Goal: Information Seeking & Learning: Learn about a topic

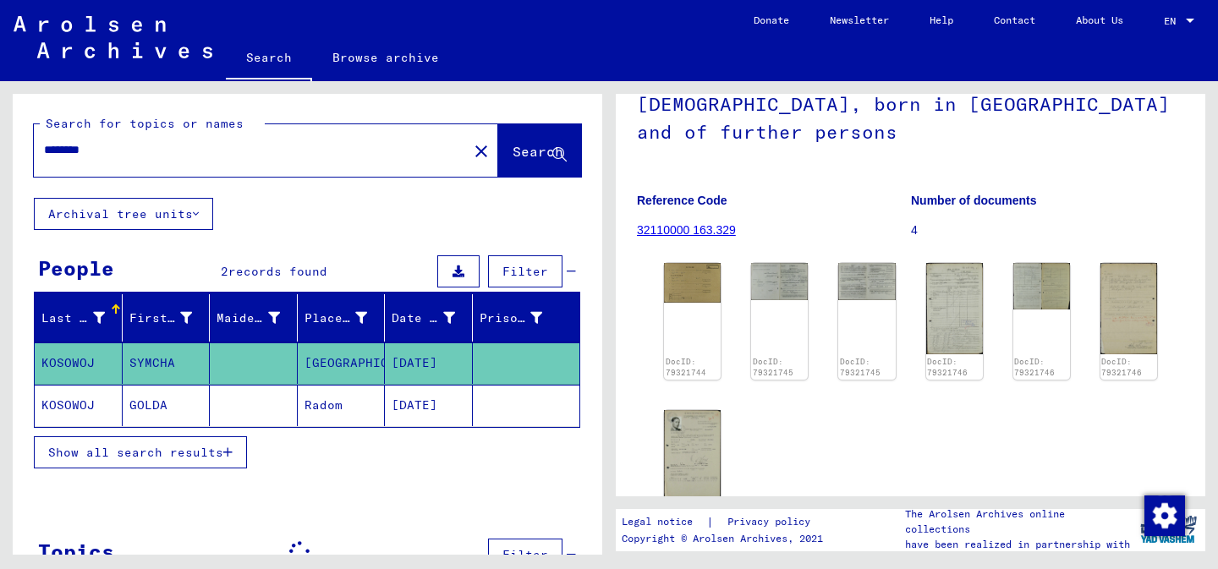
scroll to position [164, 0]
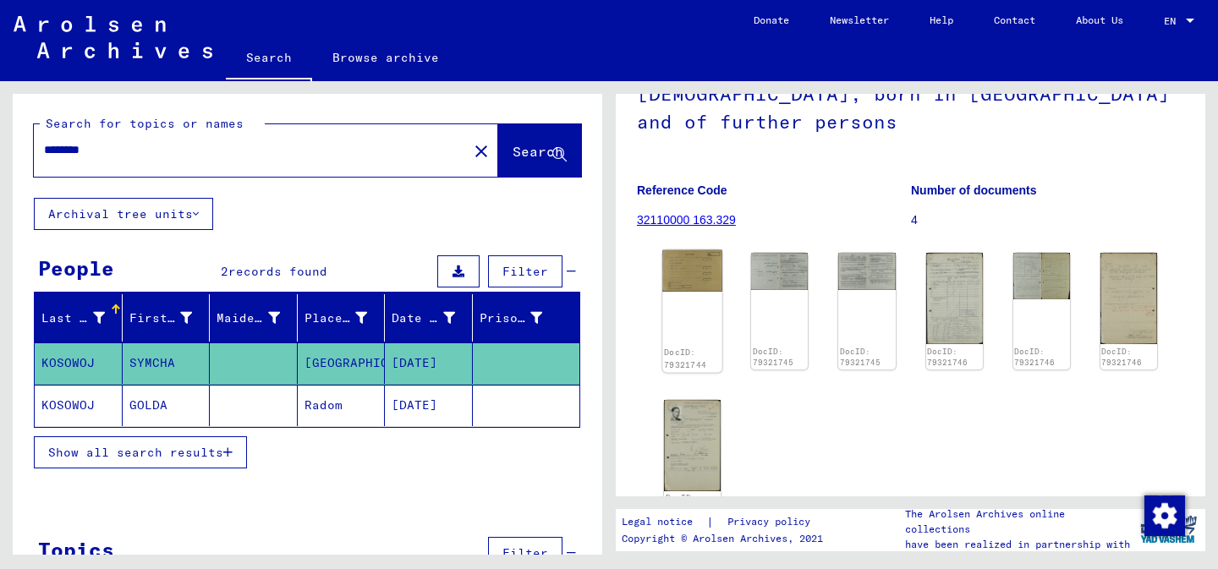
click at [710, 254] on img at bounding box center [692, 270] width 60 height 41
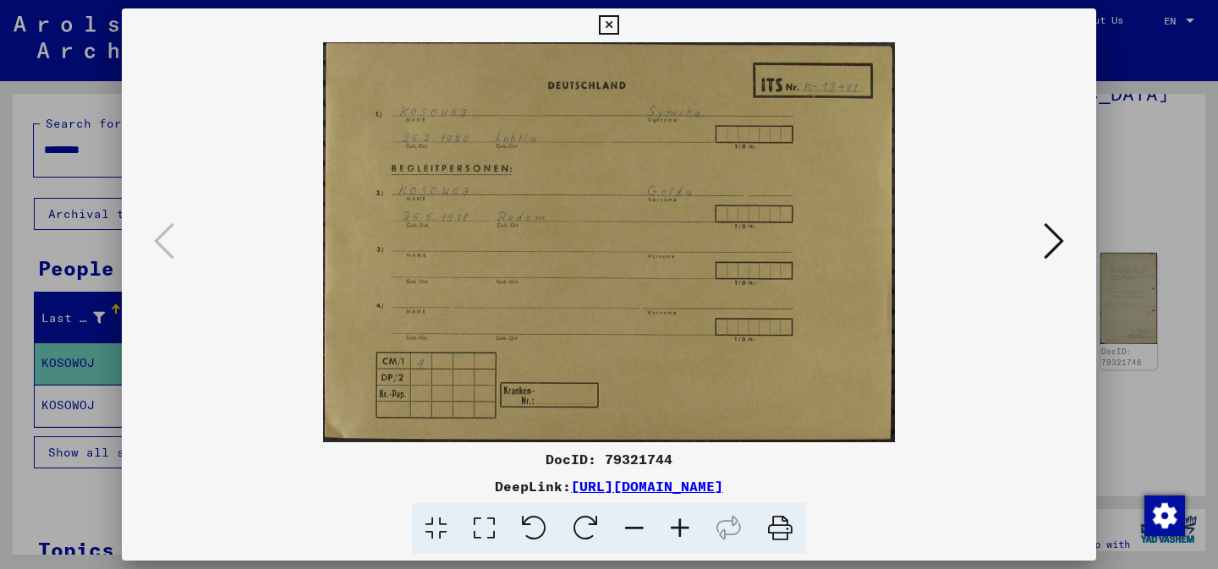
click at [1053, 237] on icon at bounding box center [1054, 241] width 20 height 41
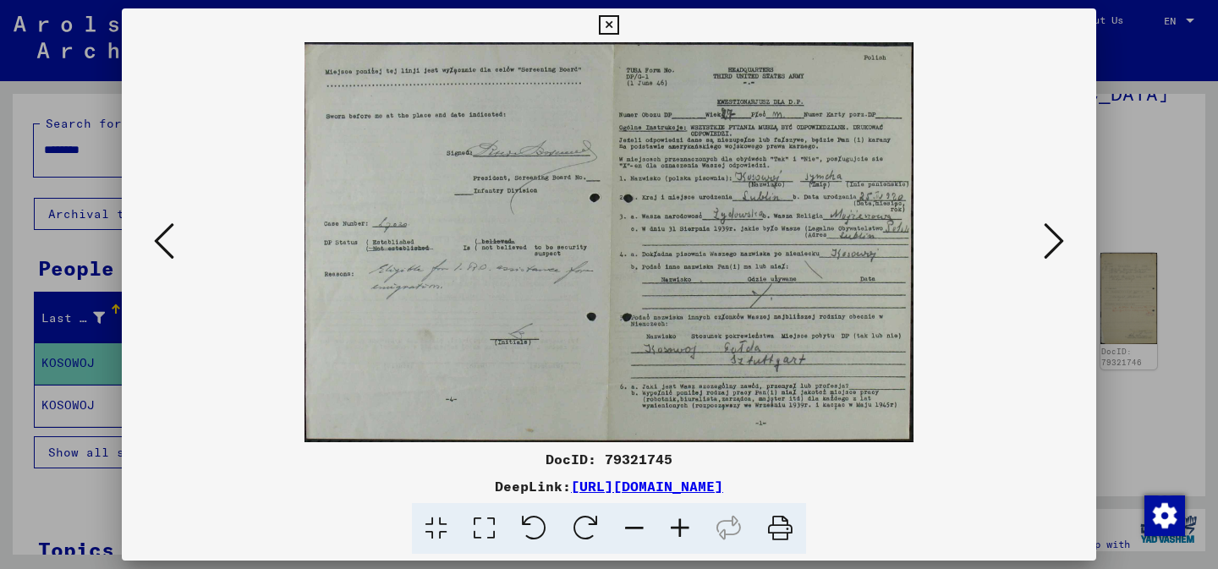
click at [787, 526] on icon at bounding box center [780, 529] width 52 height 52
click at [608, 227] on img at bounding box center [608, 242] width 859 height 400
click at [675, 529] on icon at bounding box center [680, 529] width 46 height 52
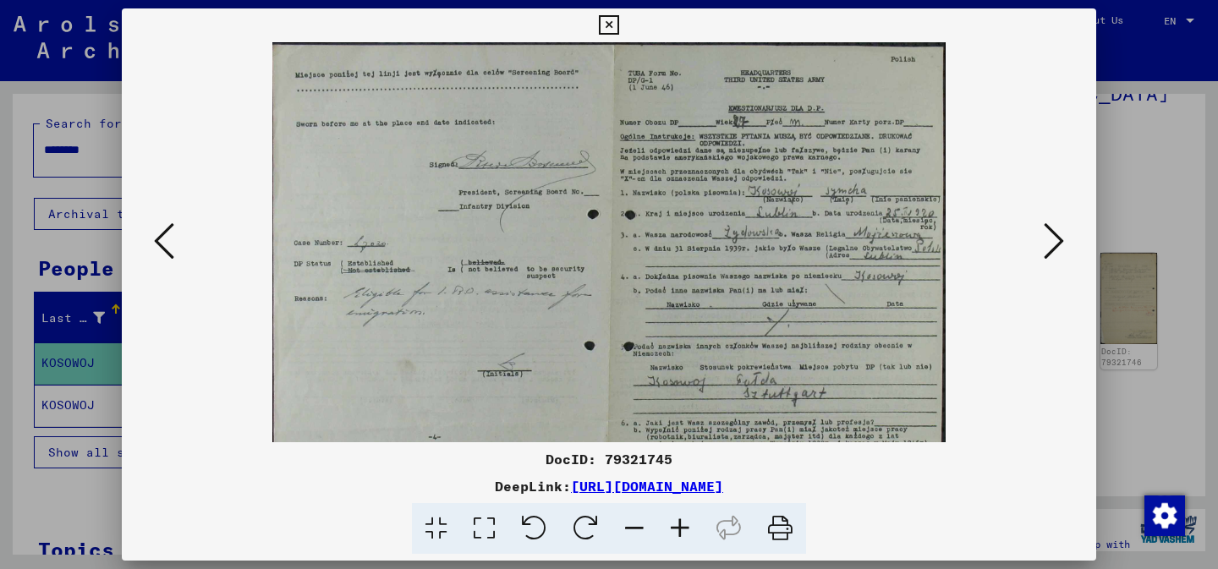
click at [486, 525] on icon at bounding box center [484, 529] width 48 height 52
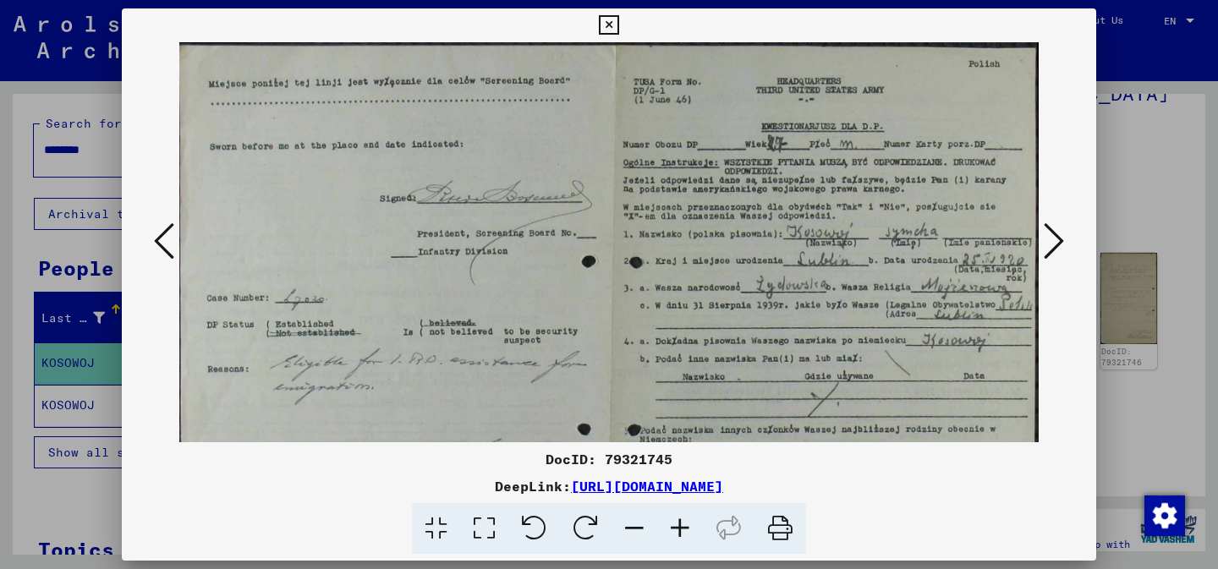
drag, startPoint x: 706, startPoint y: 281, endPoint x: 710, endPoint y: 142, distance: 138.7
click at [710, 142] on img at bounding box center [608, 324] width 859 height 565
click at [1059, 242] on icon at bounding box center [1054, 241] width 20 height 41
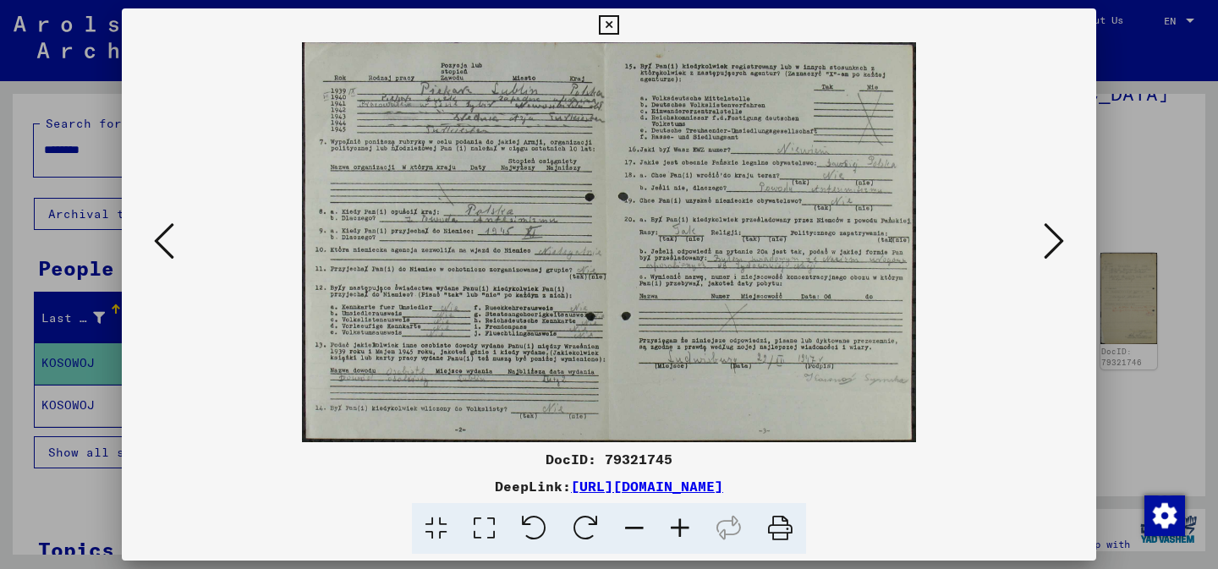
click at [162, 246] on icon at bounding box center [164, 241] width 20 height 41
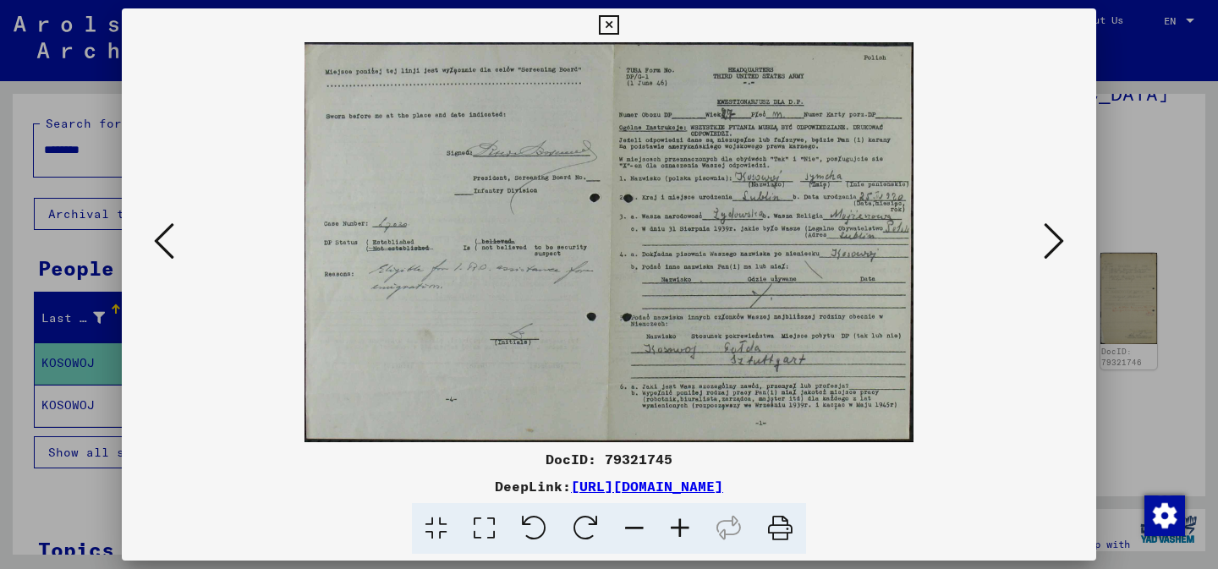
click at [1049, 238] on icon at bounding box center [1054, 241] width 20 height 41
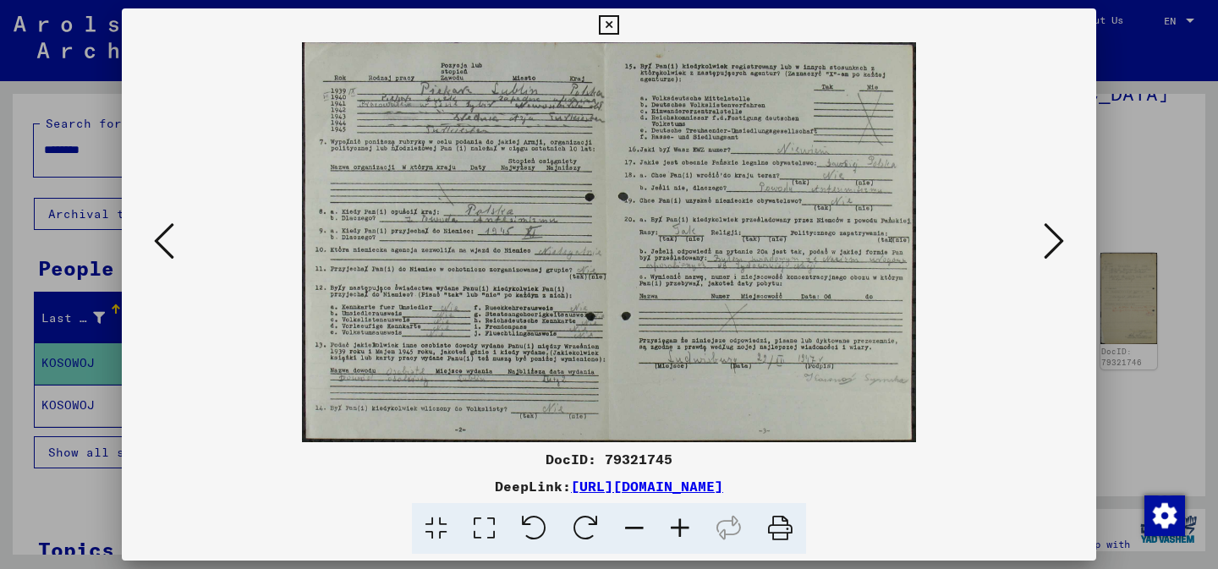
click at [1049, 238] on icon at bounding box center [1054, 241] width 20 height 41
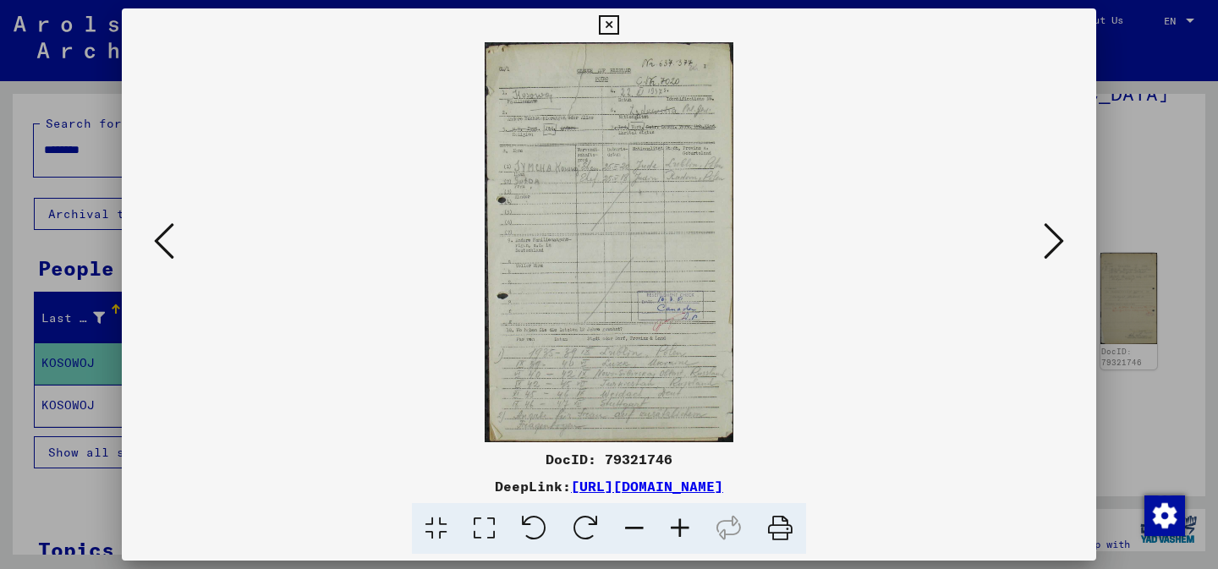
click at [1052, 239] on icon at bounding box center [1054, 241] width 20 height 41
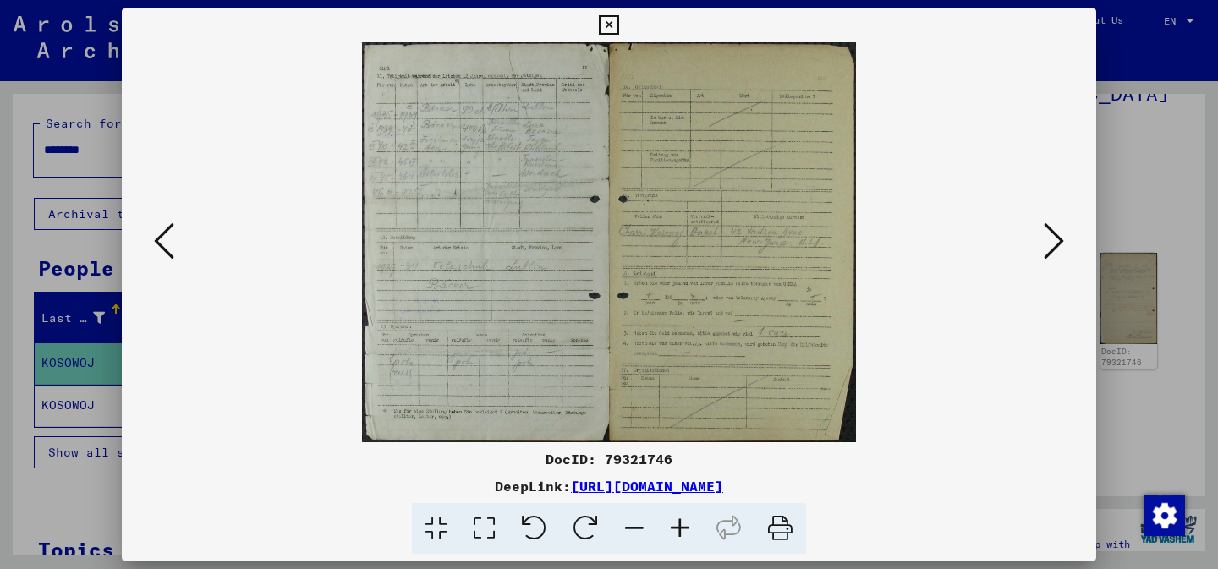
drag, startPoint x: 469, startPoint y: 330, endPoint x: 497, endPoint y: 412, distance: 86.9
click at [497, 412] on img at bounding box center [608, 242] width 859 height 400
click at [1047, 245] on icon at bounding box center [1054, 241] width 20 height 41
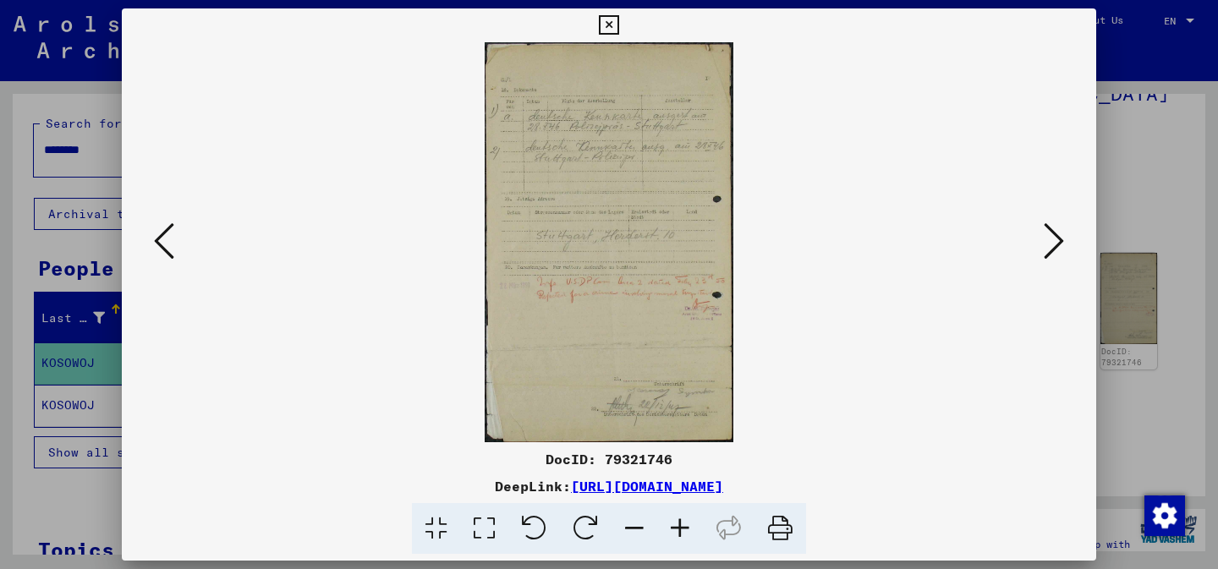
click at [606, 30] on icon at bounding box center [608, 25] width 19 height 20
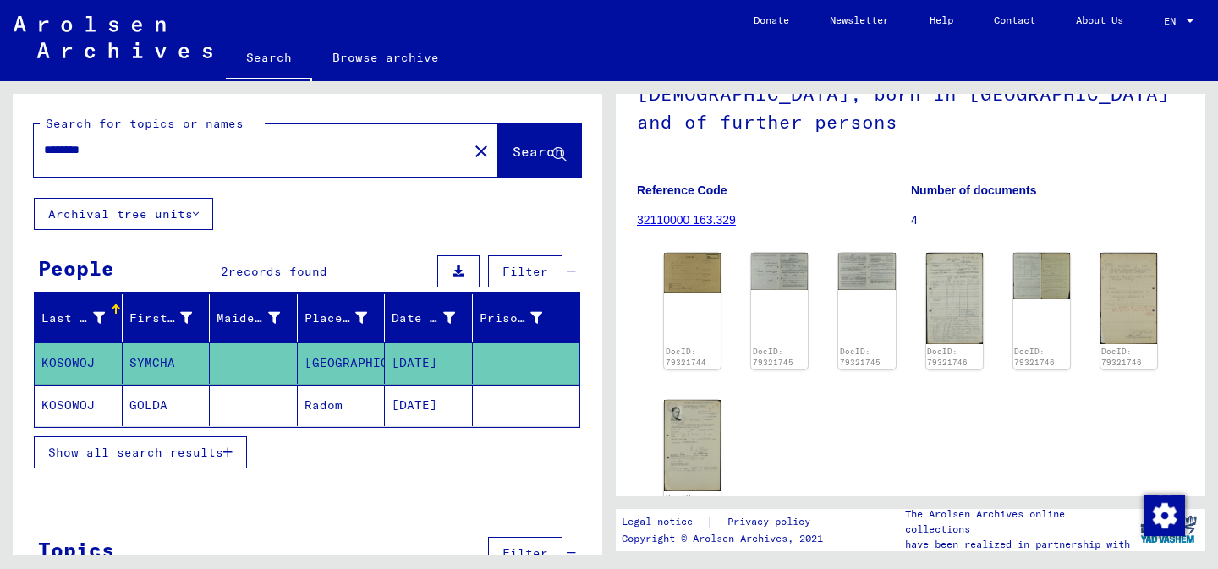
click at [183, 461] on button "Show all search results" at bounding box center [140, 452] width 213 height 32
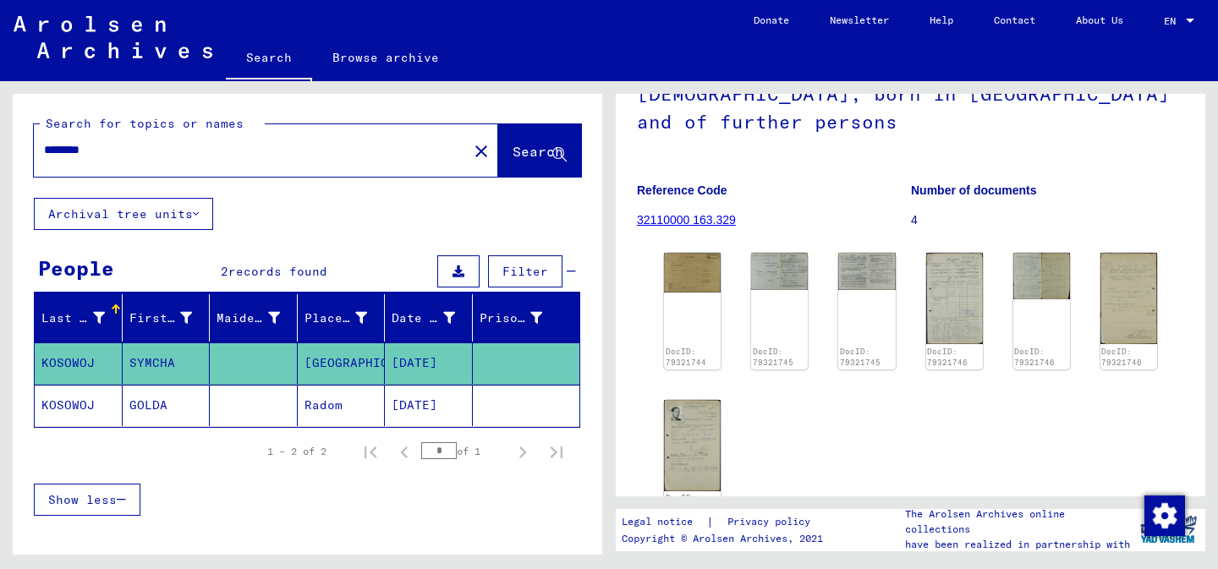
click at [692, 230] on figure "Reference Code 32110000 163.329" at bounding box center [773, 208] width 273 height 76
click at [686, 268] on img at bounding box center [692, 270] width 60 height 41
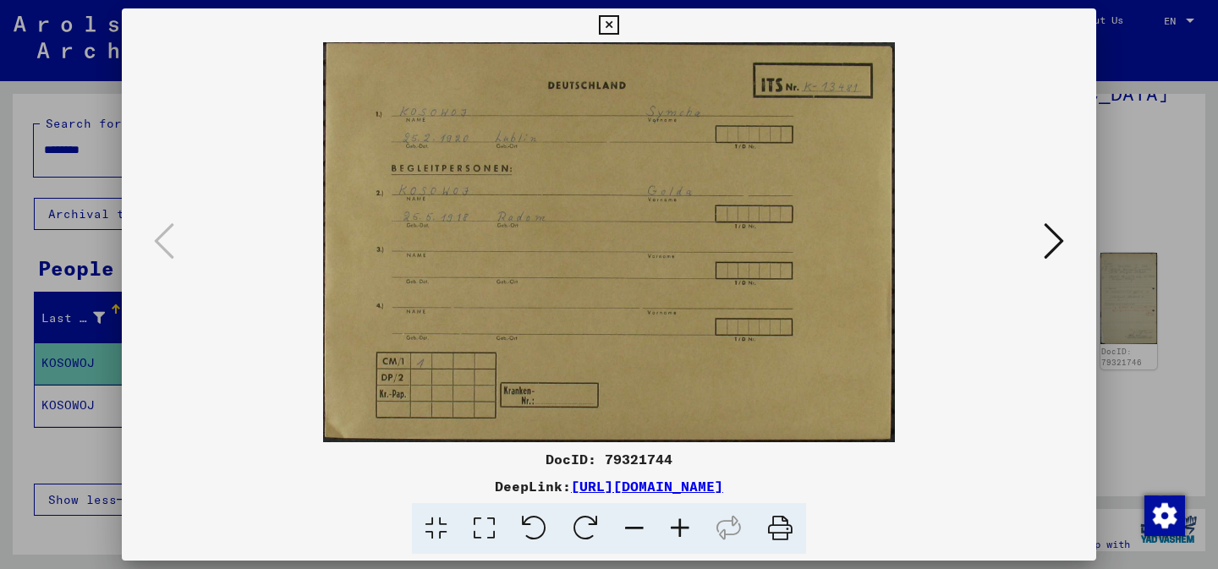
click at [1041, 241] on button at bounding box center [1054, 242] width 30 height 48
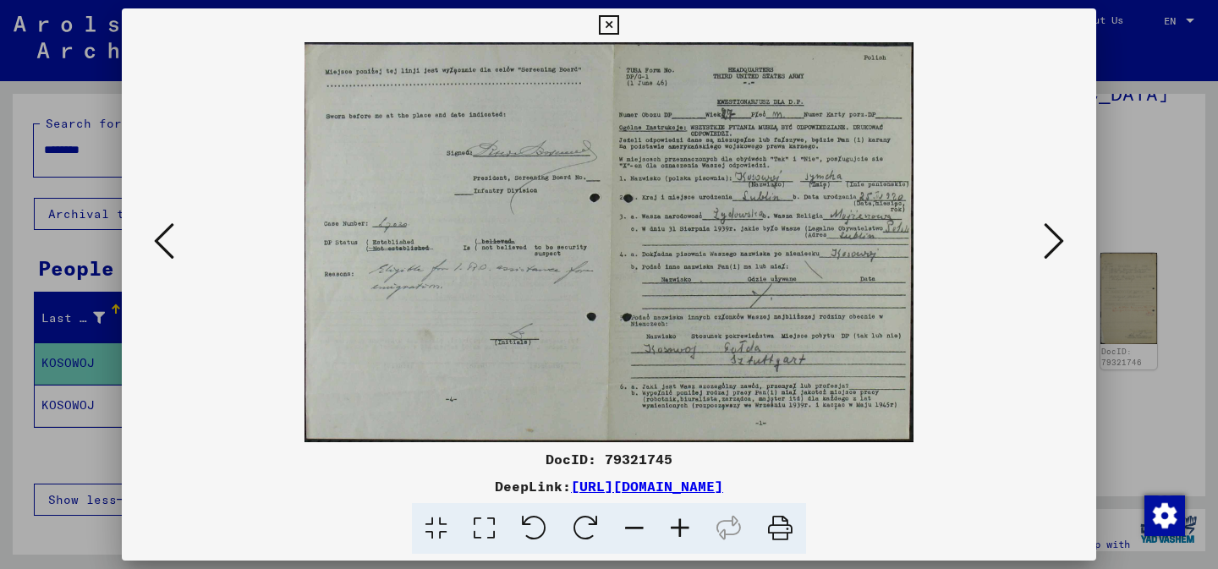
click at [1041, 241] on button at bounding box center [1054, 242] width 30 height 48
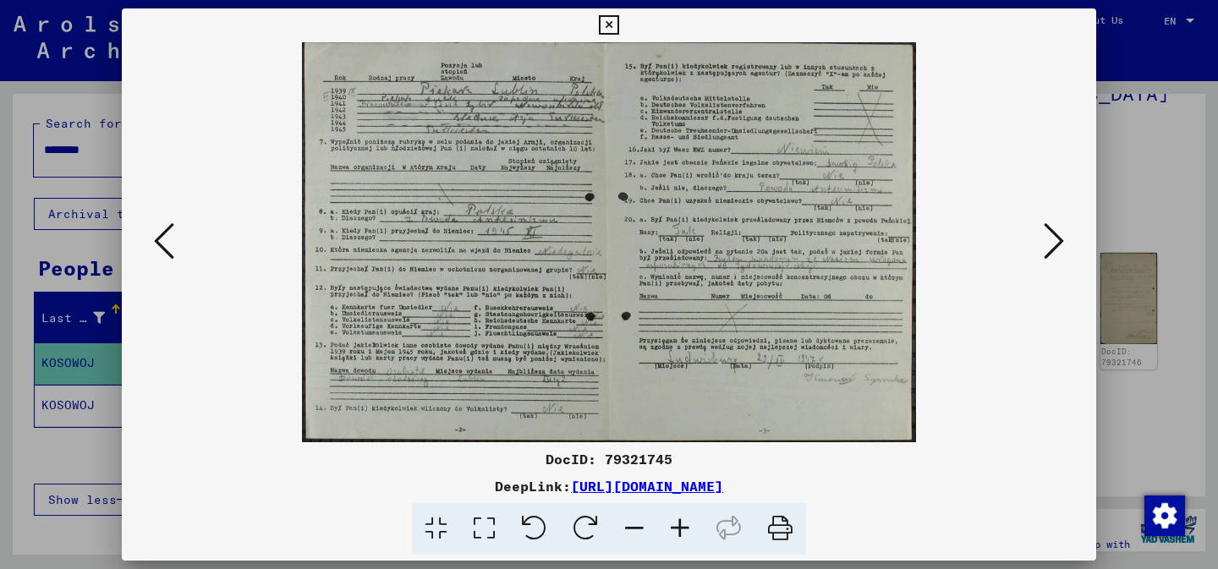
click at [1041, 241] on button at bounding box center [1054, 242] width 30 height 48
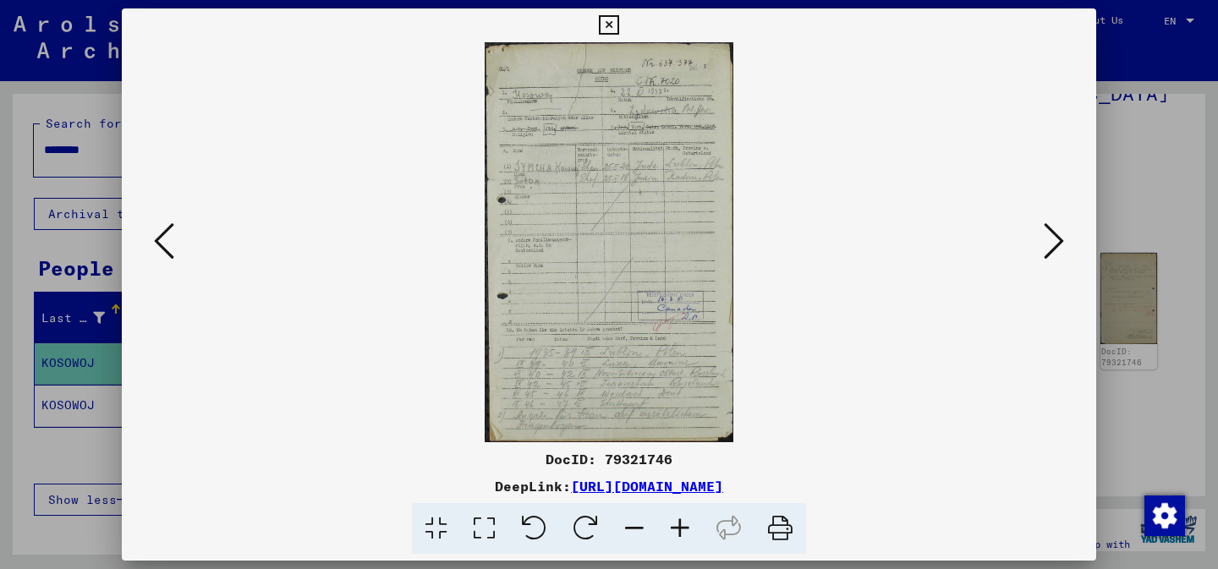
click at [1041, 241] on button at bounding box center [1054, 242] width 30 height 48
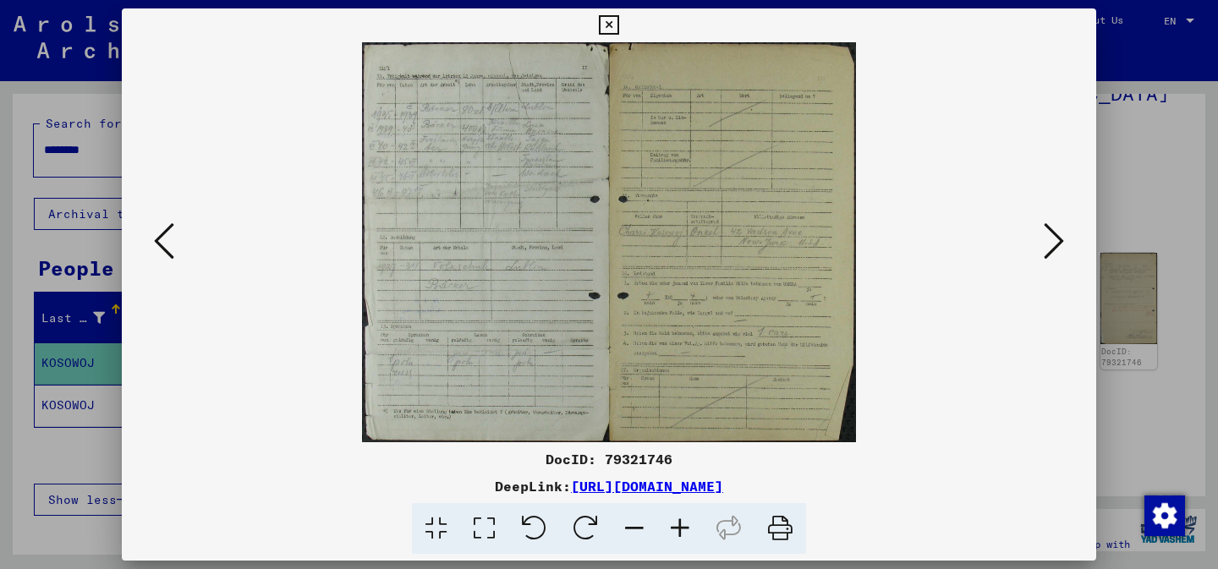
click at [1041, 241] on button at bounding box center [1054, 242] width 30 height 48
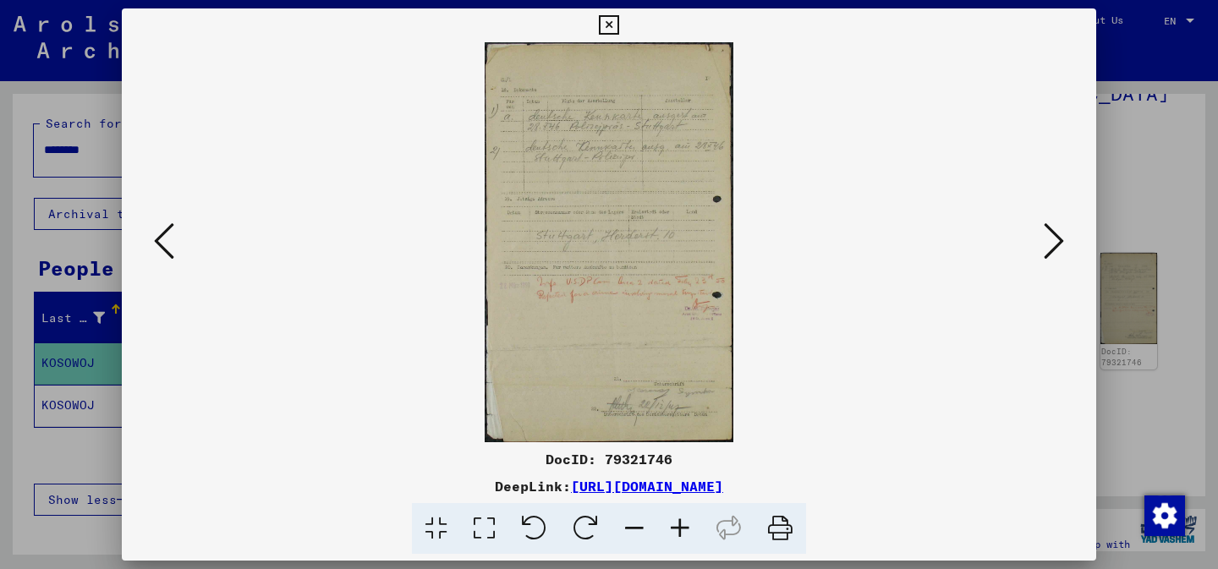
click at [1041, 241] on button at bounding box center [1054, 242] width 30 height 48
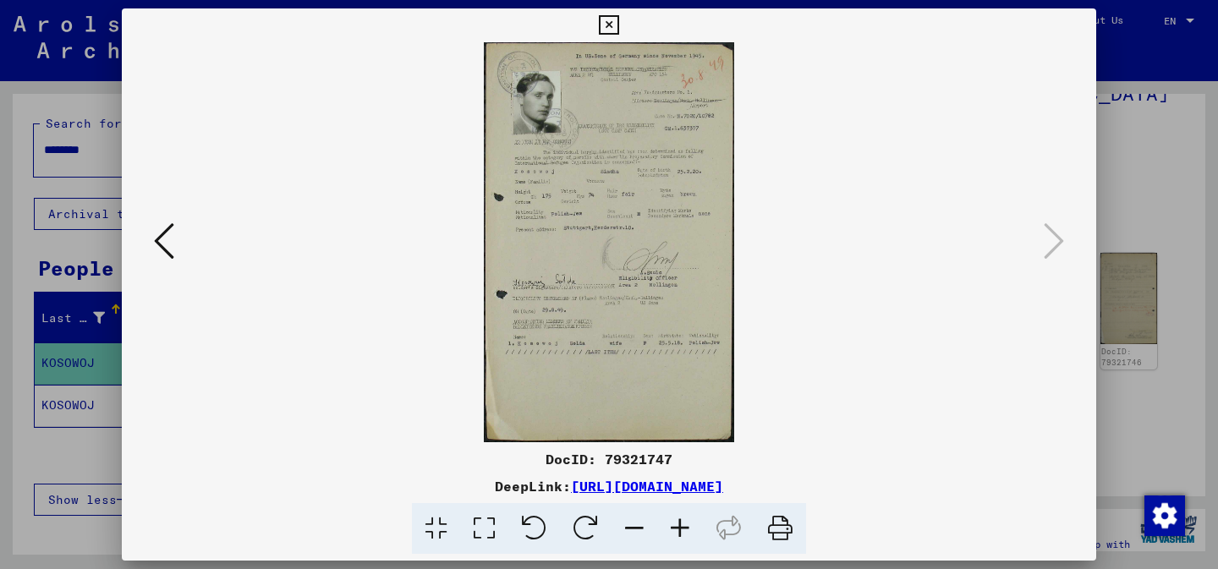
click at [1137, 205] on div at bounding box center [609, 284] width 1218 height 569
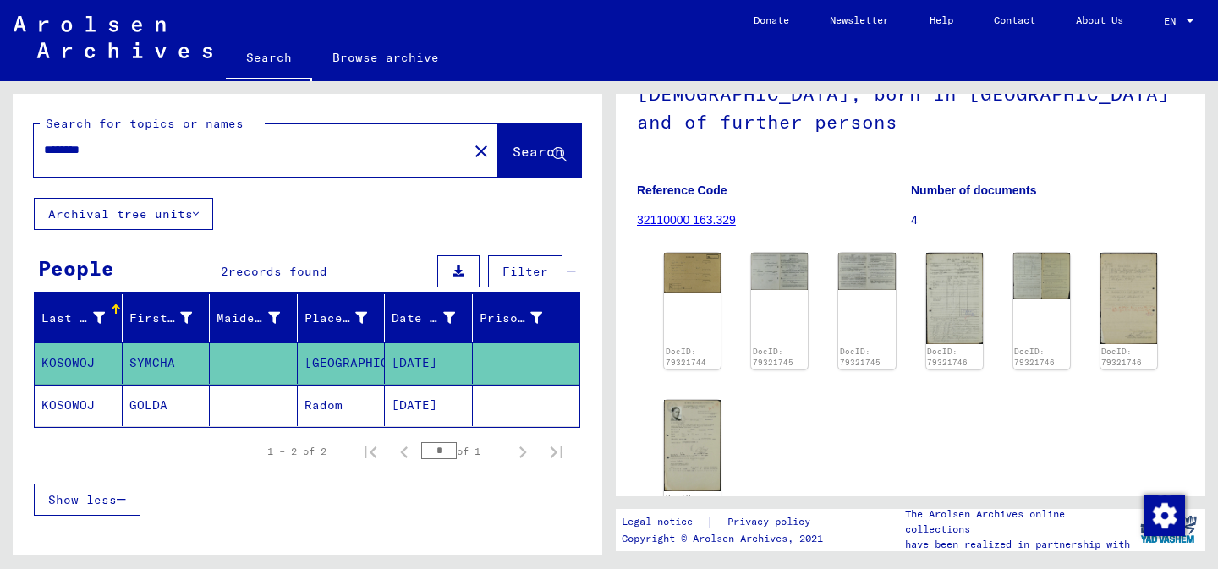
click at [317, 385] on mat-cell "Radom" at bounding box center [342, 405] width 88 height 41
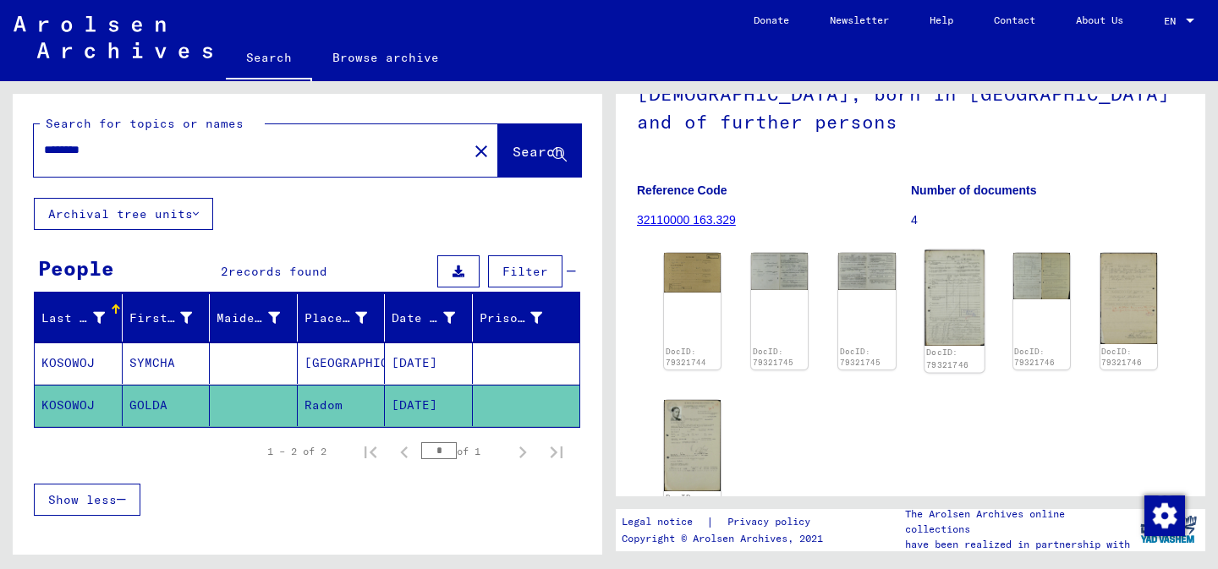
click at [962, 250] on img at bounding box center [954, 298] width 60 height 96
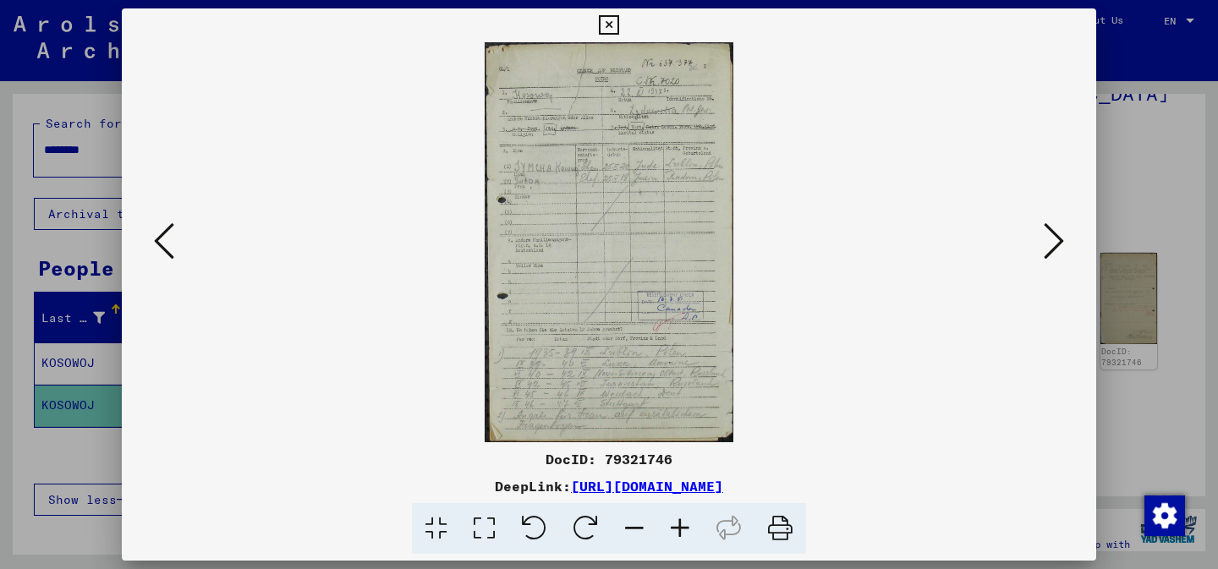
click at [671, 524] on icon at bounding box center [680, 529] width 46 height 52
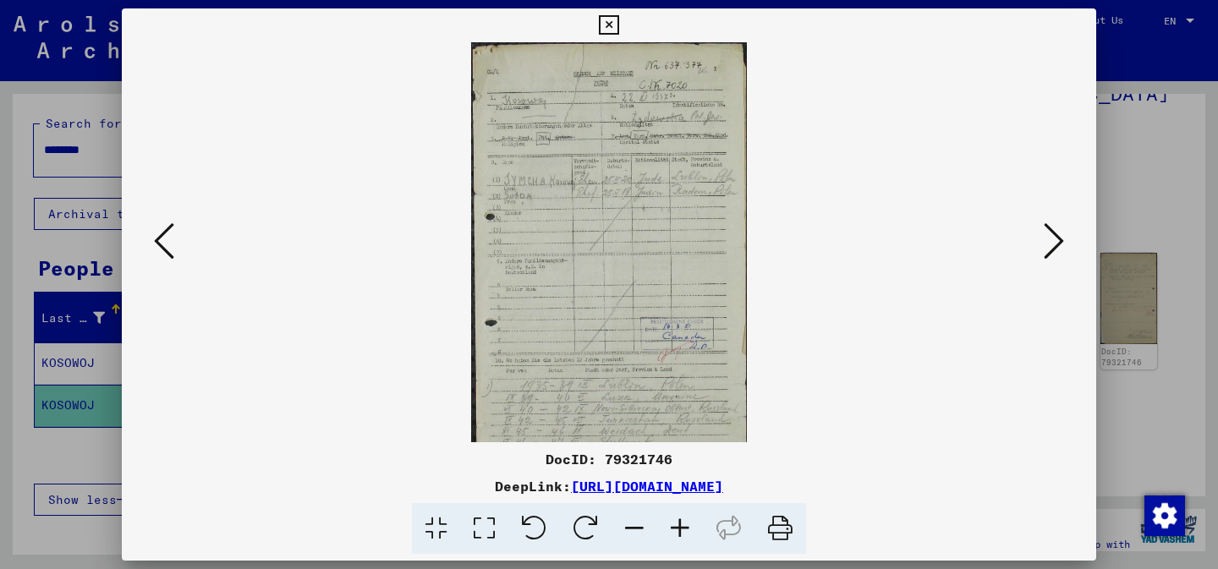
click at [671, 524] on icon at bounding box center [680, 529] width 46 height 52
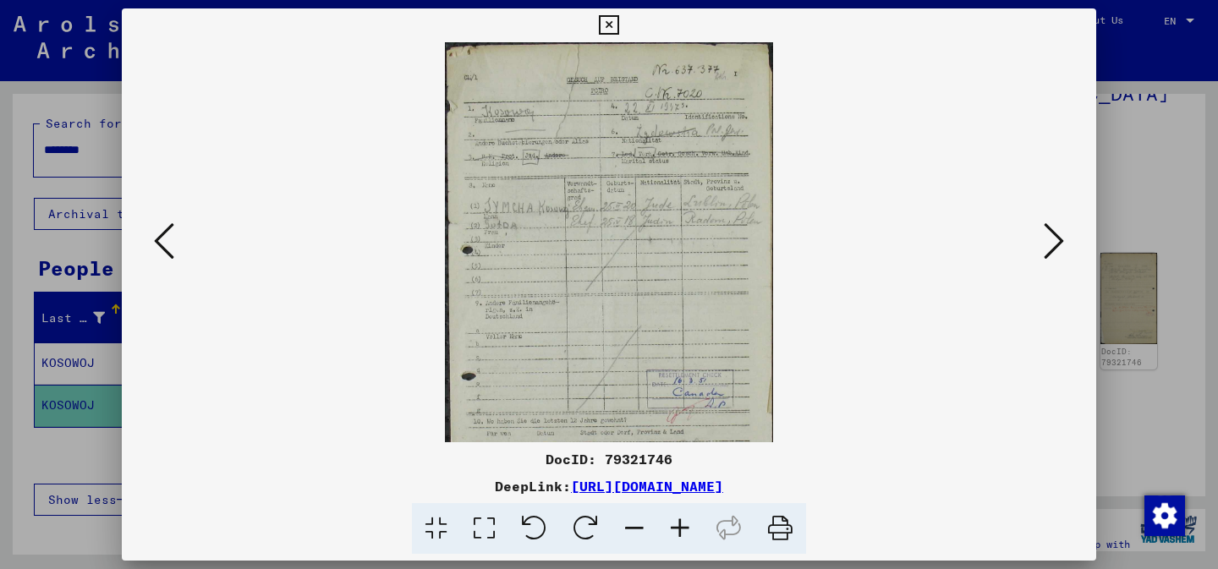
click at [1056, 247] on icon at bounding box center [1054, 241] width 20 height 41
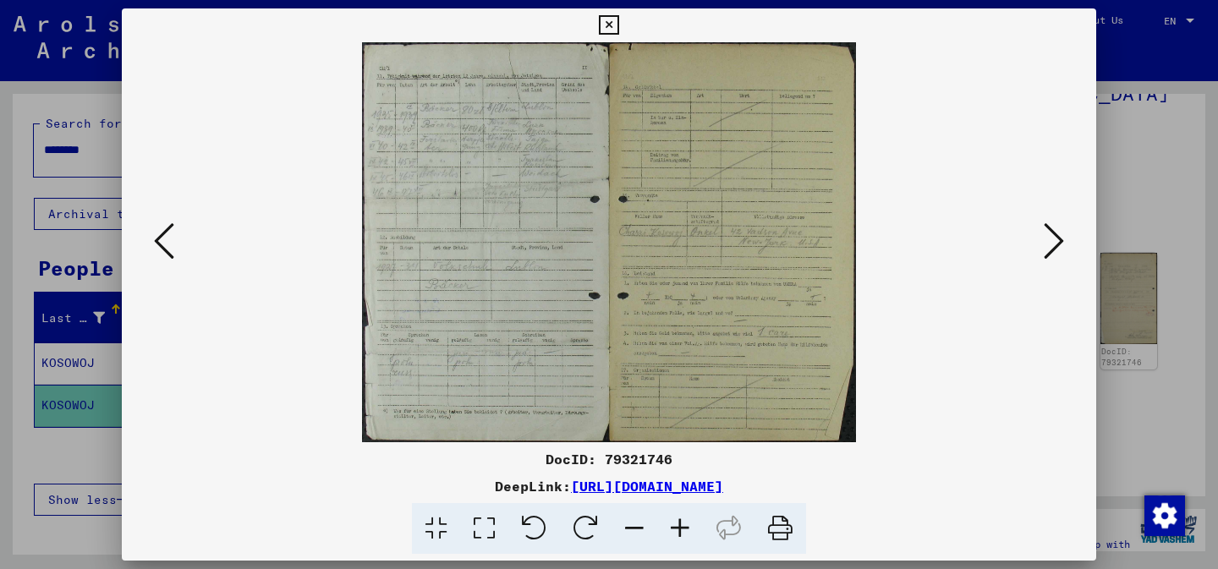
click at [678, 520] on icon at bounding box center [680, 529] width 46 height 52
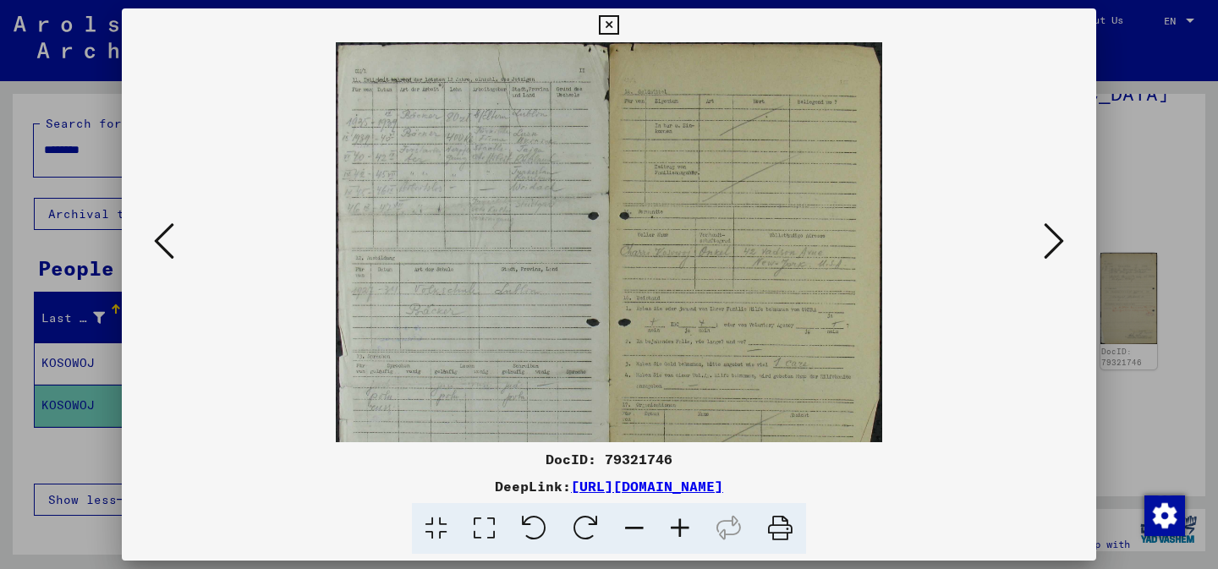
click at [678, 520] on icon at bounding box center [680, 529] width 46 height 52
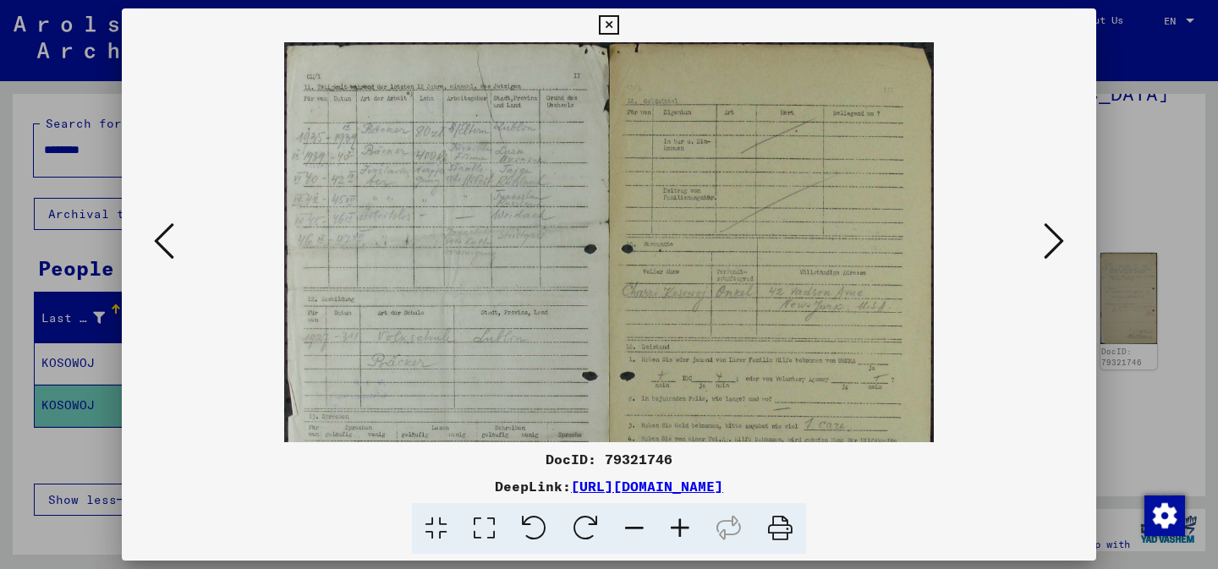
click at [678, 520] on icon at bounding box center [680, 529] width 46 height 52
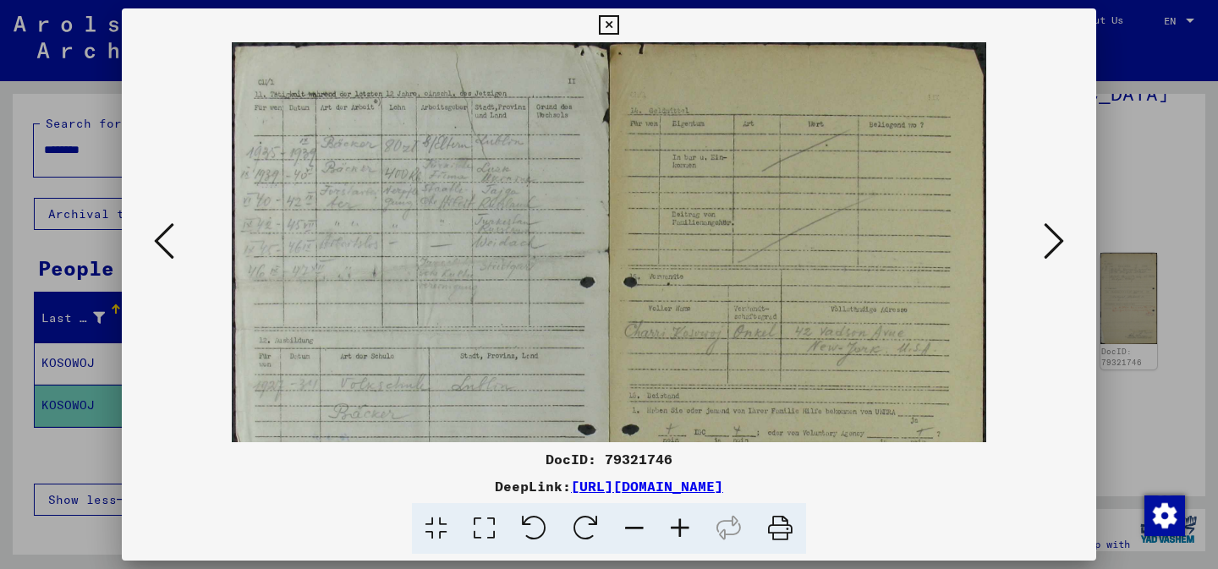
click at [678, 520] on icon at bounding box center [680, 529] width 46 height 52
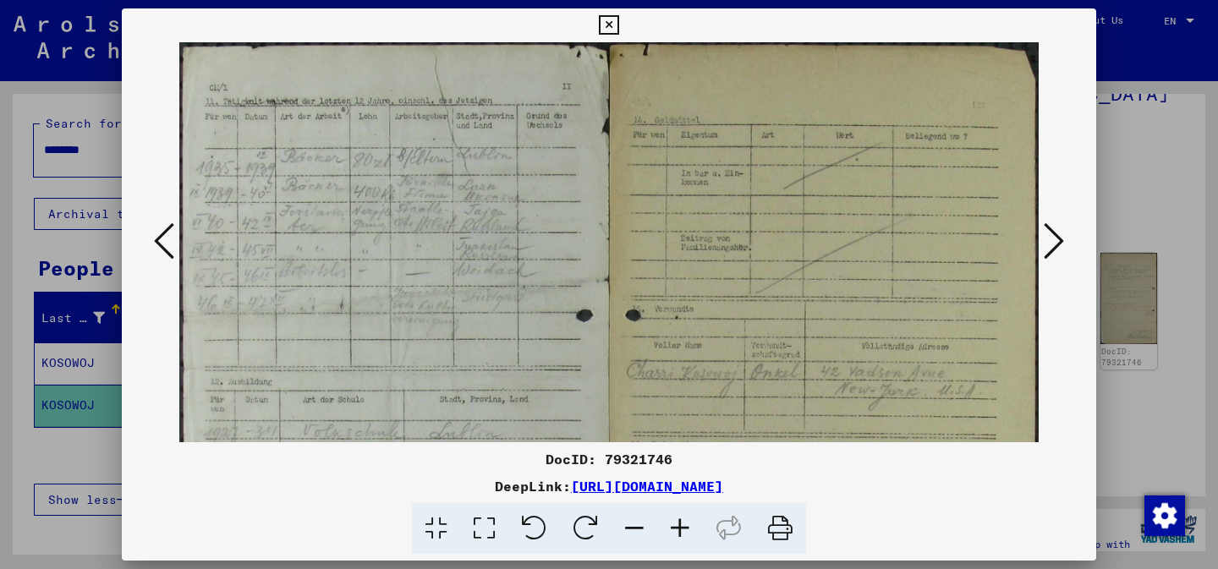
drag, startPoint x: 455, startPoint y: 111, endPoint x: 495, endPoint y: 89, distance: 45.4
click at [495, 90] on img at bounding box center [608, 390] width 859 height 696
drag, startPoint x: 666, startPoint y: 304, endPoint x: 670, endPoint y: 123, distance: 181.9
click at [670, 123] on img at bounding box center [608, 390] width 859 height 696
drag, startPoint x: 584, startPoint y: 234, endPoint x: 583, endPoint y: 113, distance: 120.9
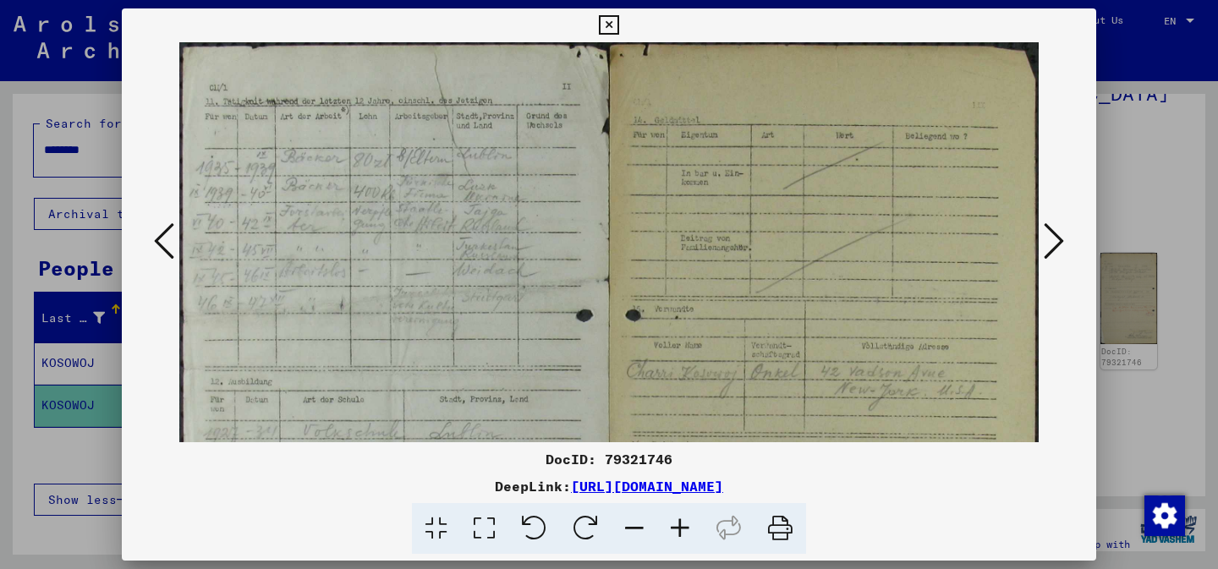
click at [583, 113] on img at bounding box center [608, 390] width 859 height 696
drag, startPoint x: 466, startPoint y: 158, endPoint x: 466, endPoint y: 183, distance: 24.5
click at [466, 183] on img at bounding box center [608, 390] width 859 height 696
drag, startPoint x: 884, startPoint y: 202, endPoint x: 861, endPoint y: 154, distance: 53.3
click at [861, 154] on img at bounding box center [608, 390] width 859 height 696
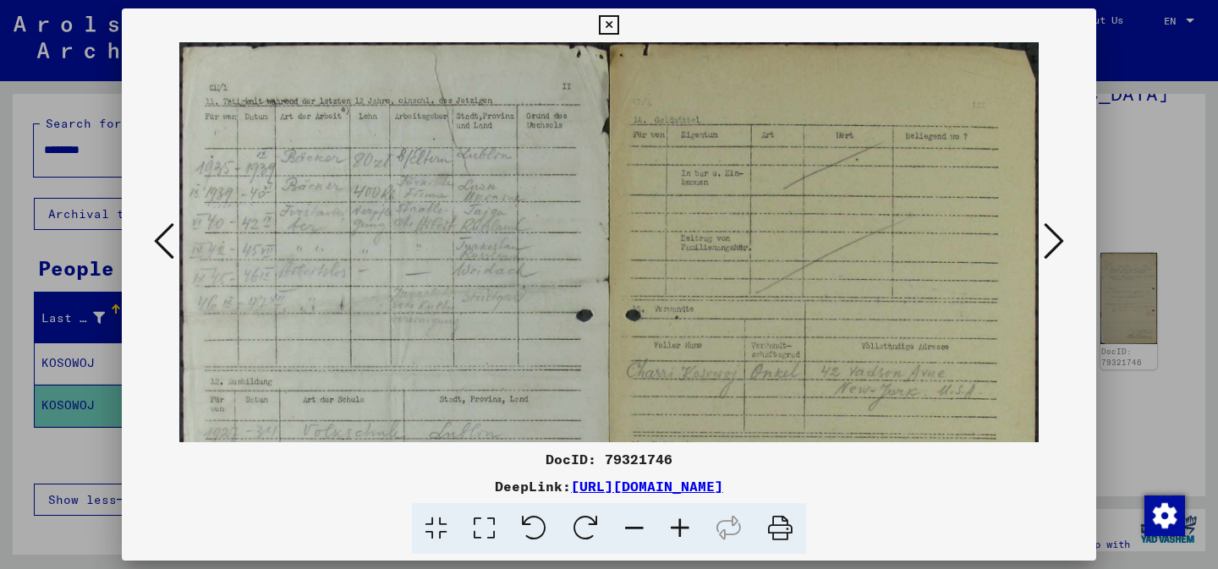
drag, startPoint x: 629, startPoint y: 200, endPoint x: 622, endPoint y: 439, distance: 238.6
click at [622, 439] on img at bounding box center [608, 390] width 859 height 696
drag, startPoint x: 684, startPoint y: 195, endPoint x: 682, endPoint y: 431, distance: 236.8
click at [682, 431] on img at bounding box center [608, 390] width 859 height 696
click at [1055, 232] on icon at bounding box center [1054, 241] width 20 height 41
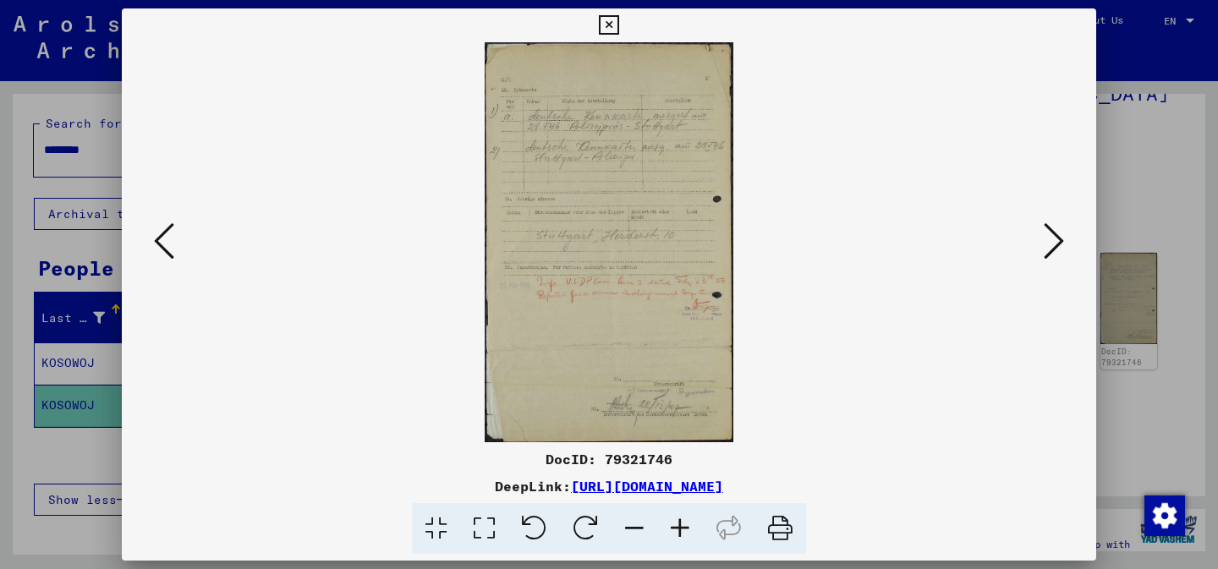
click at [169, 241] on icon at bounding box center [164, 241] width 20 height 41
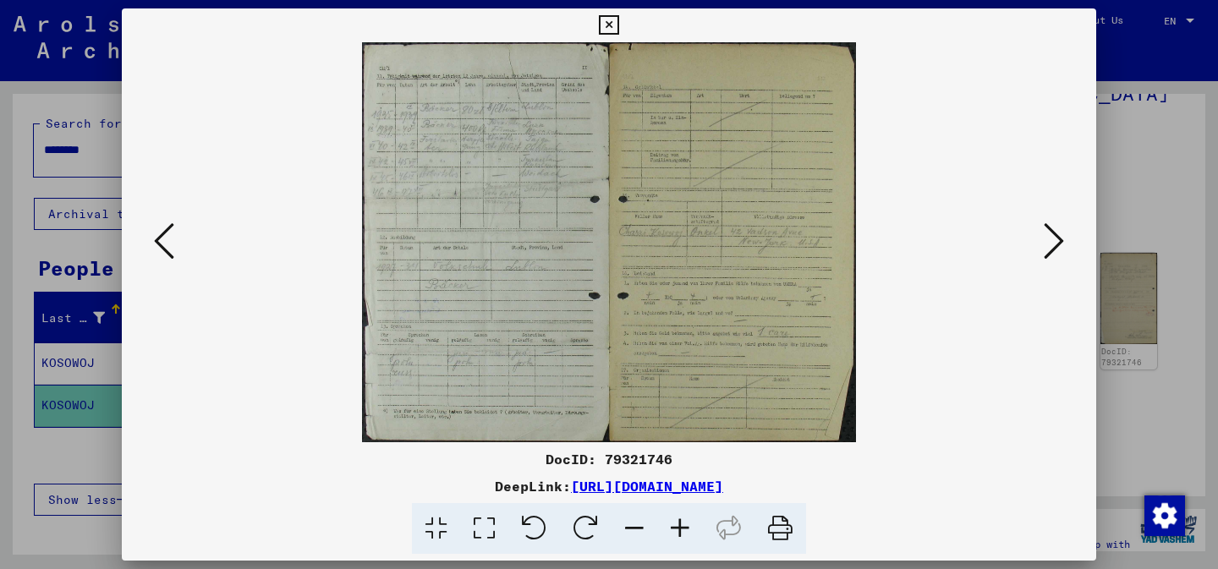
click at [169, 241] on icon at bounding box center [164, 241] width 20 height 41
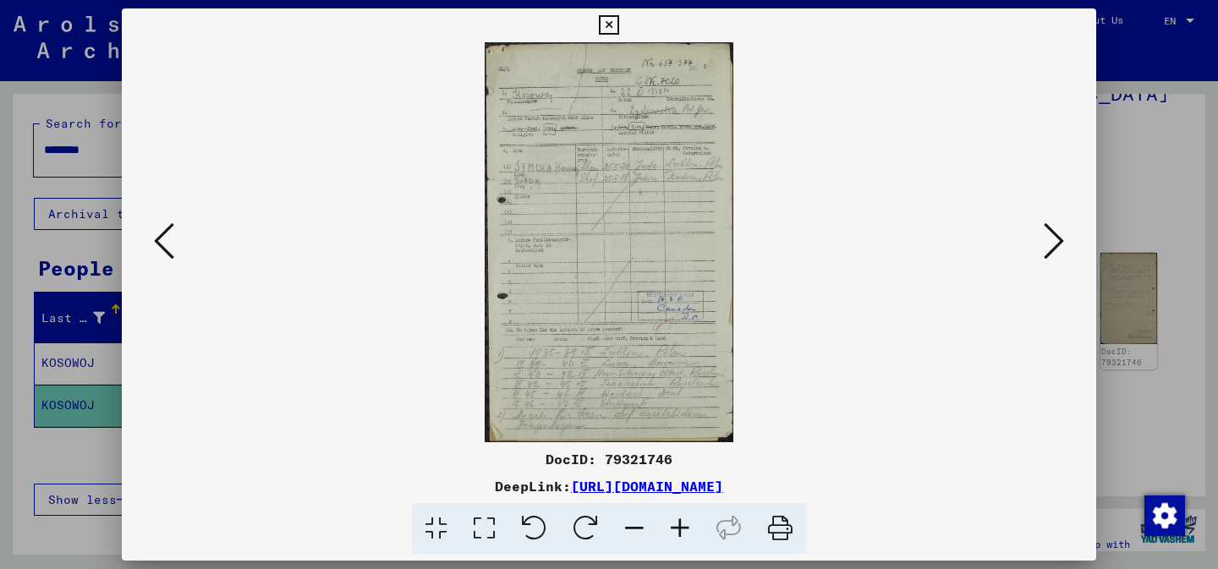
click at [1052, 244] on icon at bounding box center [1054, 241] width 20 height 41
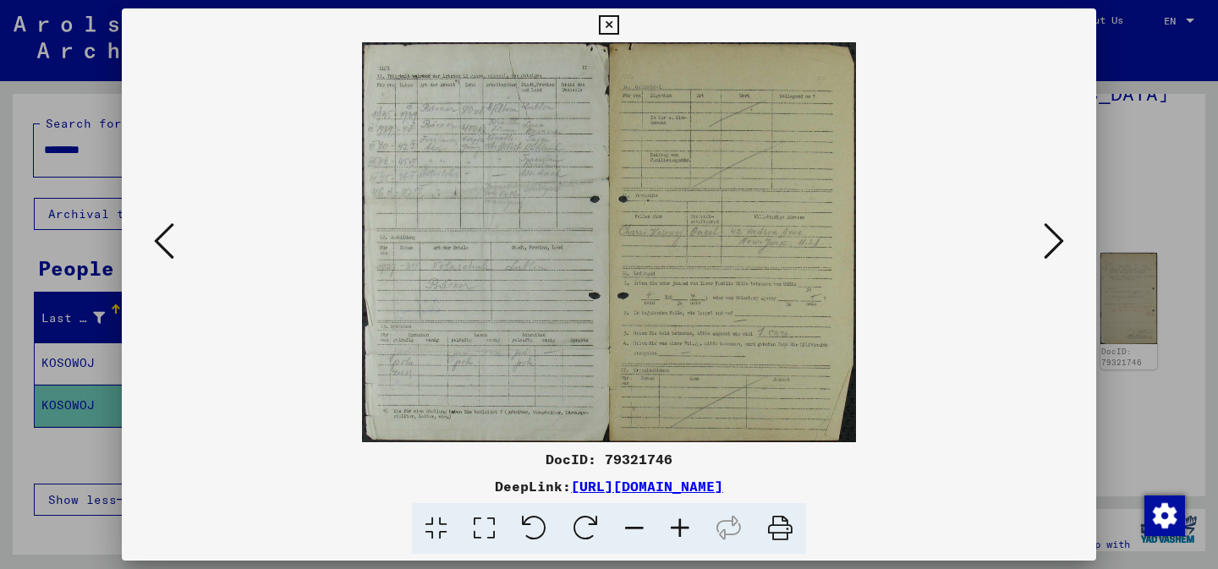
click at [679, 529] on icon at bounding box center [680, 529] width 46 height 52
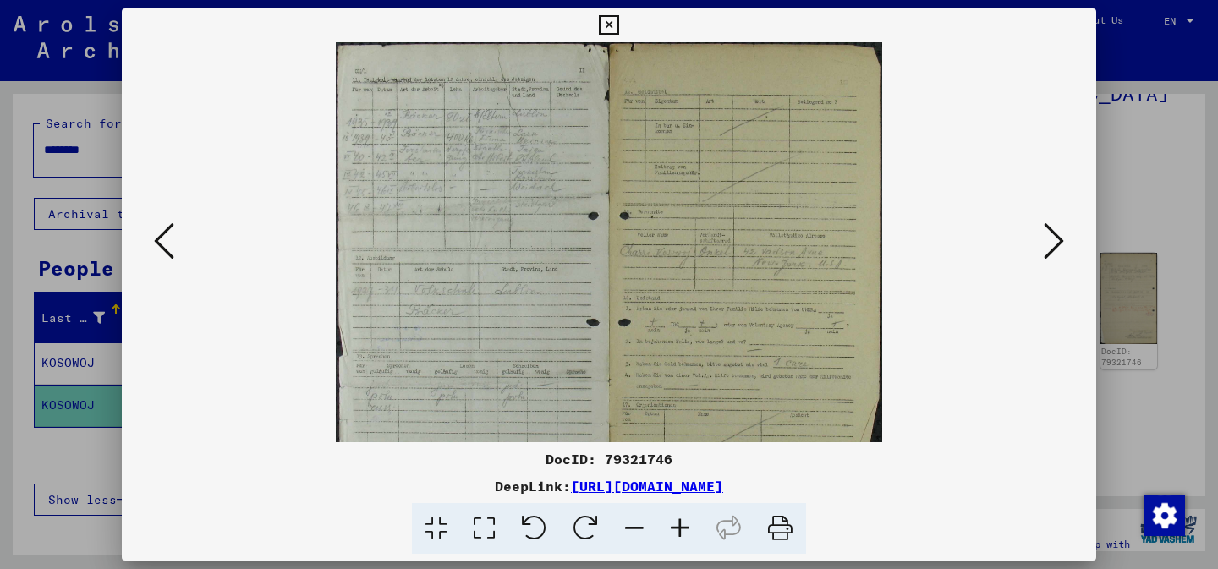
click at [679, 529] on icon at bounding box center [680, 529] width 46 height 52
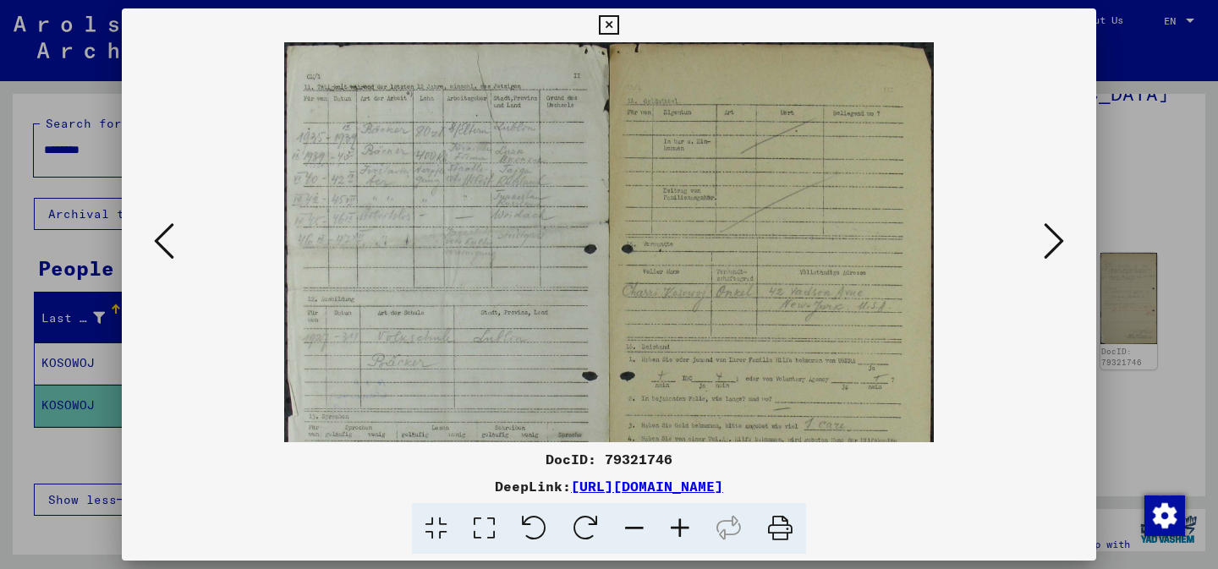
click at [679, 529] on icon at bounding box center [680, 529] width 46 height 52
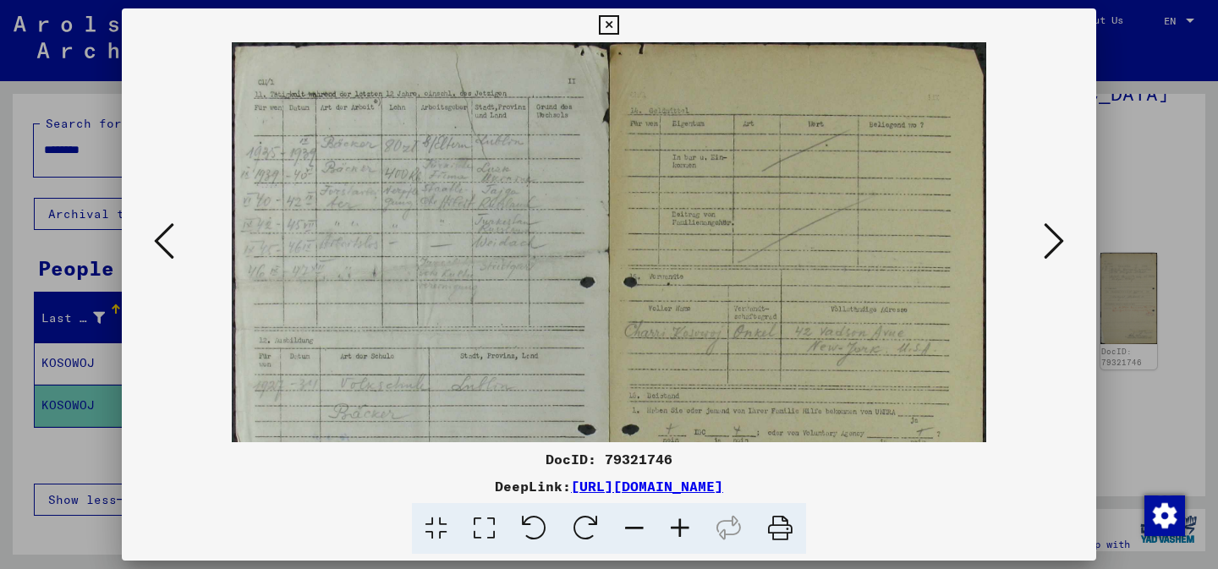
click at [679, 529] on icon at bounding box center [680, 529] width 46 height 52
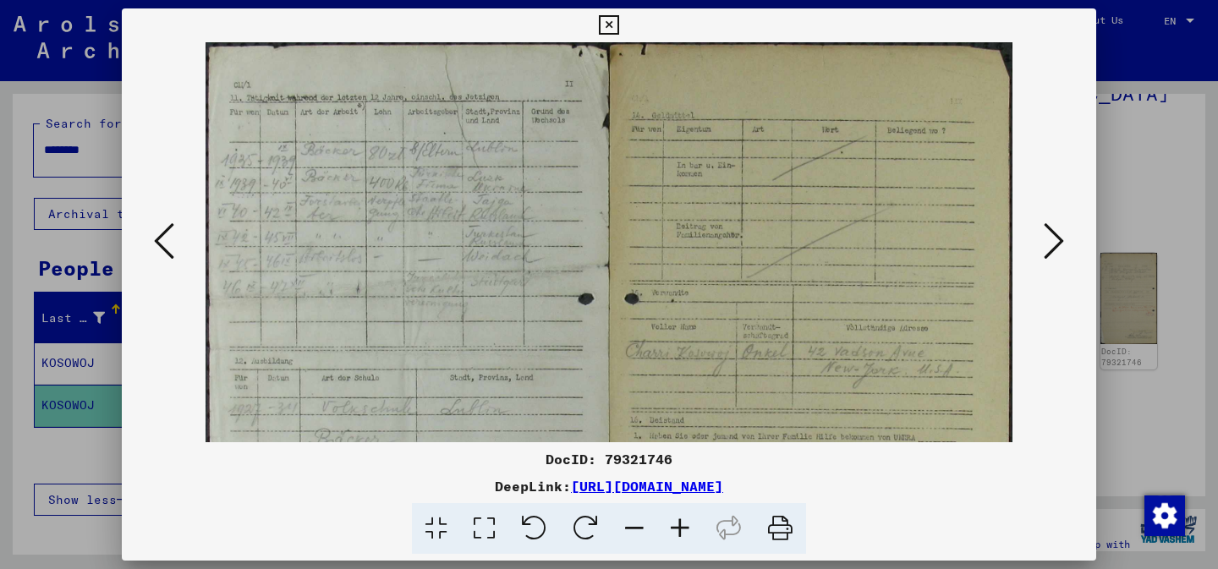
click at [679, 529] on icon at bounding box center [680, 529] width 46 height 52
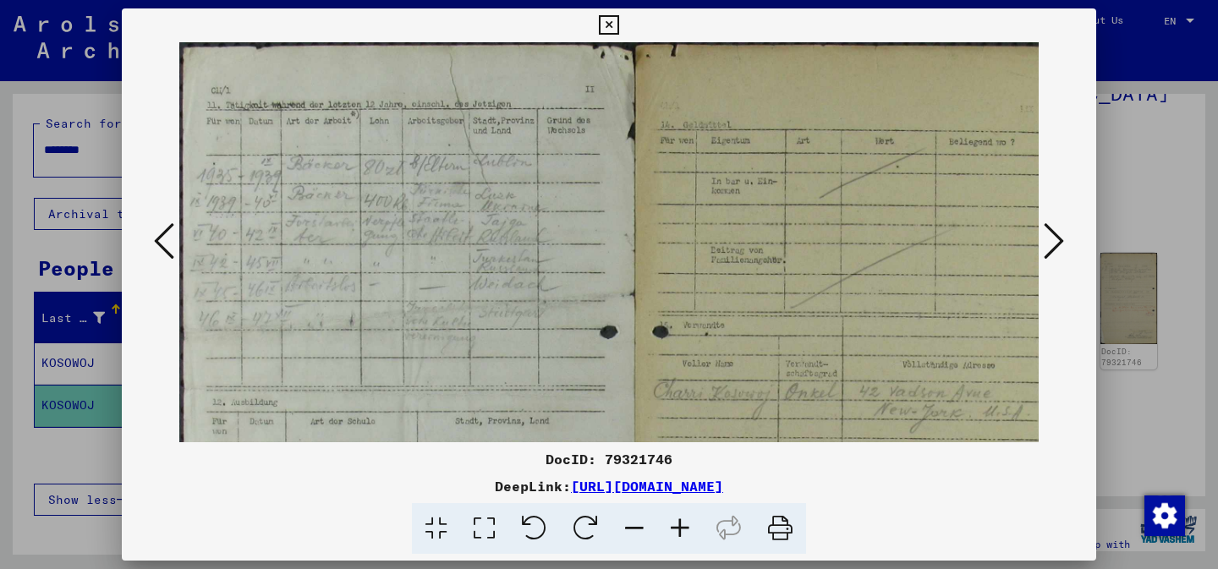
click at [679, 529] on icon at bounding box center [680, 529] width 46 height 52
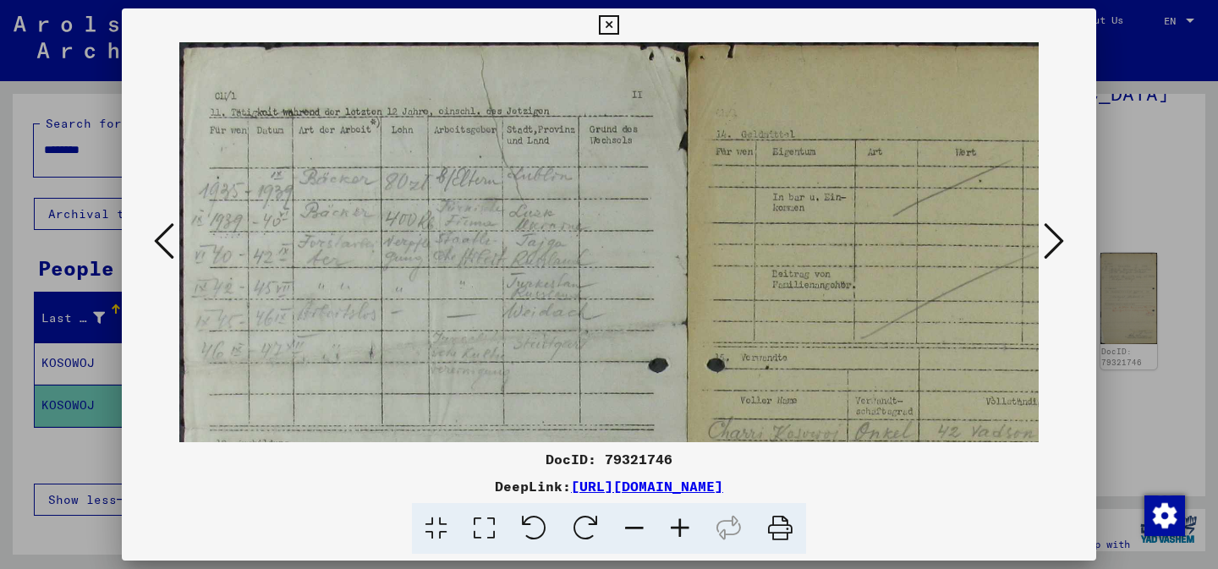
click at [679, 529] on icon at bounding box center [680, 529] width 46 height 52
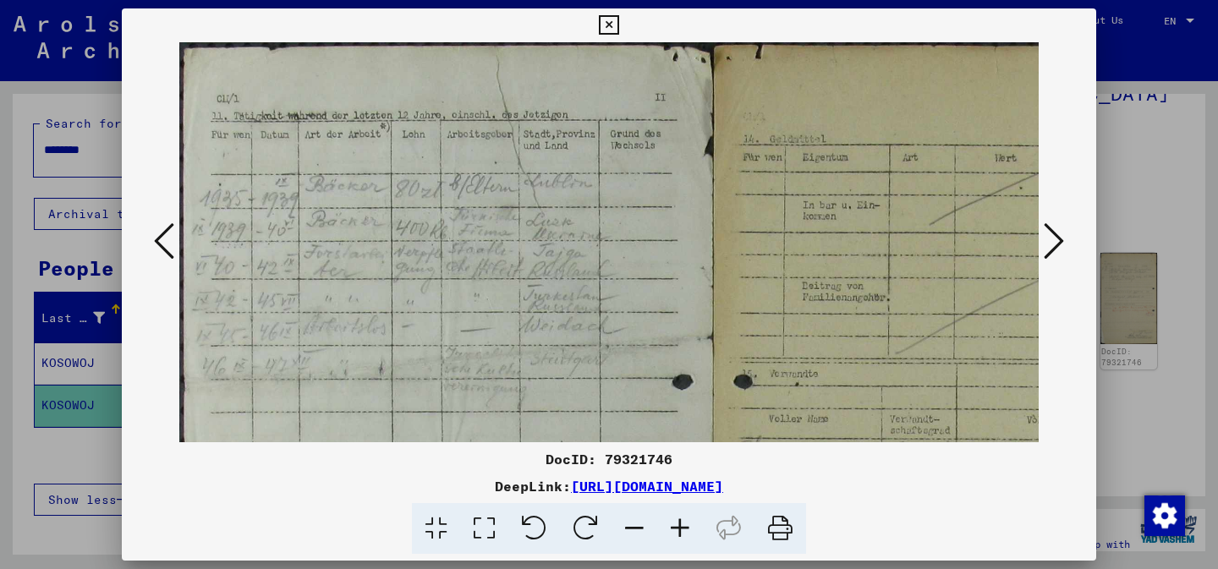
click at [679, 529] on icon at bounding box center [680, 529] width 46 height 52
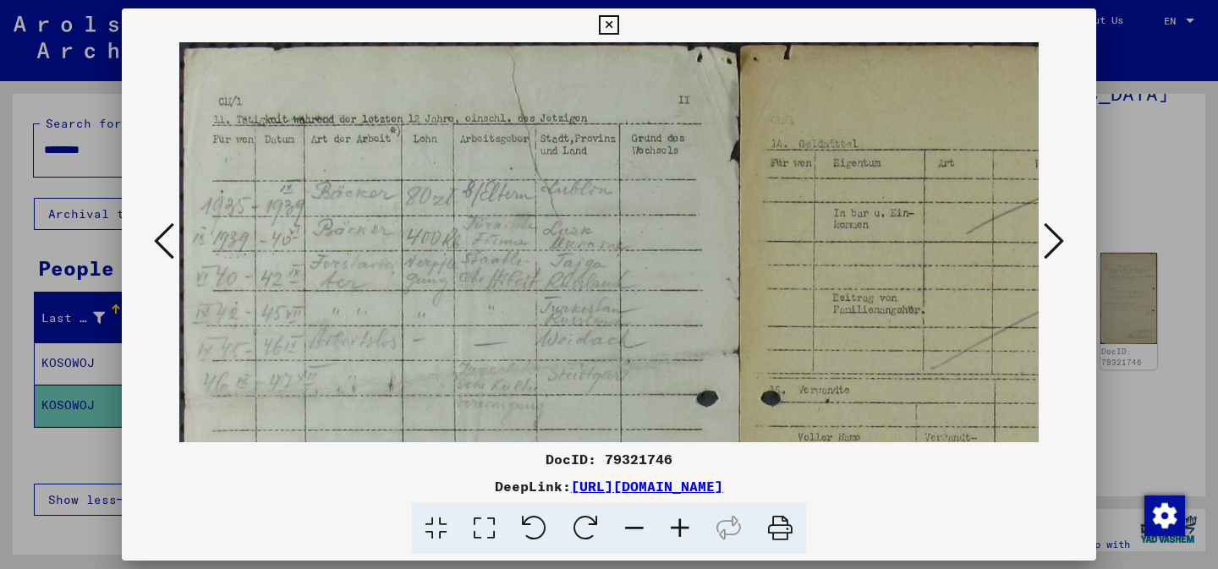
click at [679, 529] on icon at bounding box center [680, 529] width 46 height 52
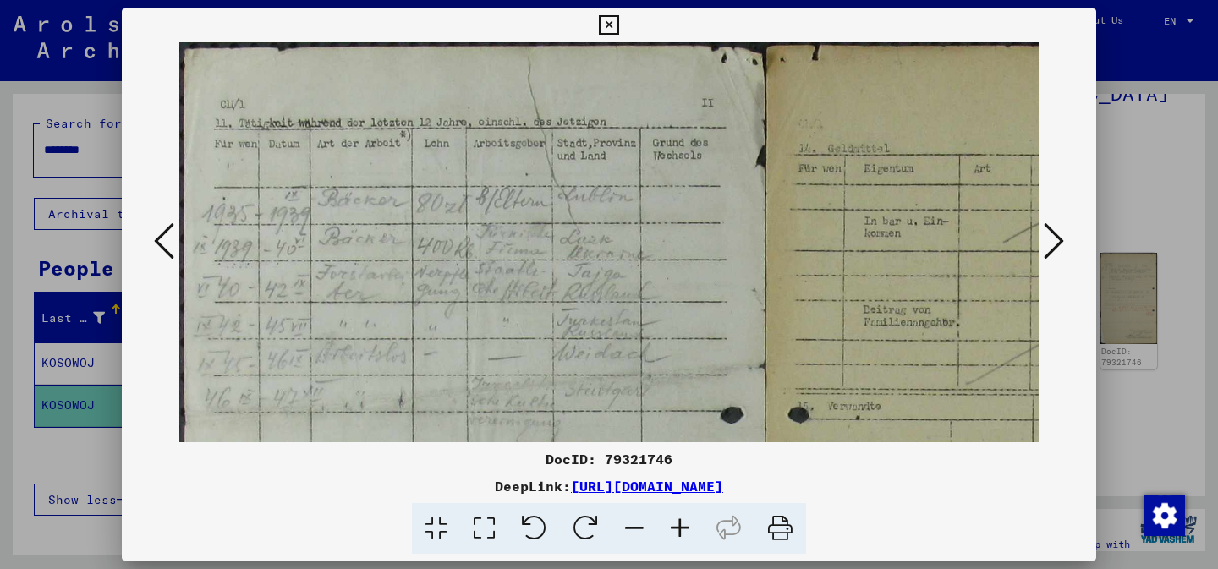
drag, startPoint x: 787, startPoint y: 225, endPoint x: 795, endPoint y: 186, distance: 39.6
click at [795, 186] on img at bounding box center [765, 517] width 1172 height 950
drag, startPoint x: 798, startPoint y: 231, endPoint x: 778, endPoint y: 2, distance: 230.1
click at [778, 2] on div "DocID: 79321746 DeepLink: [URL][DOMAIN_NAME]" at bounding box center [609, 284] width 1218 height 569
drag, startPoint x: 696, startPoint y: 98, endPoint x: 754, endPoint y: 11, distance: 104.8
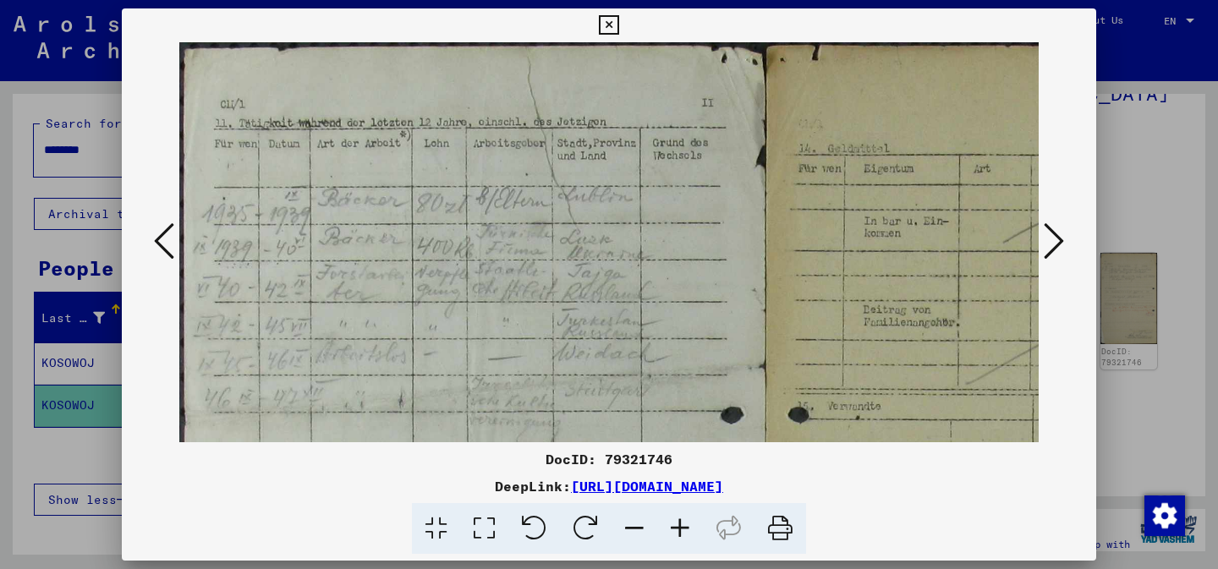
click at [754, 11] on div "DocID: 79321746 DeepLink: [URL][DOMAIN_NAME]" at bounding box center [609, 281] width 974 height 546
drag, startPoint x: 774, startPoint y: 226, endPoint x: 752, endPoint y: 80, distance: 147.1
click at [752, 80] on img at bounding box center [765, 517] width 1172 height 950
drag, startPoint x: 783, startPoint y: 147, endPoint x: 421, endPoint y: 216, distance: 368.5
click at [421, 216] on img at bounding box center [765, 517] width 1172 height 950
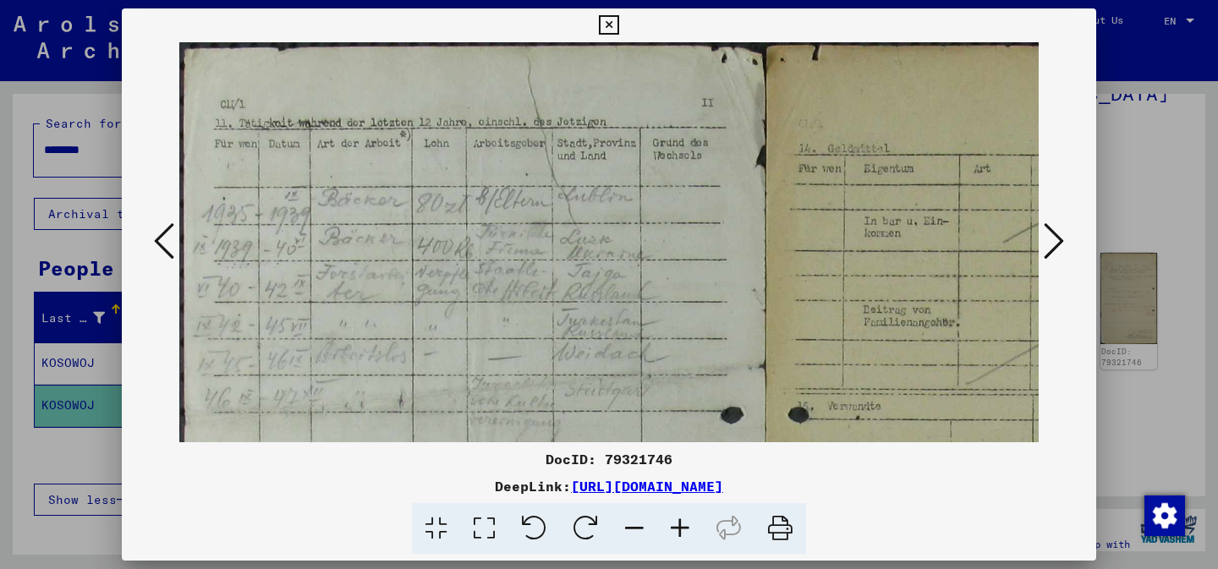
drag, startPoint x: 699, startPoint y: 273, endPoint x: 784, endPoint y: -56, distance: 339.9
click at [784, 0] on html "Search Browse archive Donate Newsletter Help Contact About Us Search Browse arc…" at bounding box center [609, 284] width 1218 height 569
click at [1037, 230] on img at bounding box center [765, 517] width 1172 height 950
click at [1049, 233] on icon at bounding box center [1054, 241] width 20 height 41
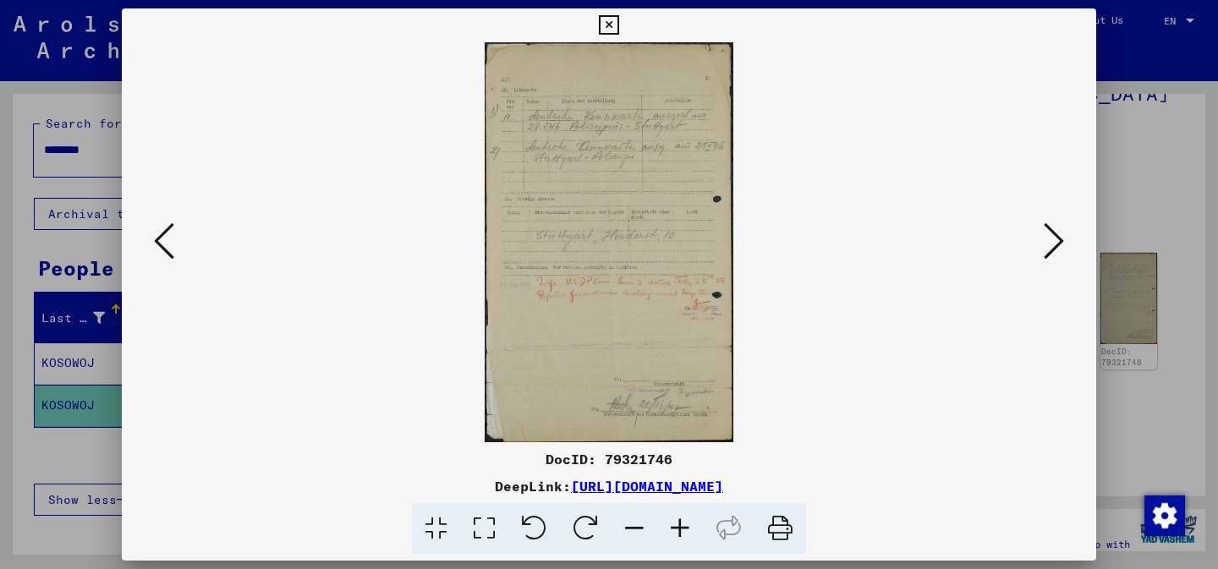
click at [682, 540] on icon at bounding box center [680, 529] width 46 height 52
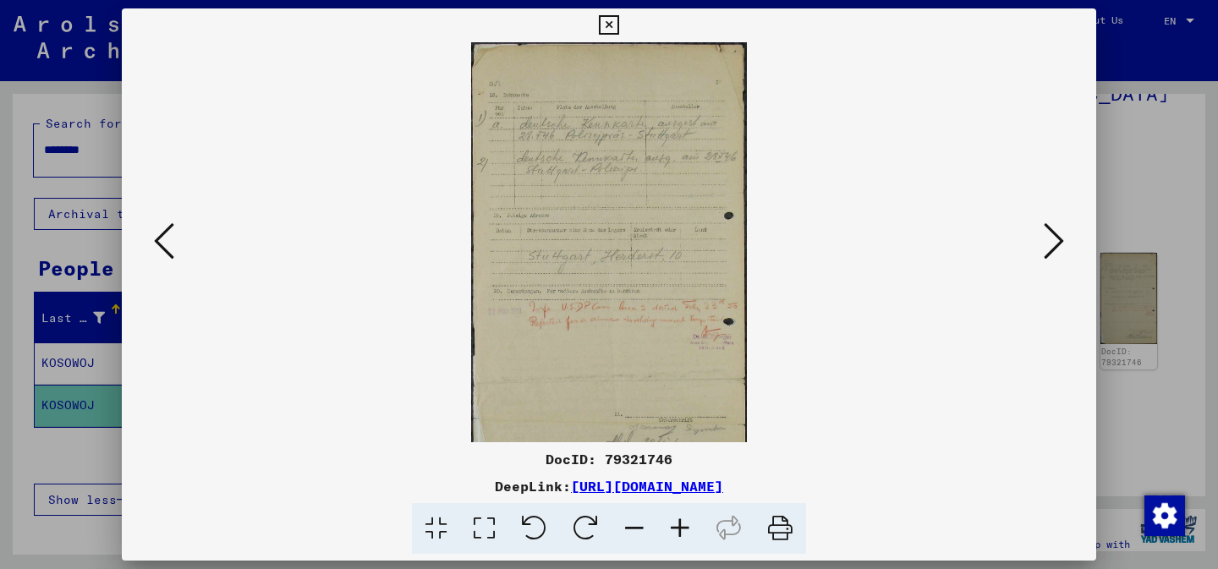
click at [682, 540] on icon at bounding box center [680, 529] width 46 height 52
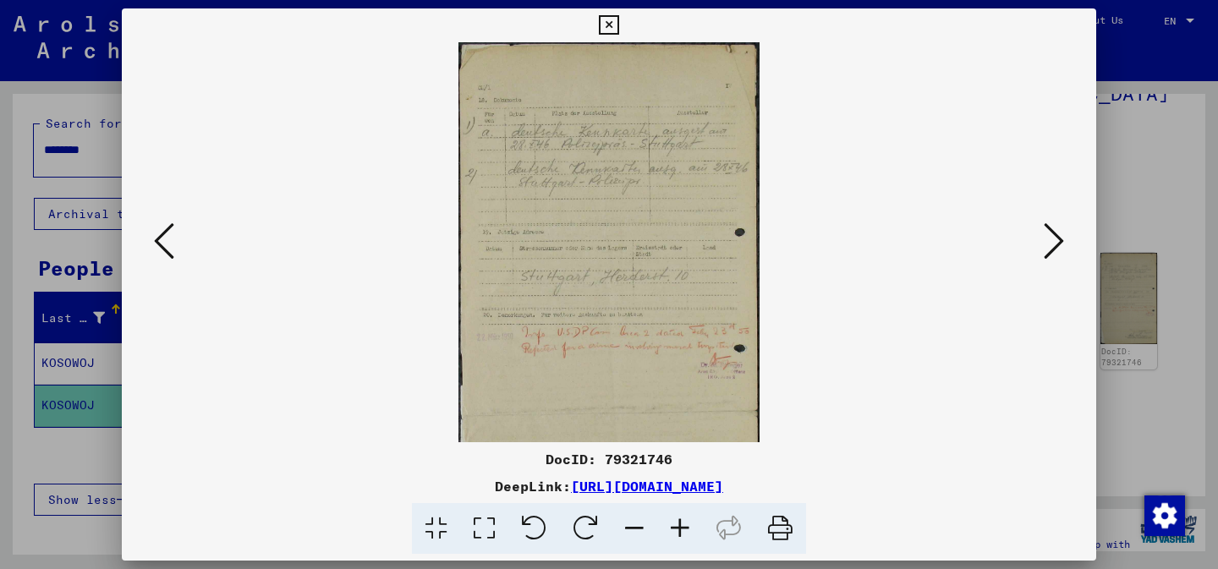
click at [682, 540] on icon at bounding box center [680, 529] width 46 height 52
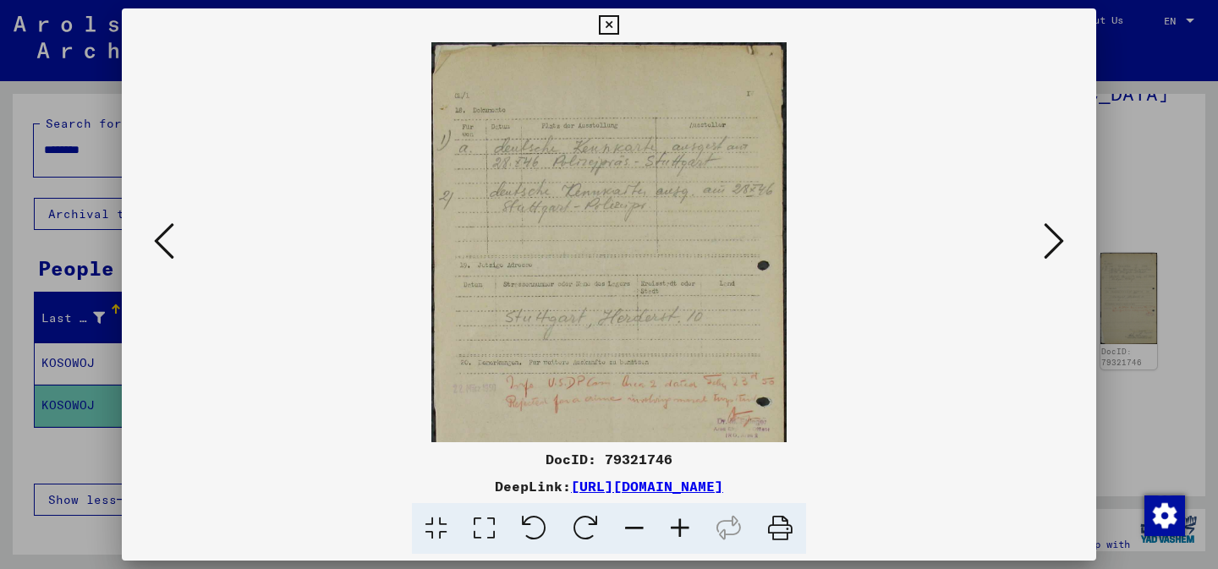
click at [682, 540] on icon at bounding box center [680, 529] width 46 height 52
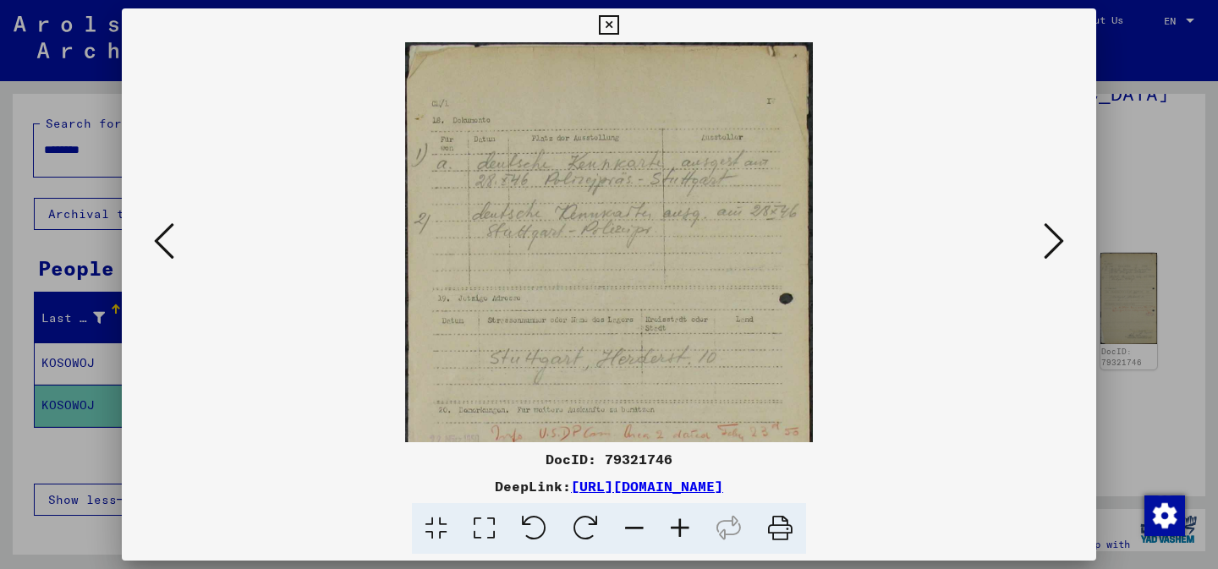
click at [682, 540] on icon at bounding box center [680, 529] width 46 height 52
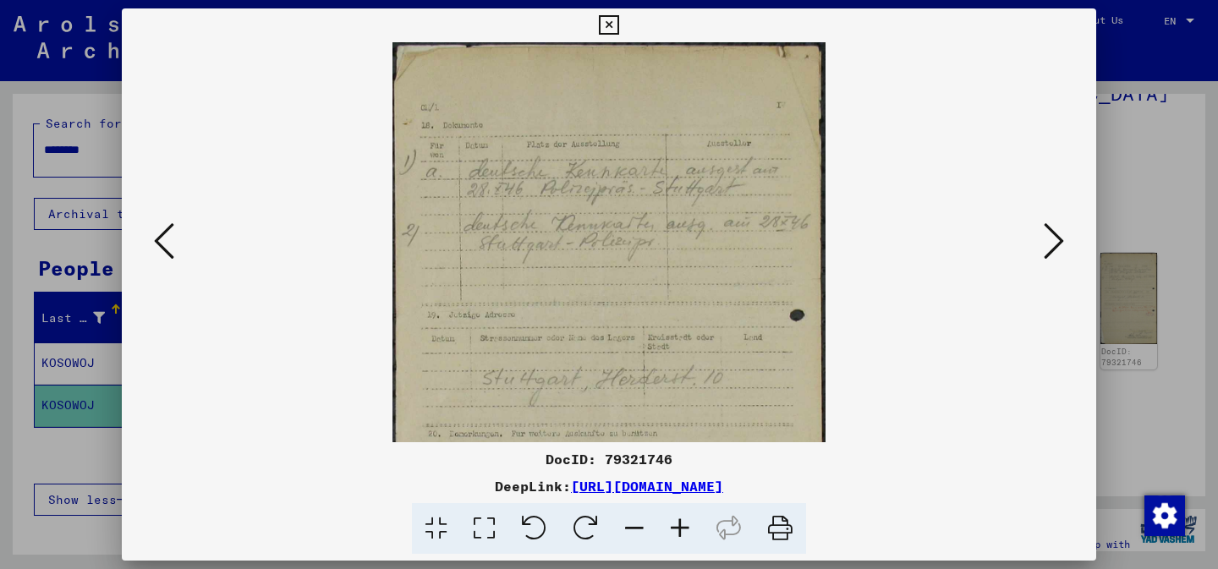
click at [682, 540] on icon at bounding box center [680, 529] width 46 height 52
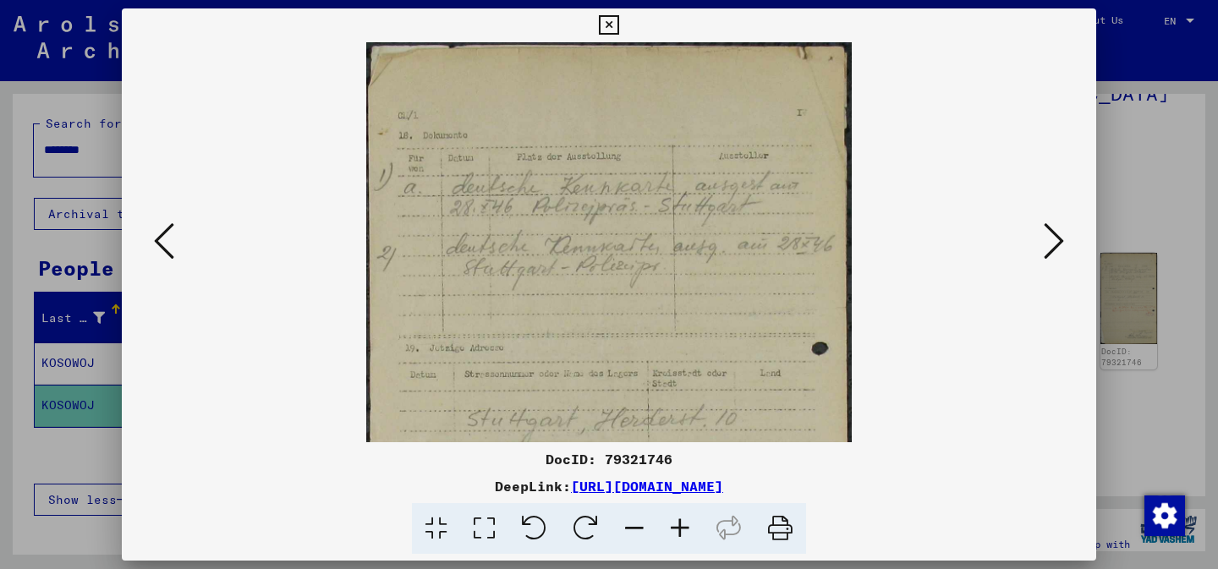
click at [682, 540] on icon at bounding box center [680, 529] width 46 height 52
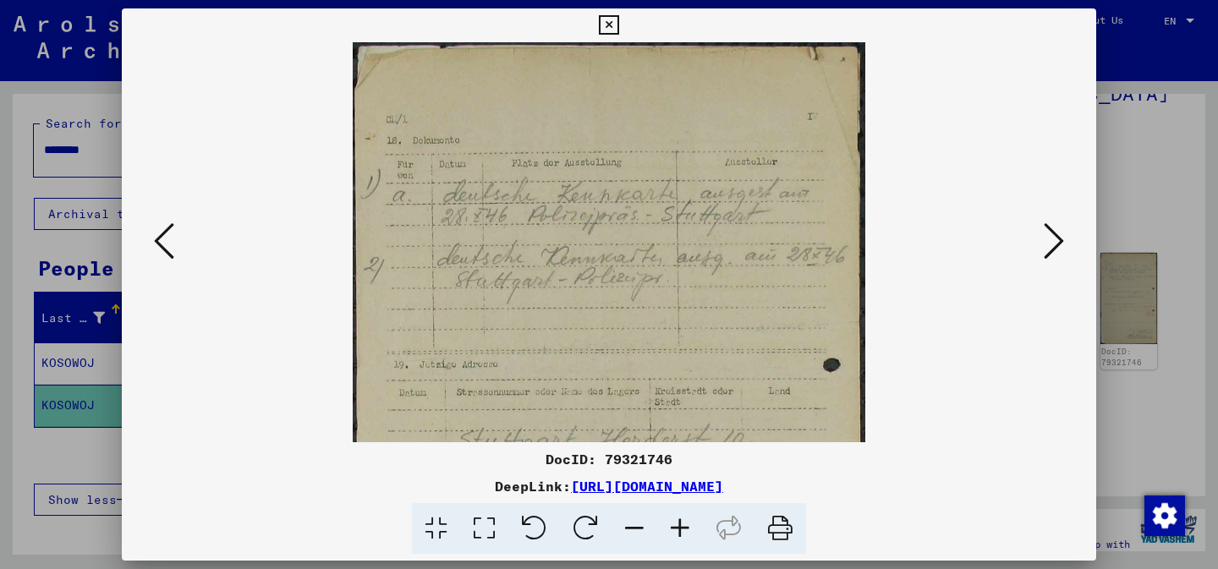
click at [682, 540] on icon at bounding box center [680, 529] width 46 height 52
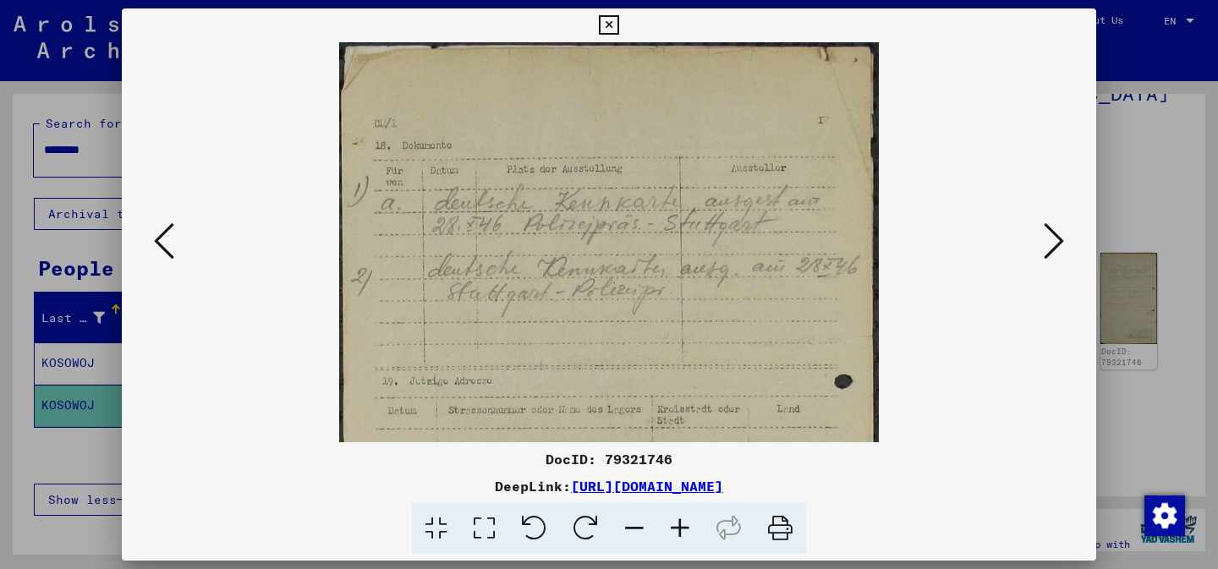
click at [1060, 245] on icon at bounding box center [1054, 241] width 20 height 41
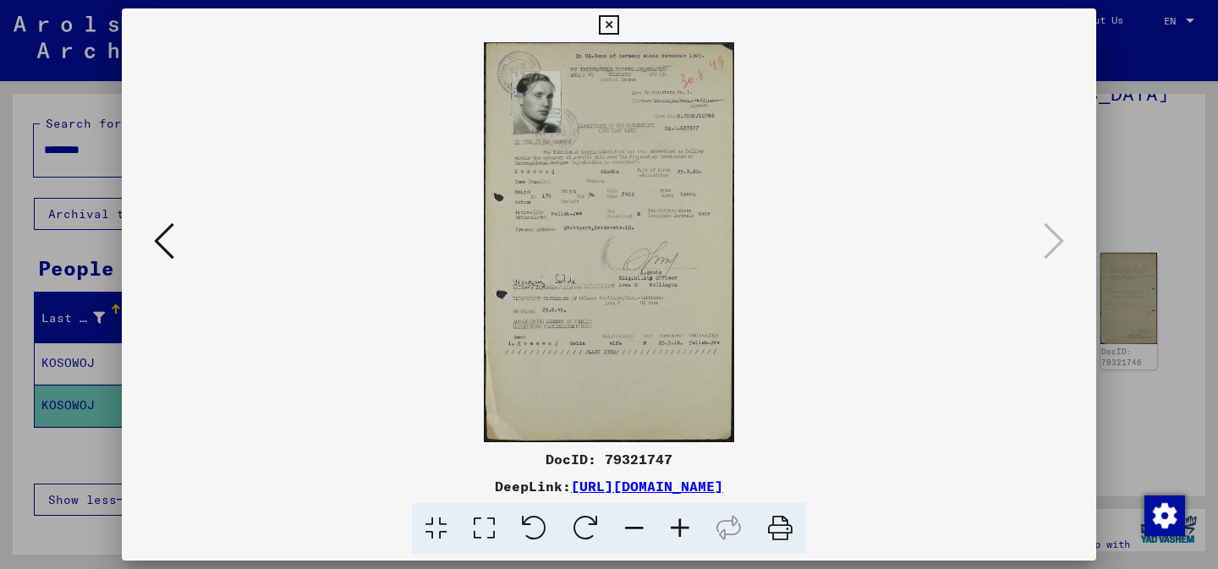
click at [668, 532] on icon at bounding box center [680, 529] width 46 height 52
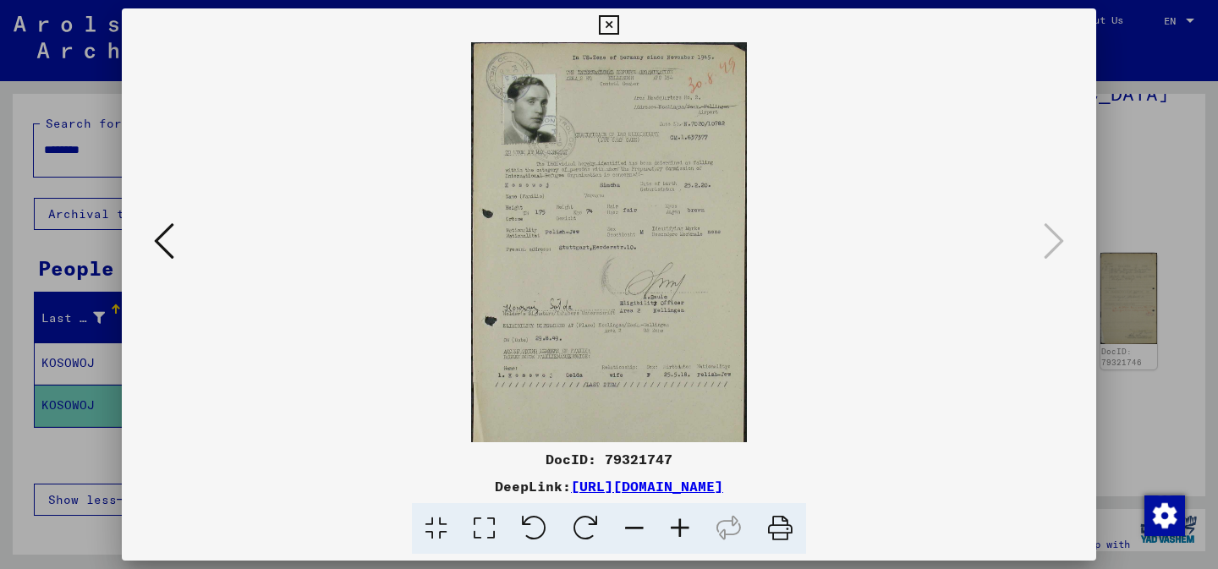
click at [668, 532] on icon at bounding box center [680, 529] width 46 height 52
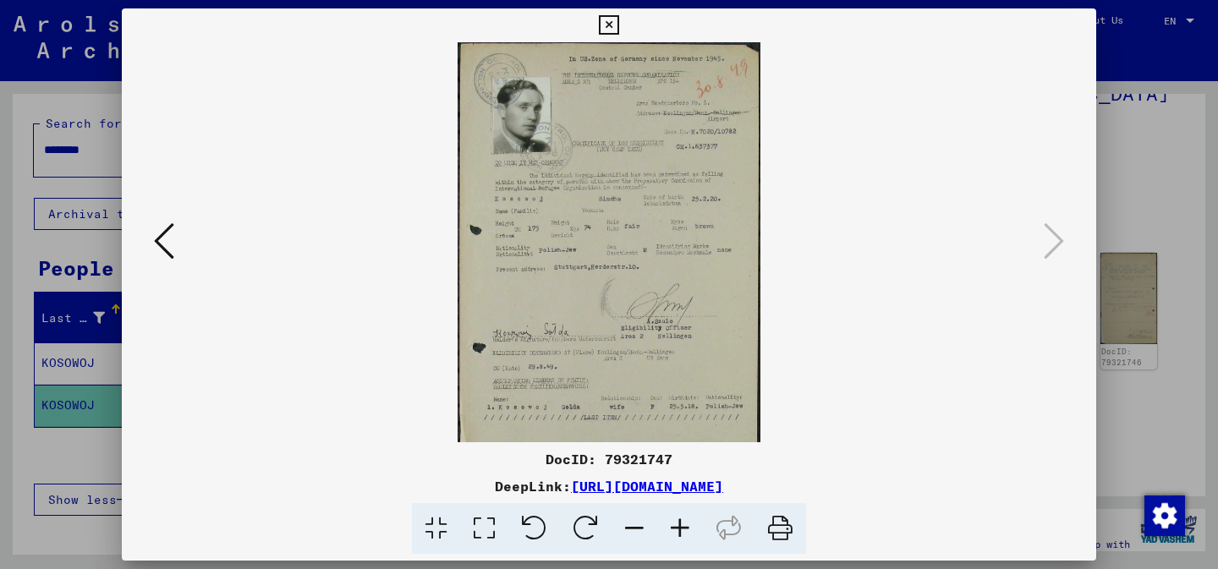
click at [668, 532] on icon at bounding box center [680, 529] width 46 height 52
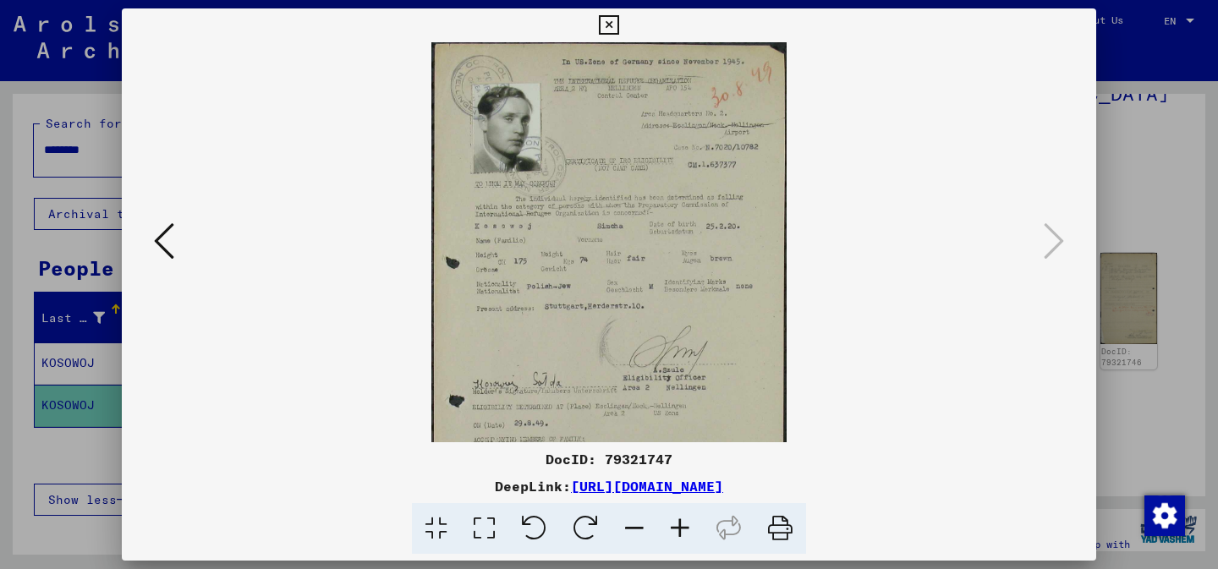
click at [668, 532] on icon at bounding box center [680, 529] width 46 height 52
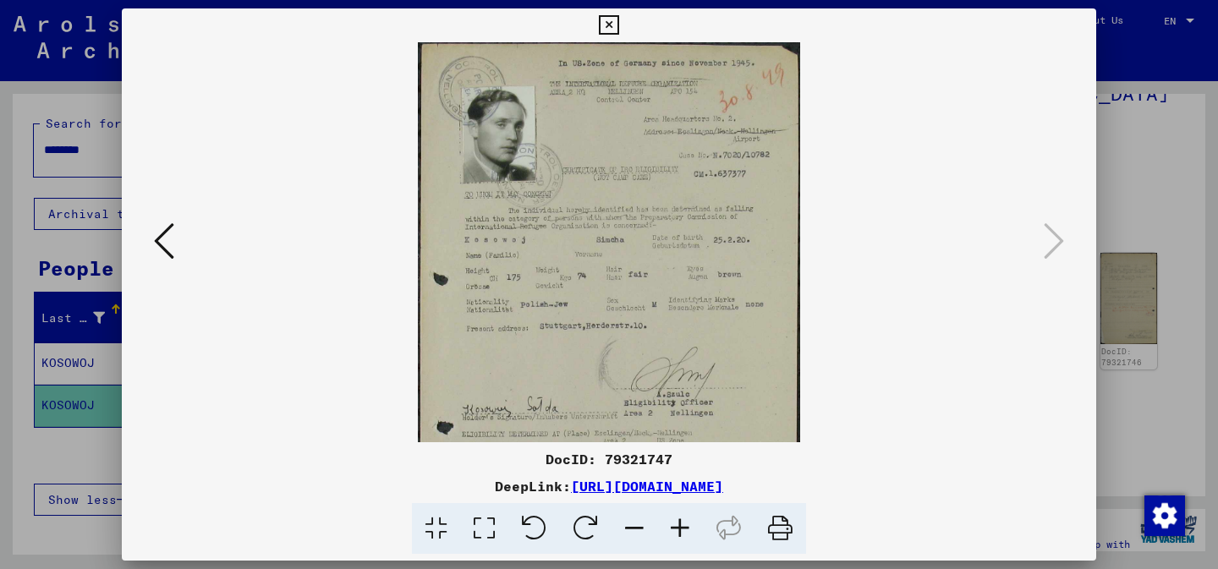
click at [668, 532] on icon at bounding box center [680, 529] width 46 height 52
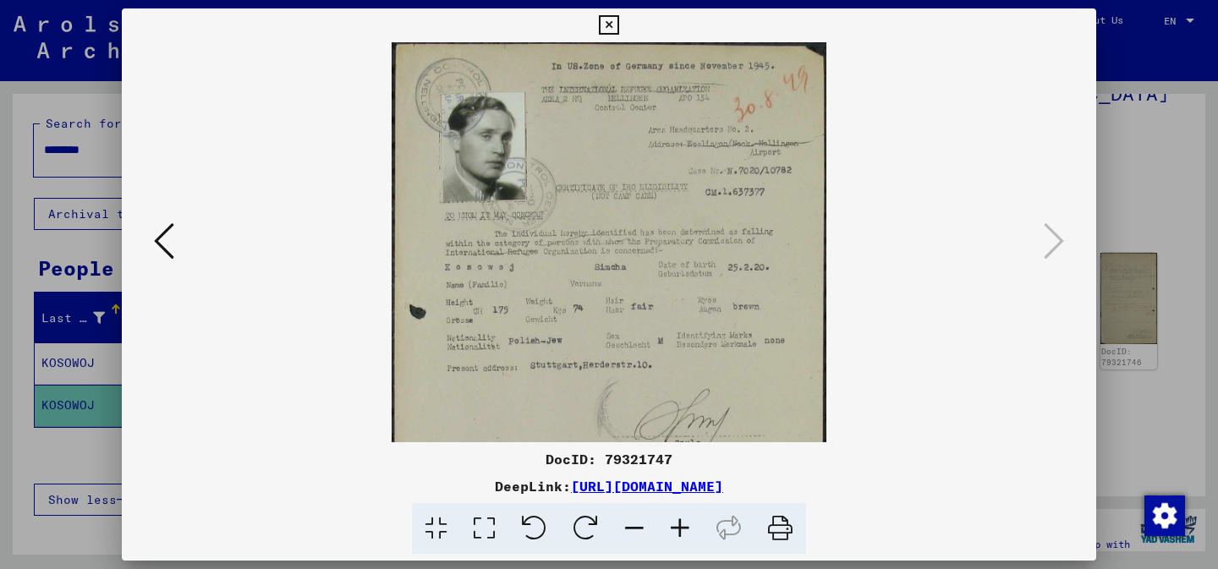
click at [668, 532] on icon at bounding box center [680, 529] width 46 height 52
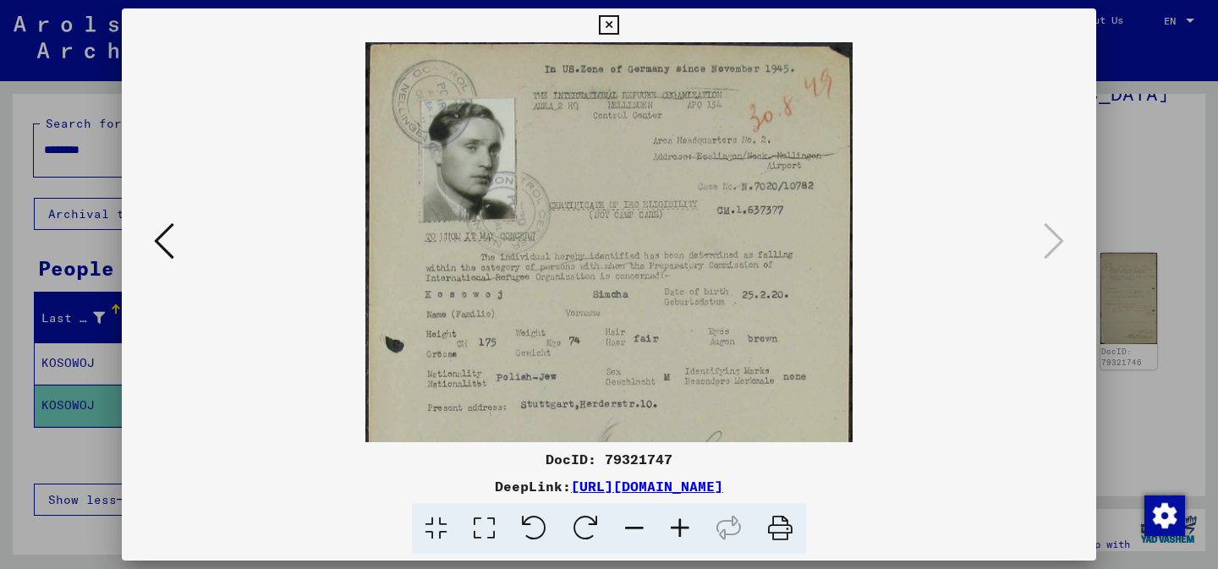
click at [668, 532] on icon at bounding box center [680, 529] width 46 height 52
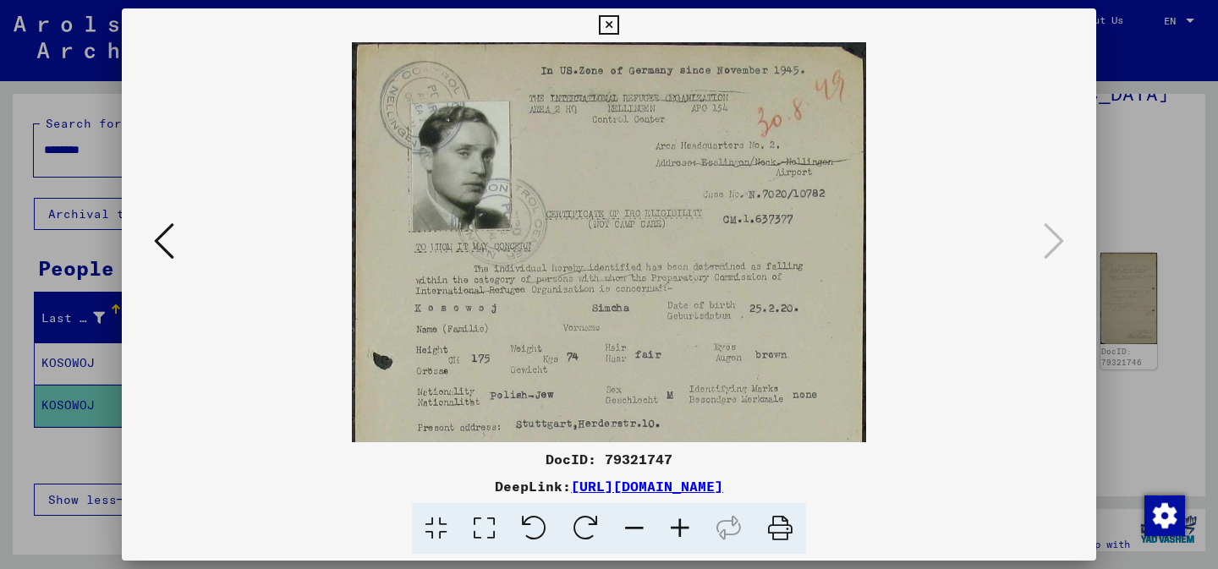
click at [668, 532] on icon at bounding box center [680, 529] width 46 height 52
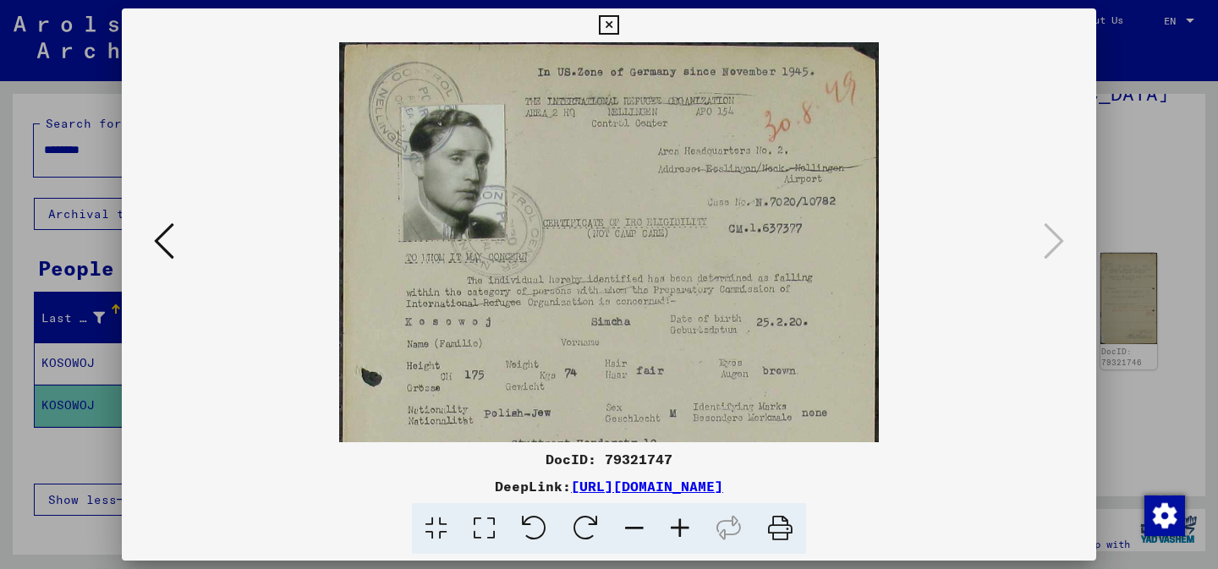
click at [668, 532] on icon at bounding box center [680, 529] width 46 height 52
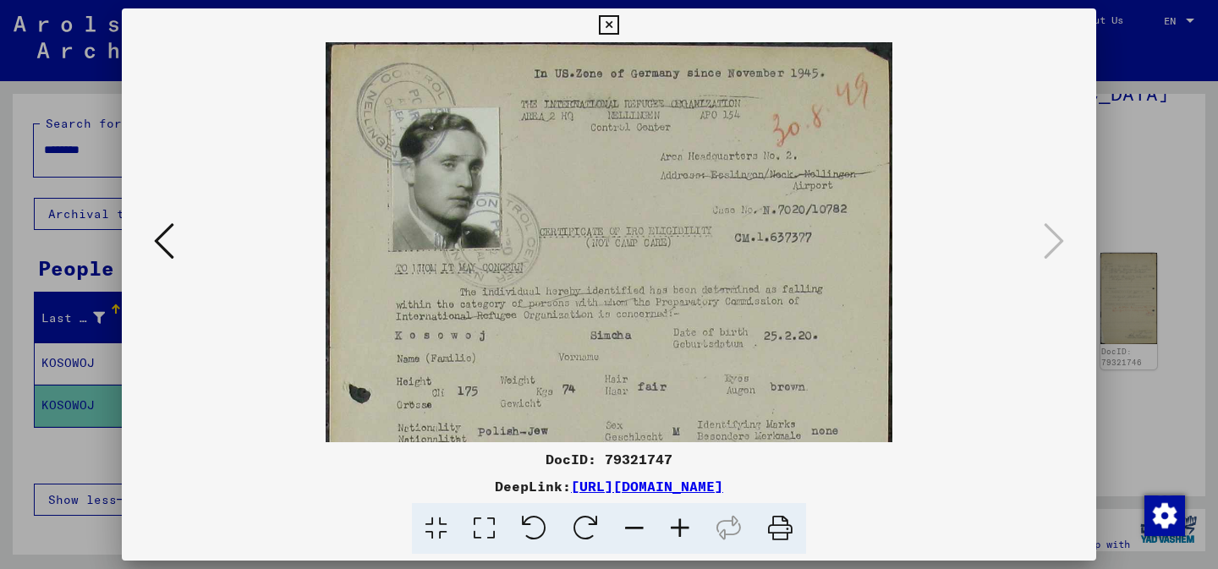
drag, startPoint x: 597, startPoint y: 321, endPoint x: 600, endPoint y: 147, distance: 173.4
click at [600, 147] on img at bounding box center [609, 495] width 567 height 907
drag, startPoint x: 596, startPoint y: 283, endPoint x: 596, endPoint y: 239, distance: 44.0
click at [596, 239] on img at bounding box center [609, 495] width 567 height 907
click at [162, 241] on icon at bounding box center [164, 241] width 20 height 41
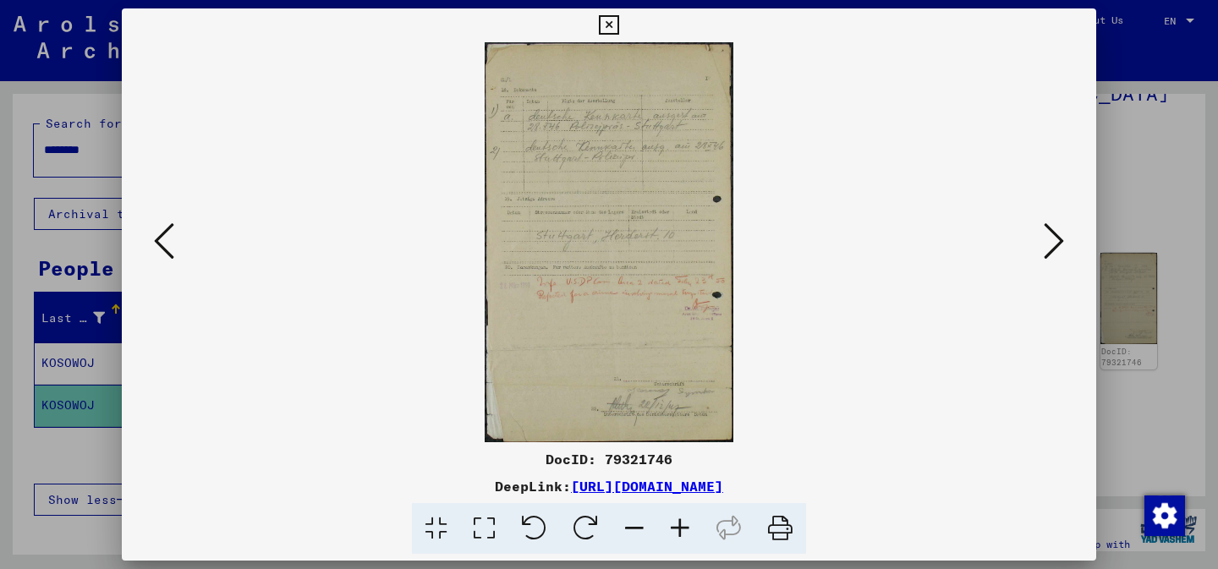
click at [162, 241] on icon at bounding box center [164, 241] width 20 height 41
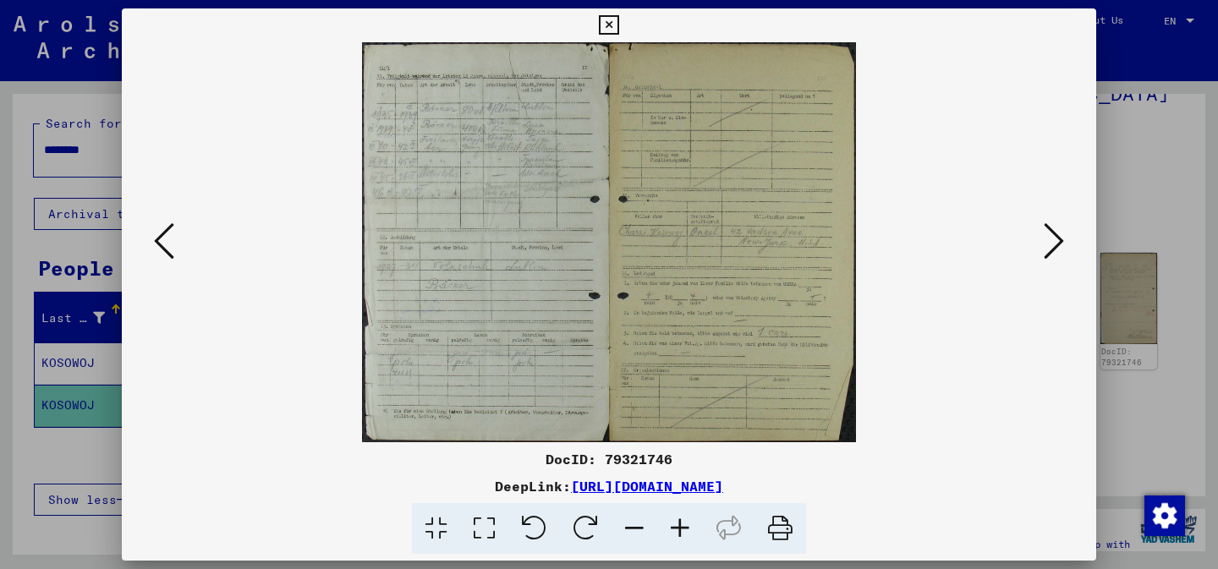
click at [675, 530] on icon at bounding box center [680, 529] width 46 height 52
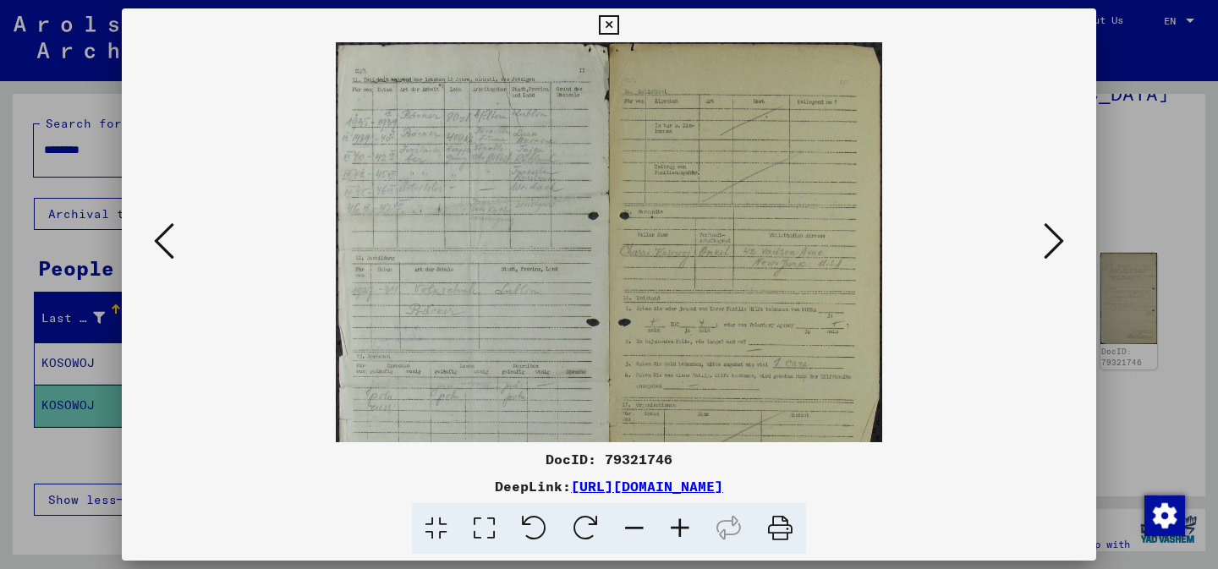
click at [675, 530] on icon at bounding box center [680, 529] width 46 height 52
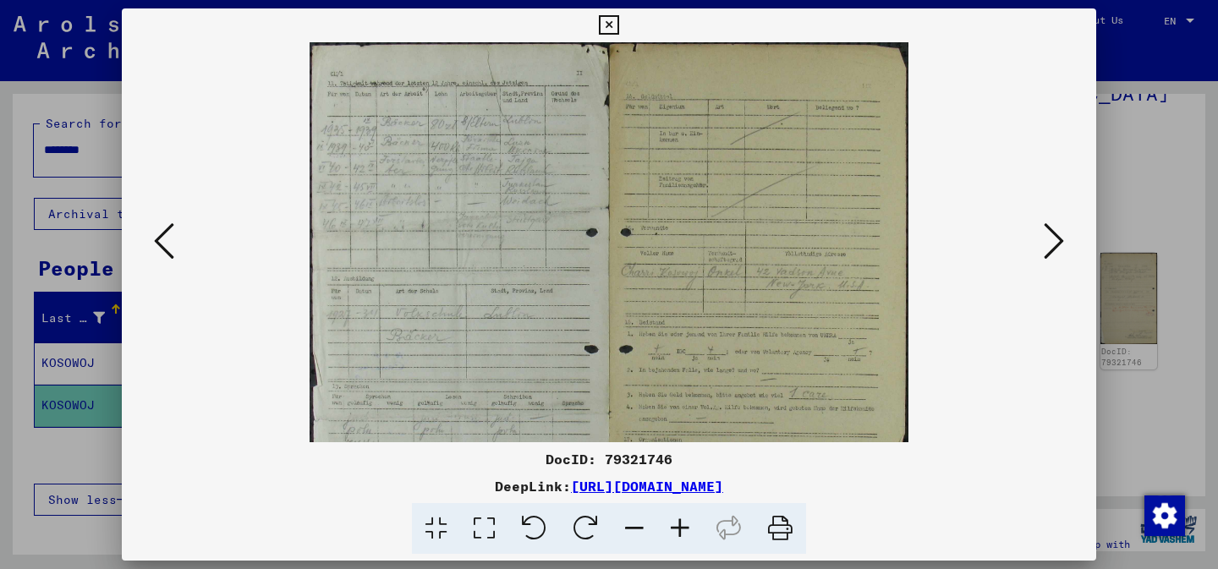
click at [675, 530] on icon at bounding box center [680, 529] width 46 height 52
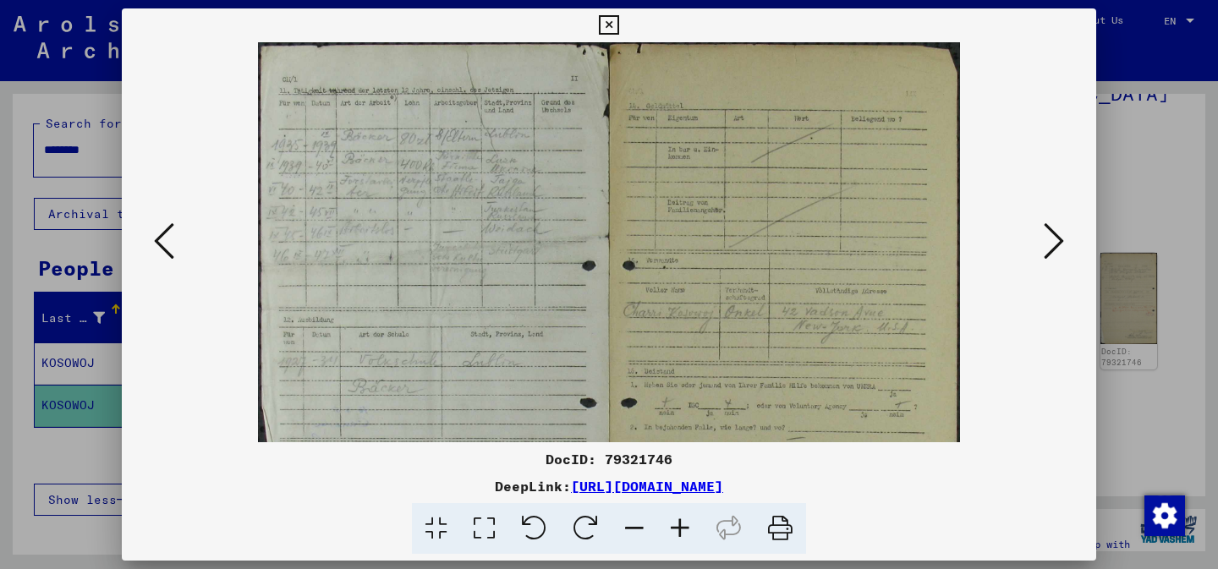
click at [675, 530] on icon at bounding box center [680, 529] width 46 height 52
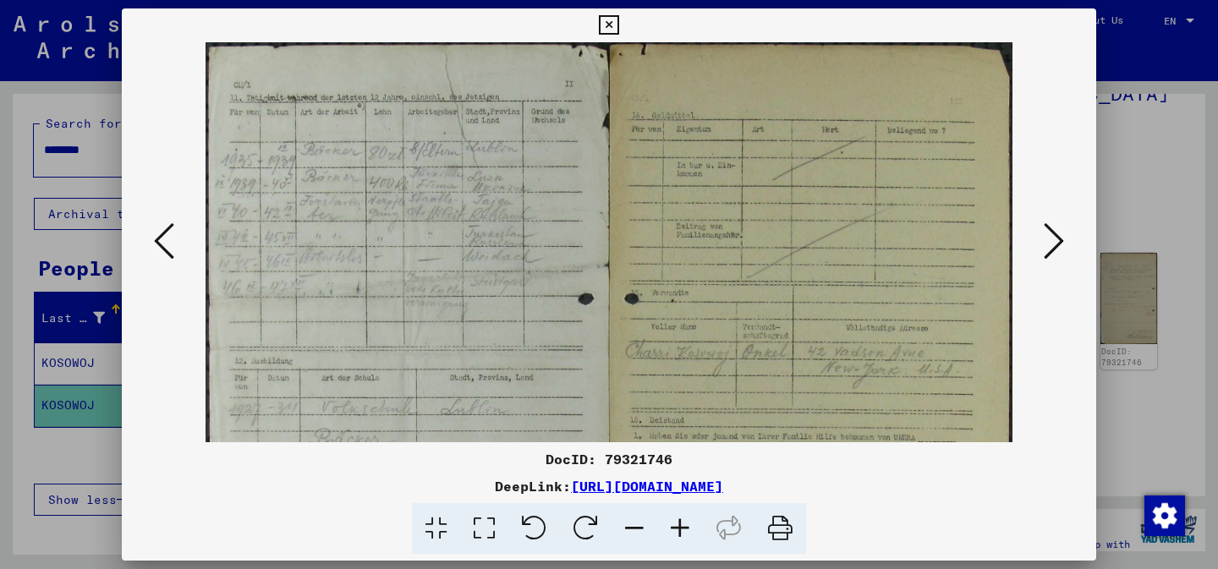
click at [675, 530] on icon at bounding box center [680, 529] width 46 height 52
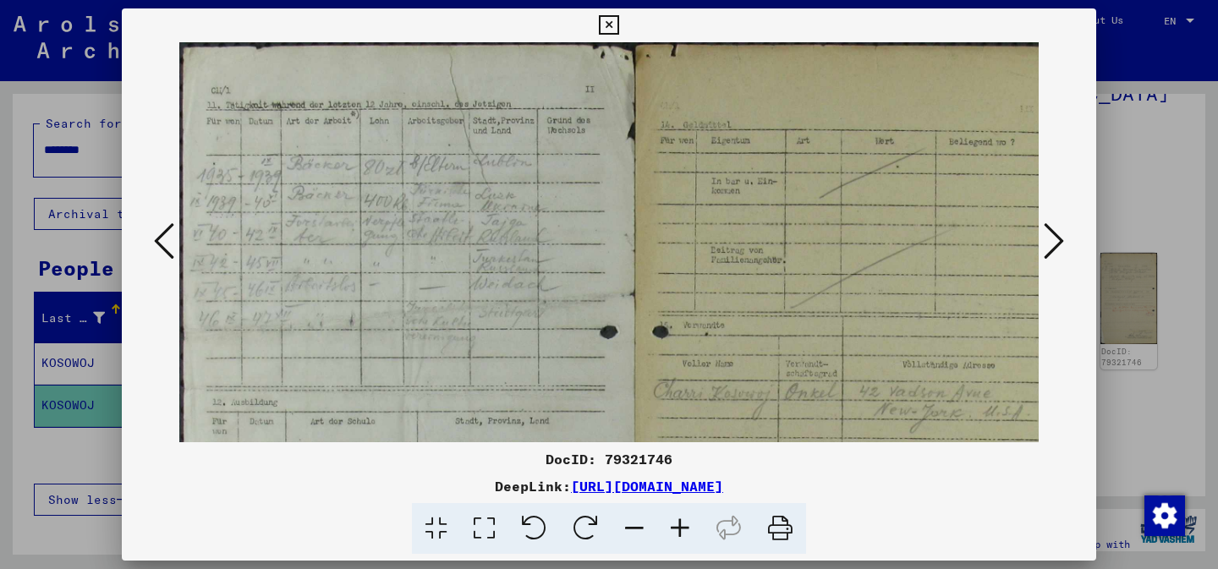
click at [675, 530] on icon at bounding box center [680, 529] width 46 height 52
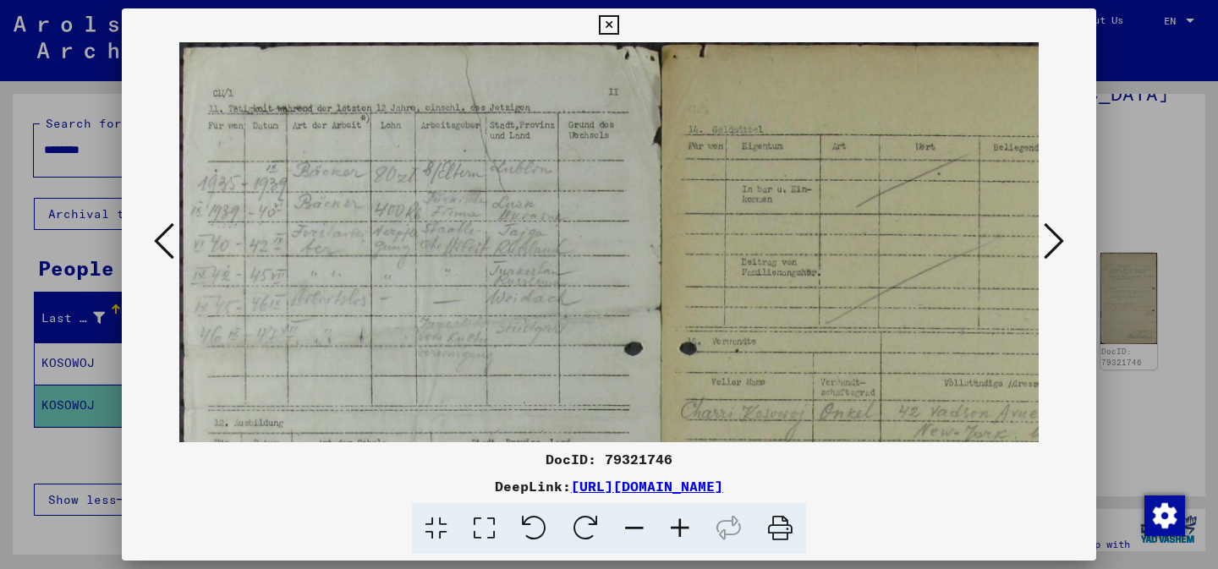
click at [675, 530] on icon at bounding box center [680, 529] width 46 height 52
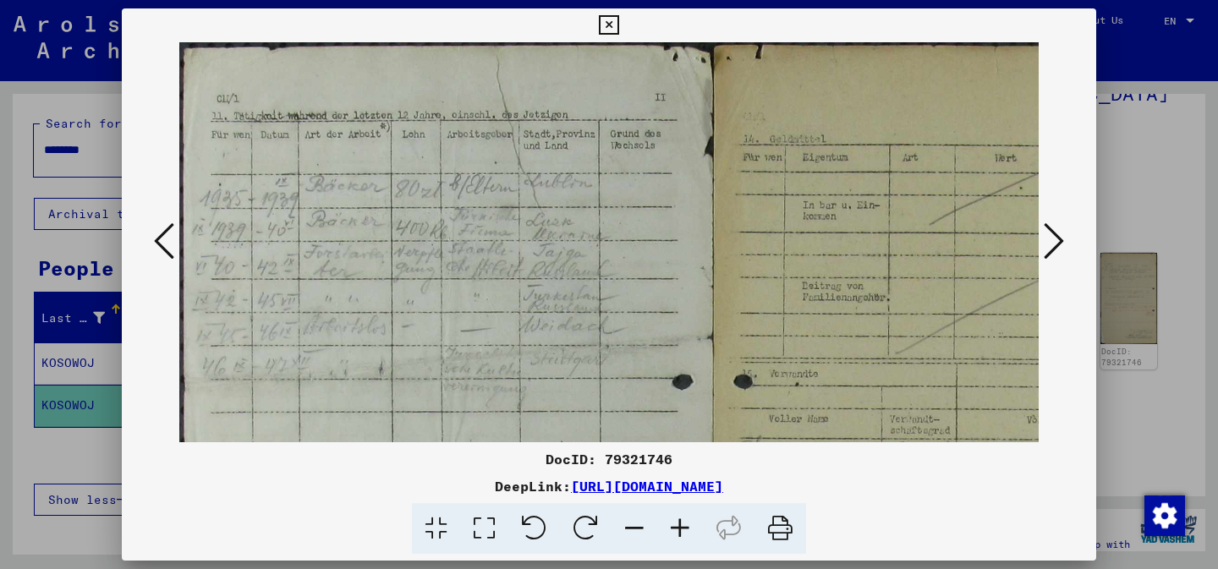
click at [675, 530] on icon at bounding box center [680, 529] width 46 height 52
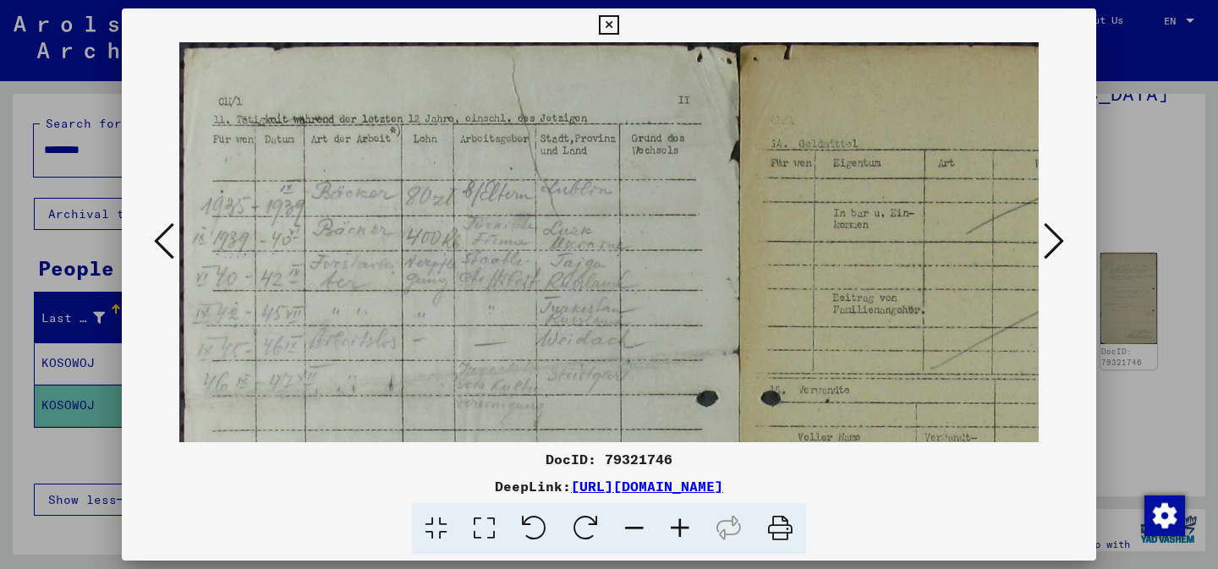
click at [675, 530] on icon at bounding box center [680, 529] width 46 height 52
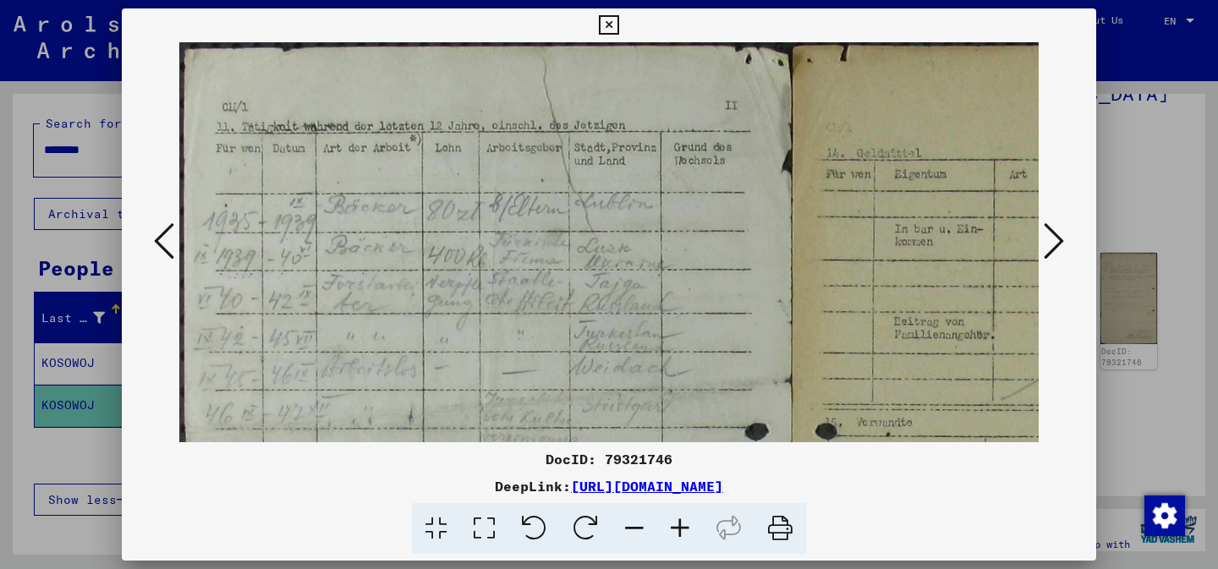
click at [675, 530] on icon at bounding box center [680, 529] width 46 height 52
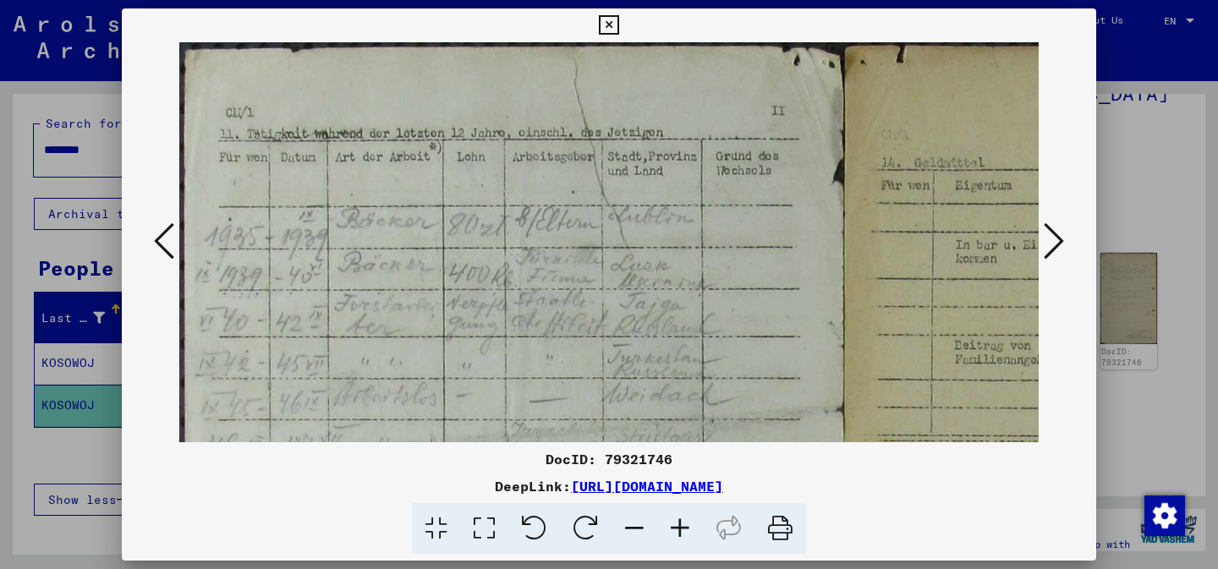
click at [675, 530] on icon at bounding box center [680, 529] width 46 height 52
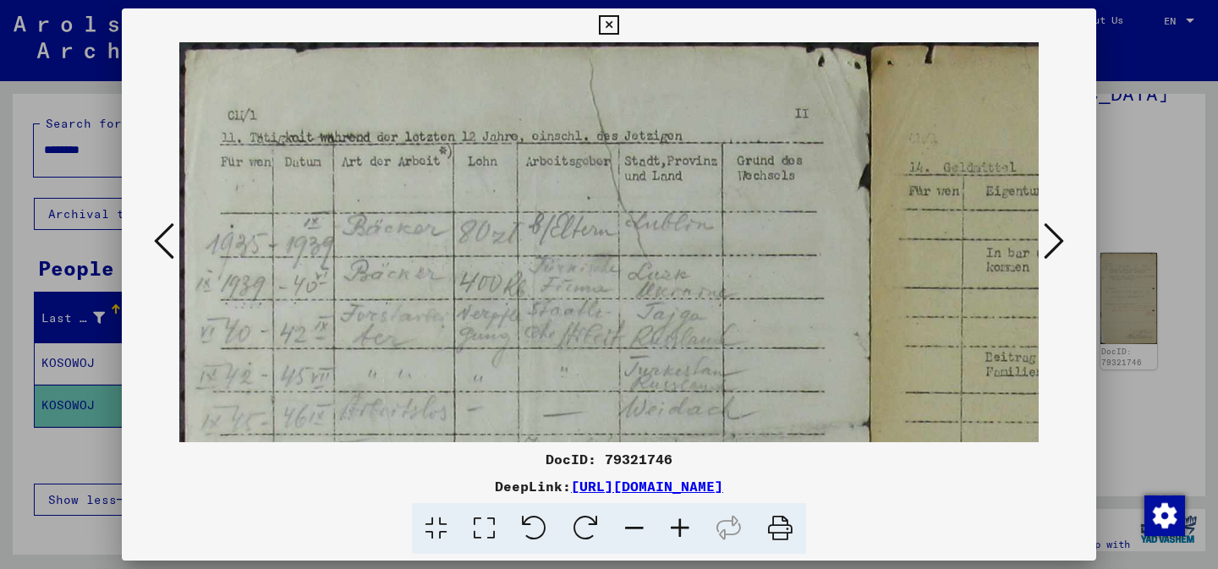
click at [675, 530] on icon at bounding box center [680, 529] width 46 height 52
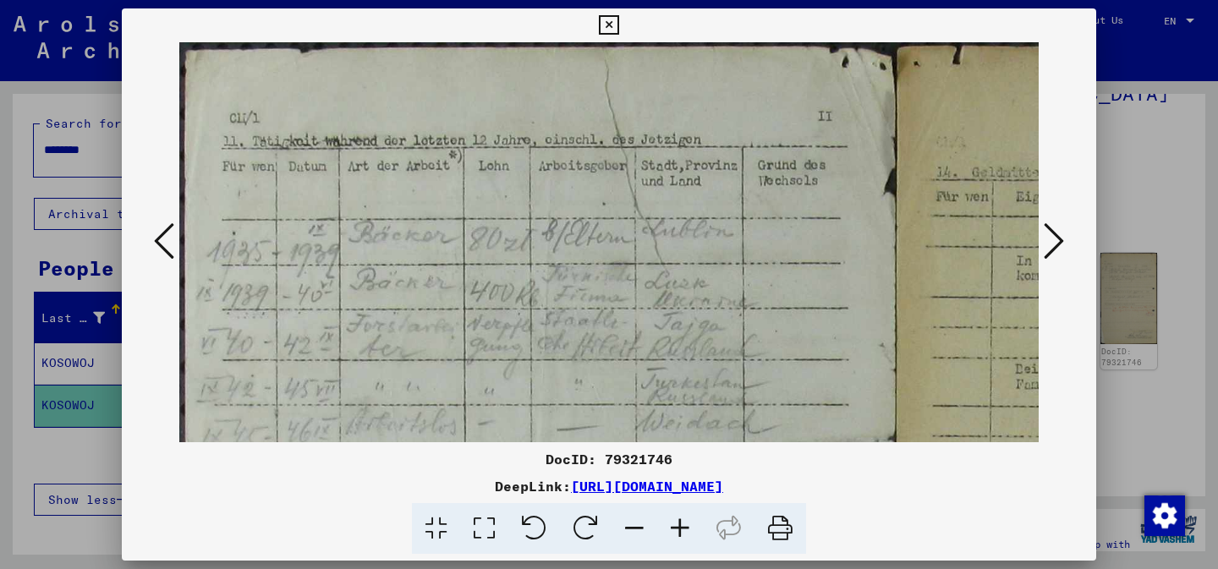
drag, startPoint x: 652, startPoint y: 287, endPoint x: 644, endPoint y: 147, distance: 139.8
drag, startPoint x: 658, startPoint y: 200, endPoint x: 658, endPoint y: 237, distance: 37.2
drag, startPoint x: 537, startPoint y: 133, endPoint x: 531, endPoint y: 493, distance: 360.3
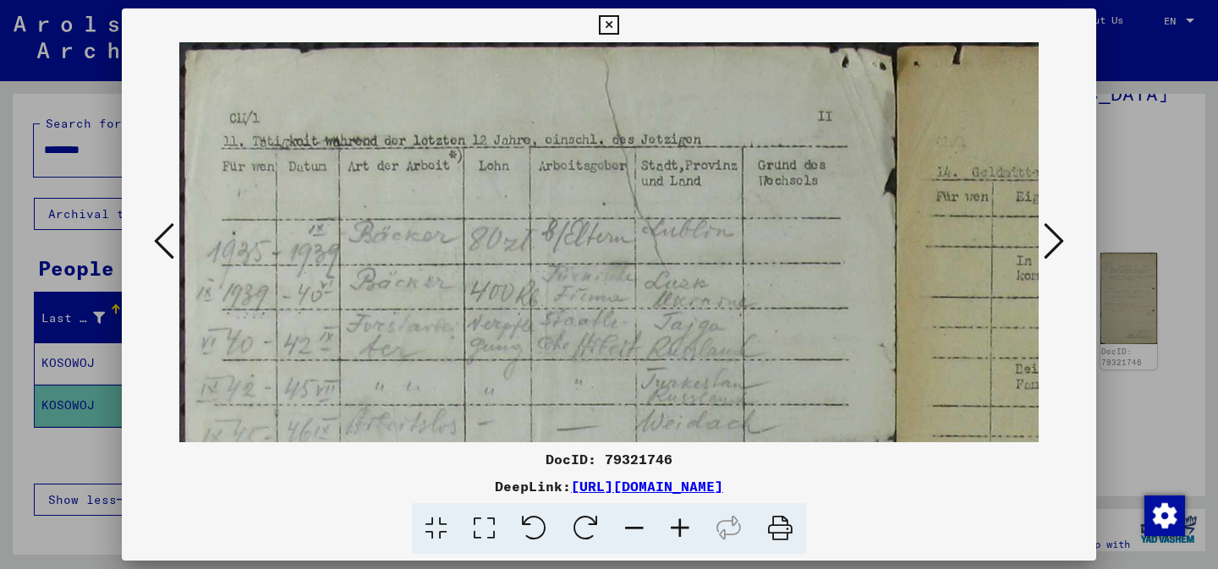
click at [531, 493] on div "DocID: 79321746 DeepLink: [URL][DOMAIN_NAME]" at bounding box center [609, 281] width 974 height 546
click at [164, 237] on icon at bounding box center [164, 241] width 20 height 41
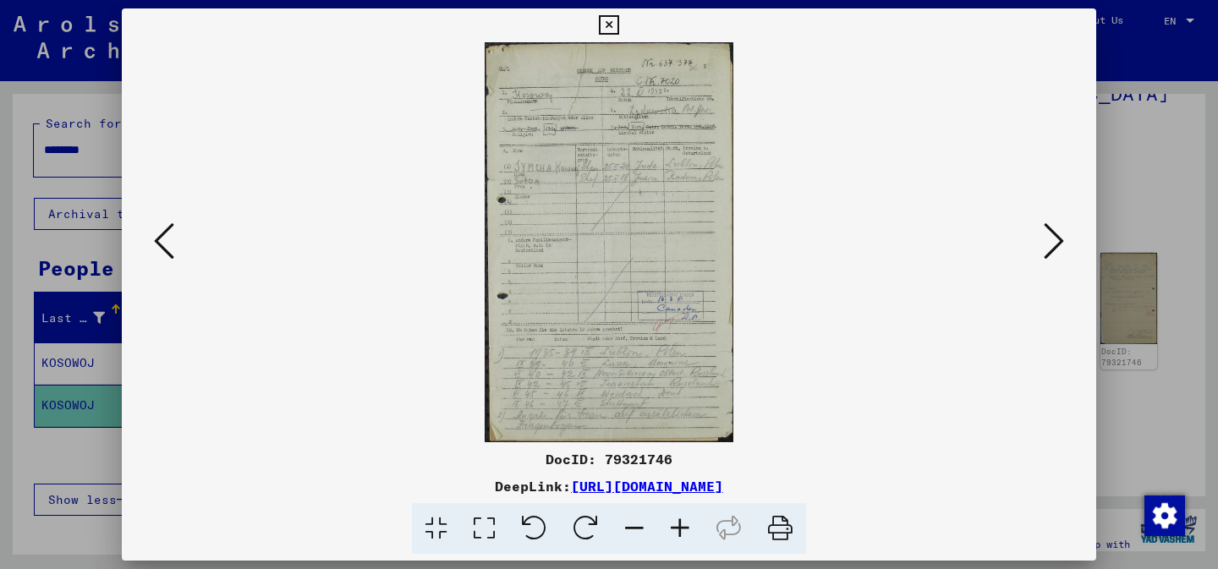
click at [674, 530] on icon at bounding box center [680, 529] width 46 height 52
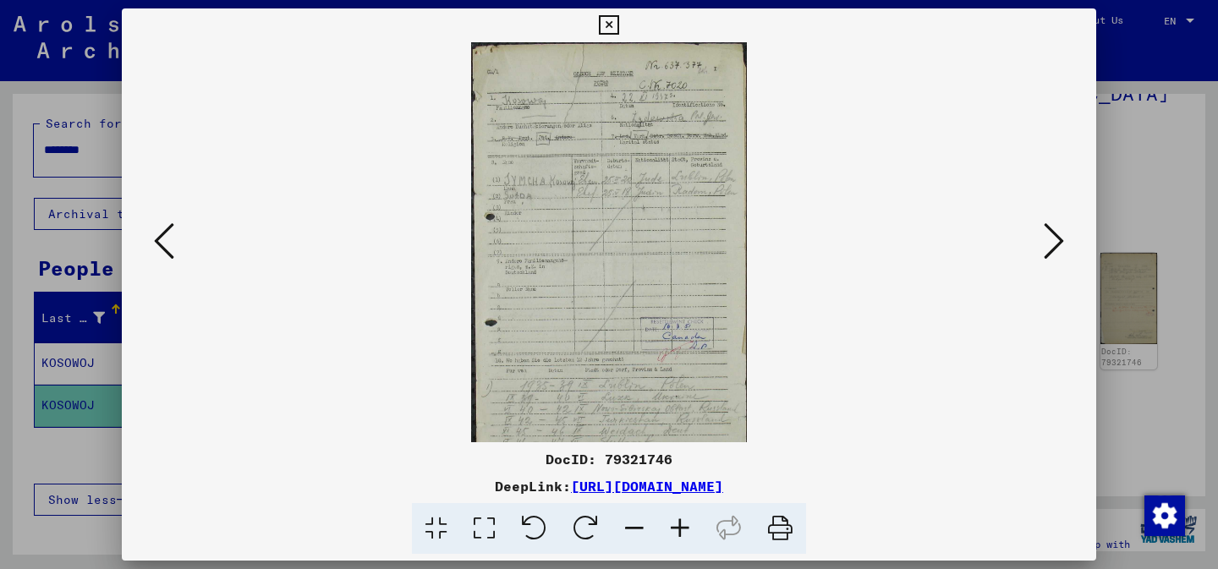
click at [674, 530] on icon at bounding box center [680, 529] width 46 height 52
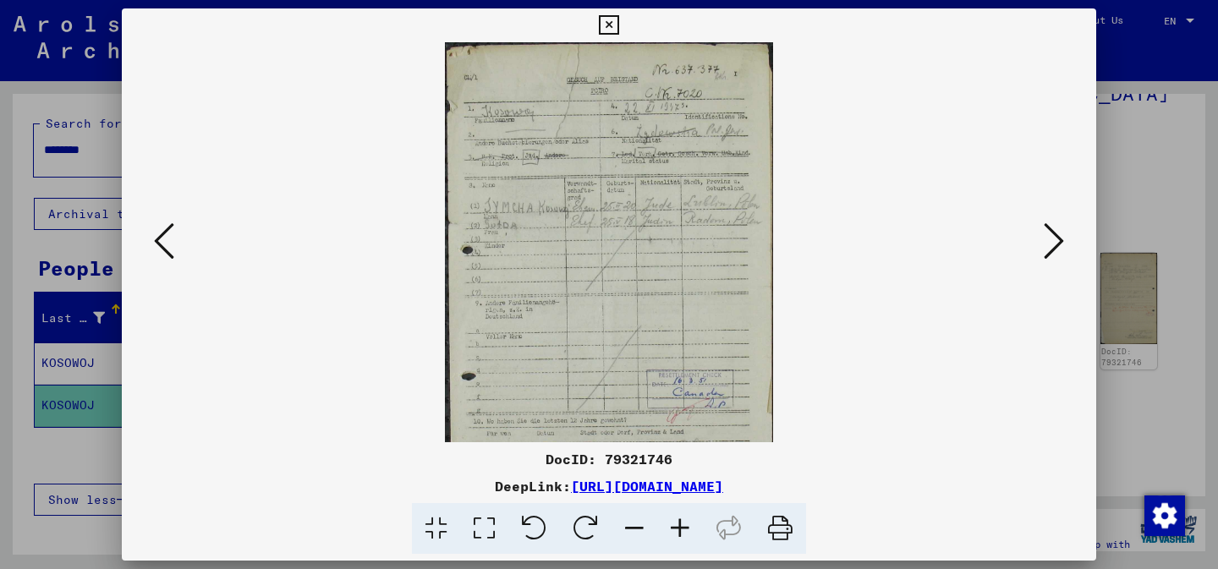
click at [674, 530] on icon at bounding box center [680, 529] width 46 height 52
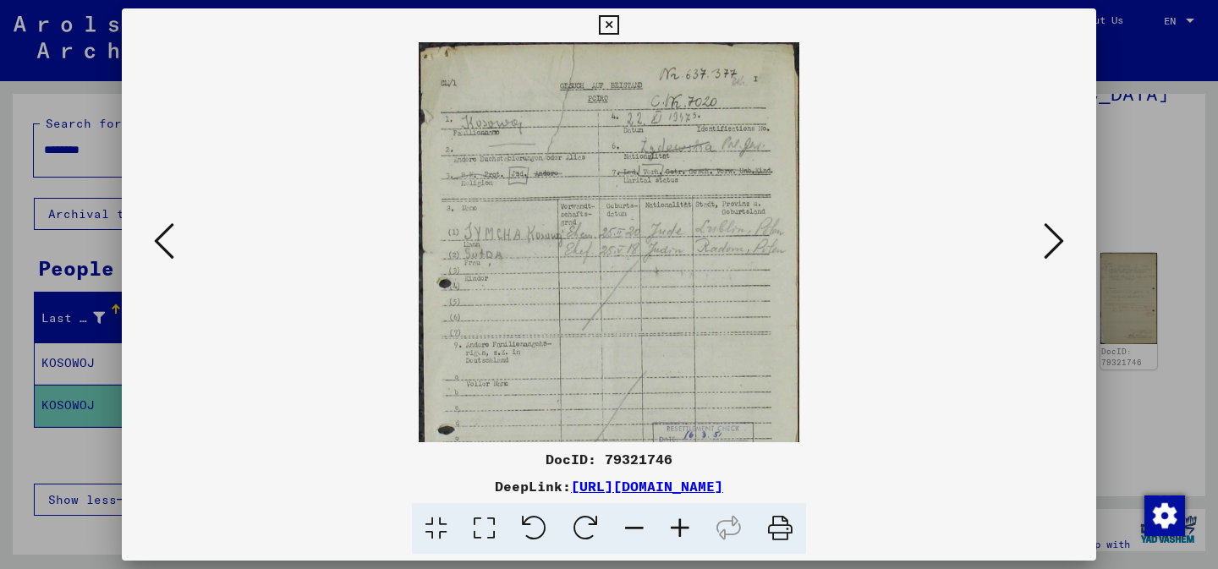
click at [674, 530] on icon at bounding box center [680, 529] width 46 height 52
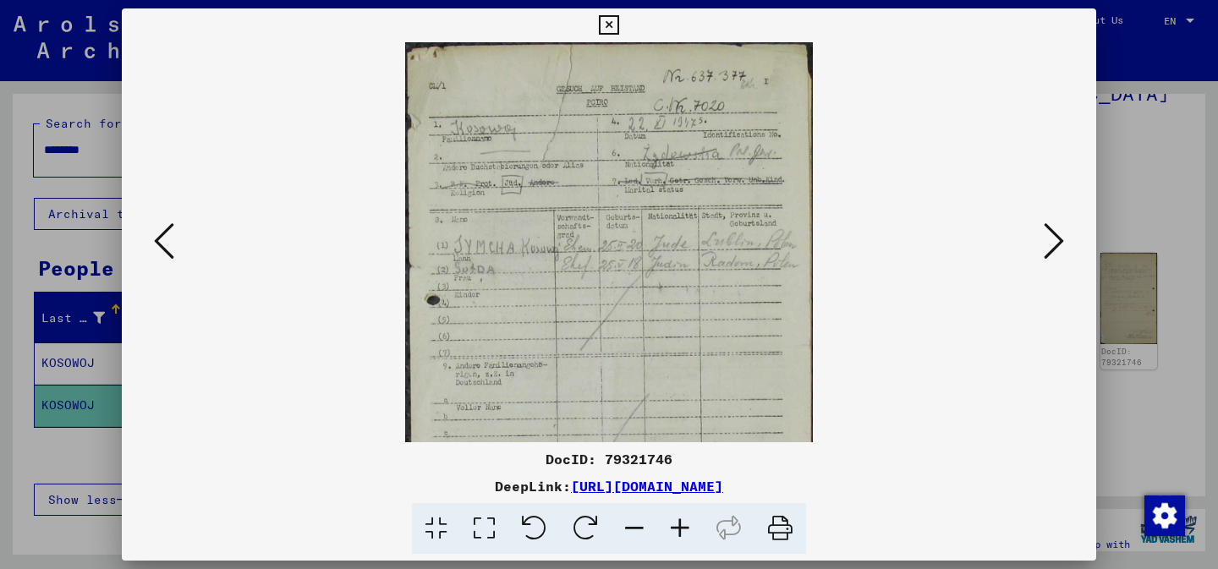
click at [674, 530] on icon at bounding box center [680, 529] width 46 height 52
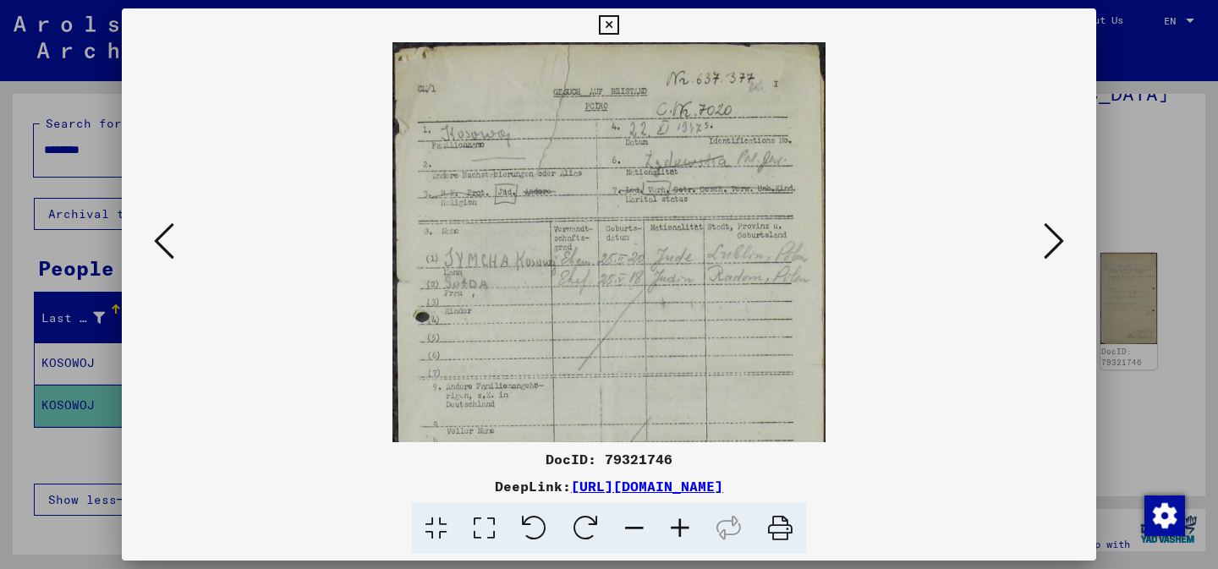
drag, startPoint x: 639, startPoint y: 285, endPoint x: 644, endPoint y: 339, distance: 54.4
click at [644, 339] on img at bounding box center [609, 390] width 434 height 696
click at [575, 362] on img at bounding box center [609, 390] width 434 height 696
click at [603, 21] on icon at bounding box center [608, 25] width 19 height 20
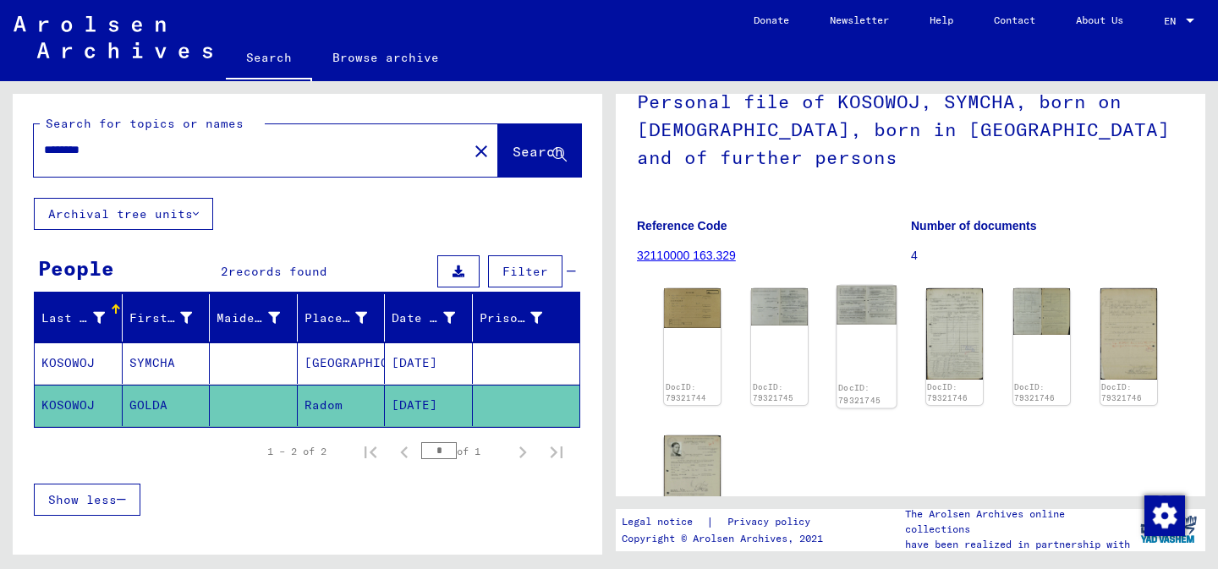
click at [870, 315] on img at bounding box center [867, 305] width 60 height 39
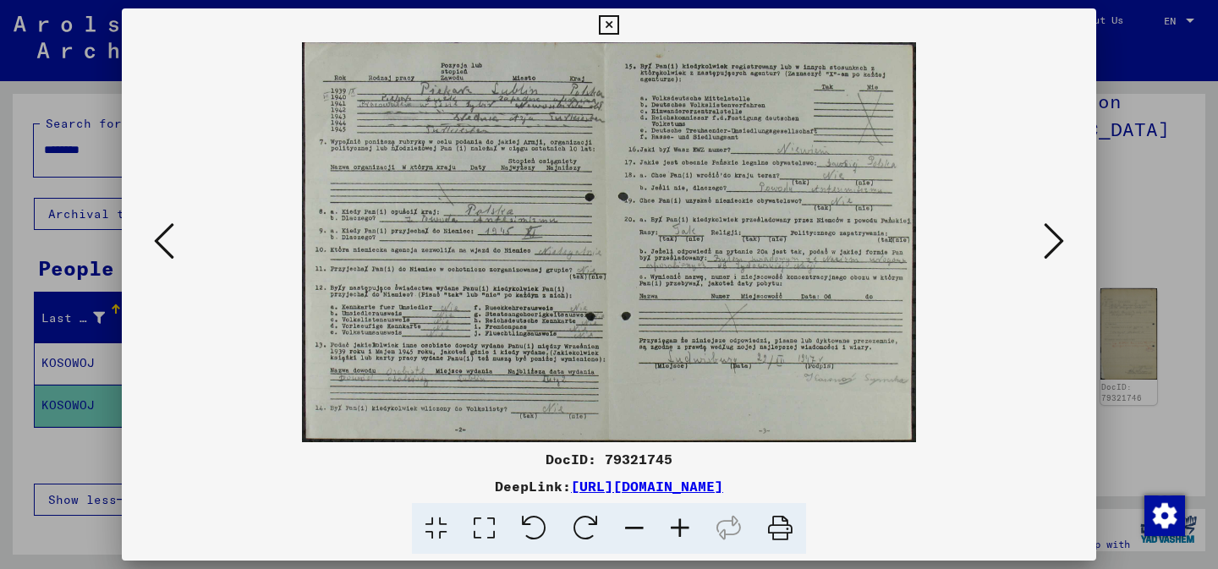
click at [1044, 243] on icon at bounding box center [1054, 241] width 20 height 41
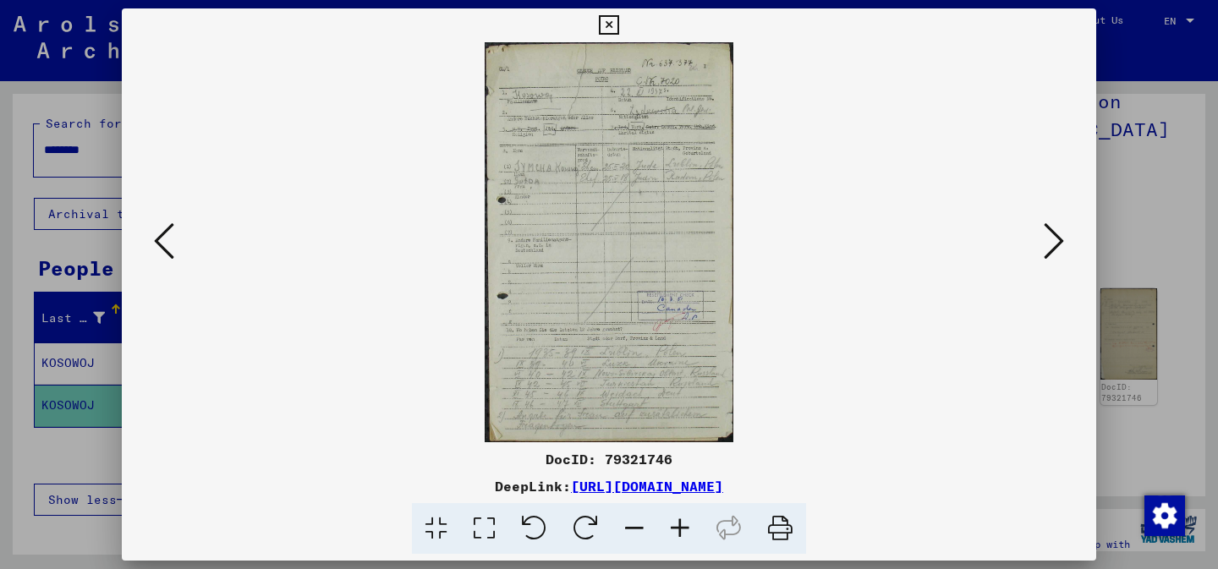
click at [159, 251] on icon at bounding box center [164, 241] width 20 height 41
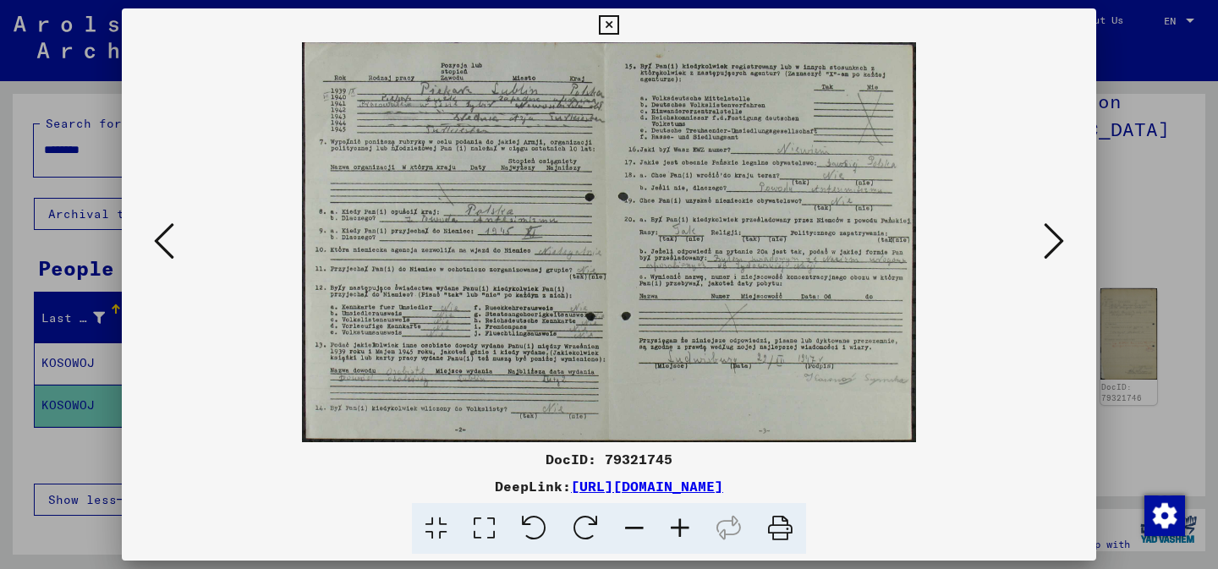
click at [164, 239] on icon at bounding box center [164, 241] width 20 height 41
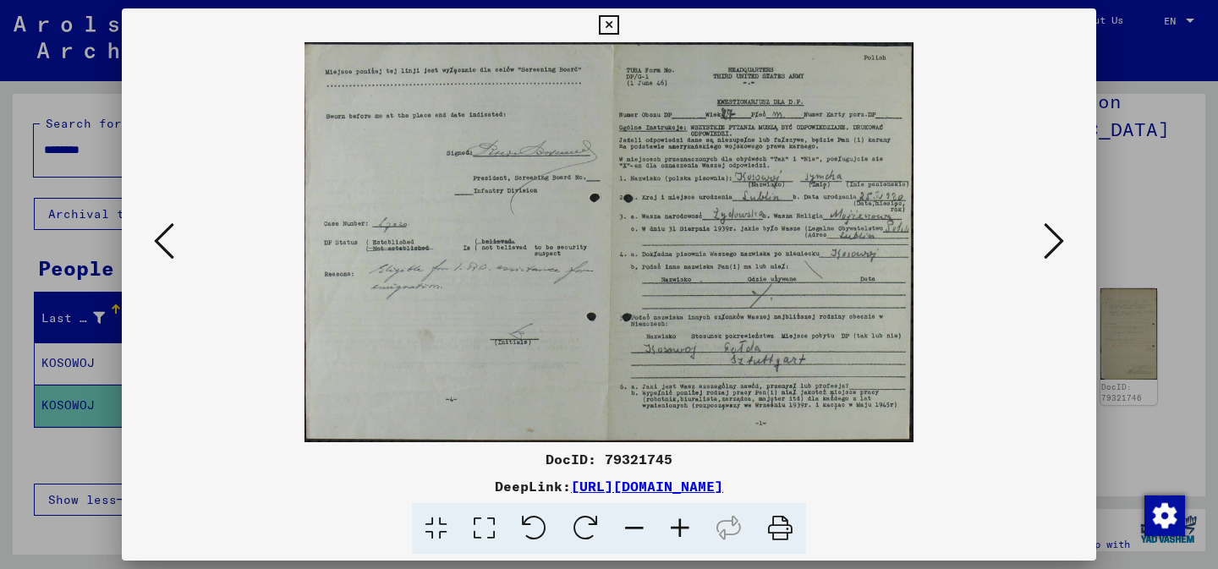
click at [164, 239] on icon at bounding box center [164, 241] width 20 height 41
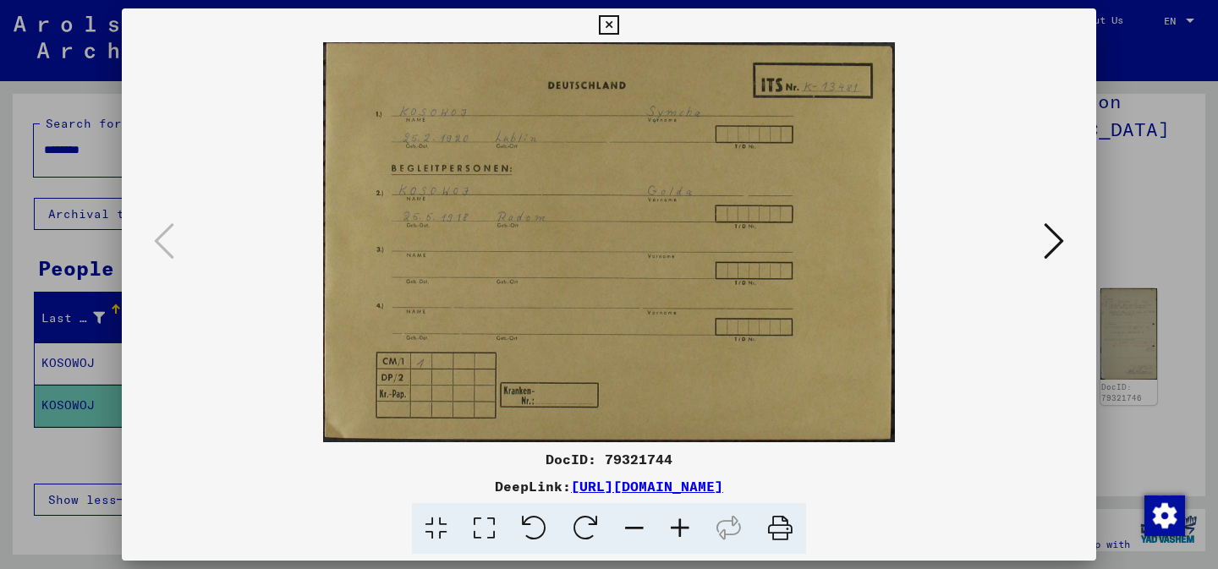
click at [1047, 236] on icon at bounding box center [1054, 241] width 20 height 41
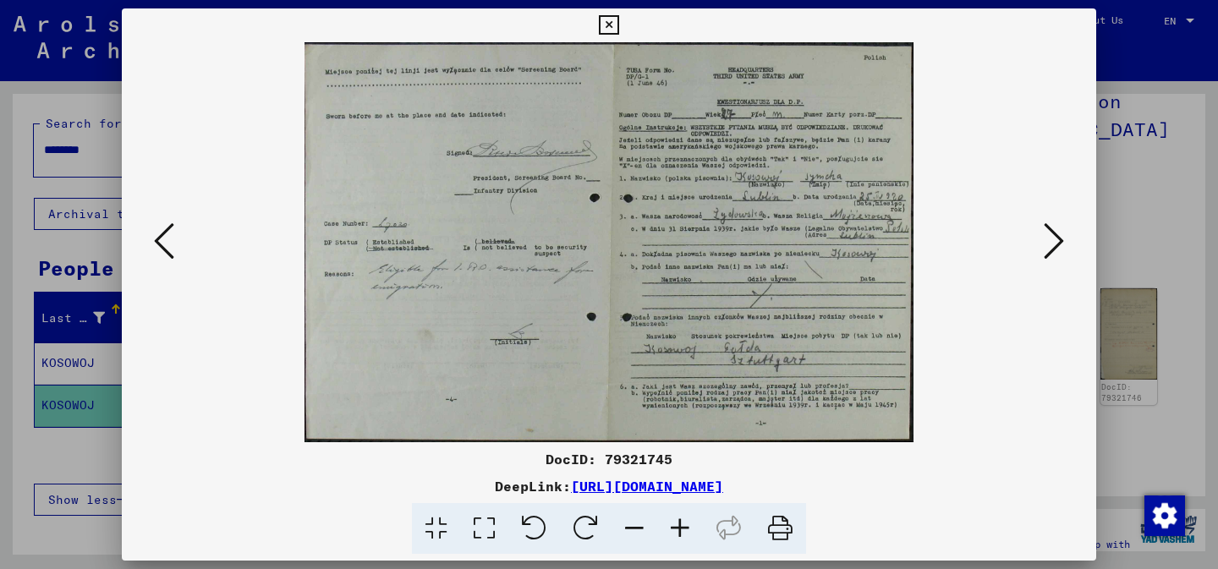
click at [1047, 236] on icon at bounding box center [1054, 241] width 20 height 41
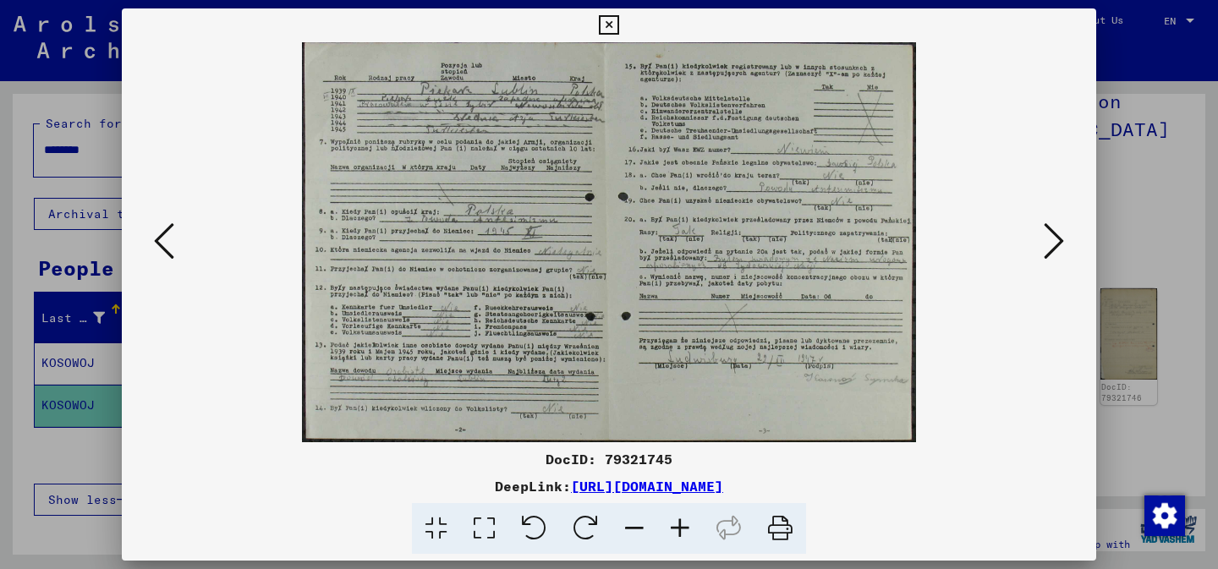
click at [1047, 236] on icon at bounding box center [1054, 241] width 20 height 41
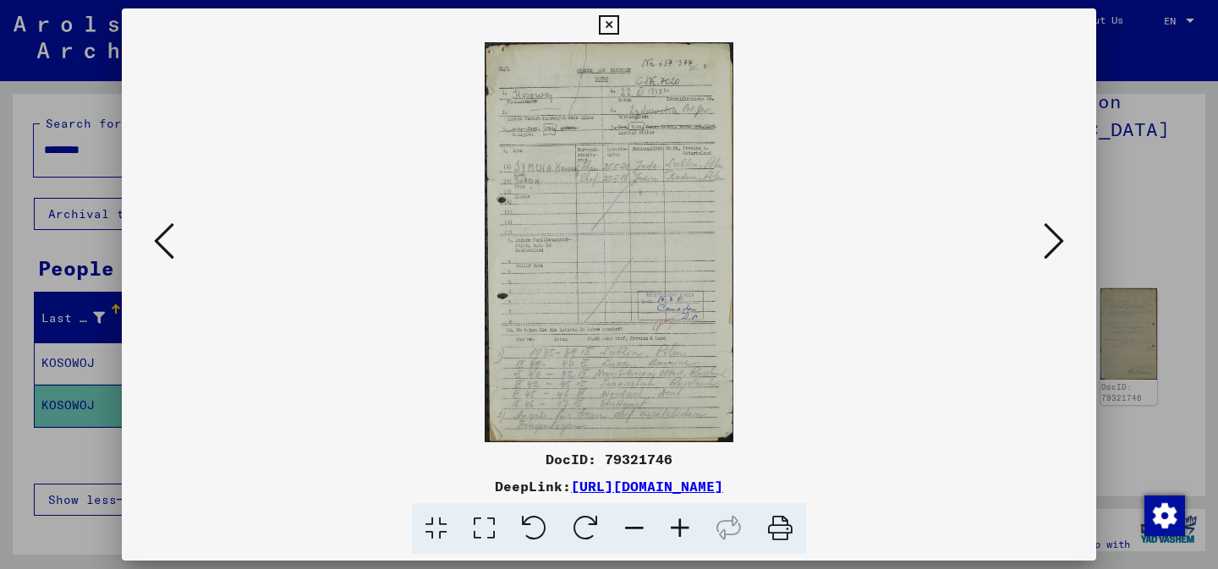
click at [1047, 236] on icon at bounding box center [1054, 241] width 20 height 41
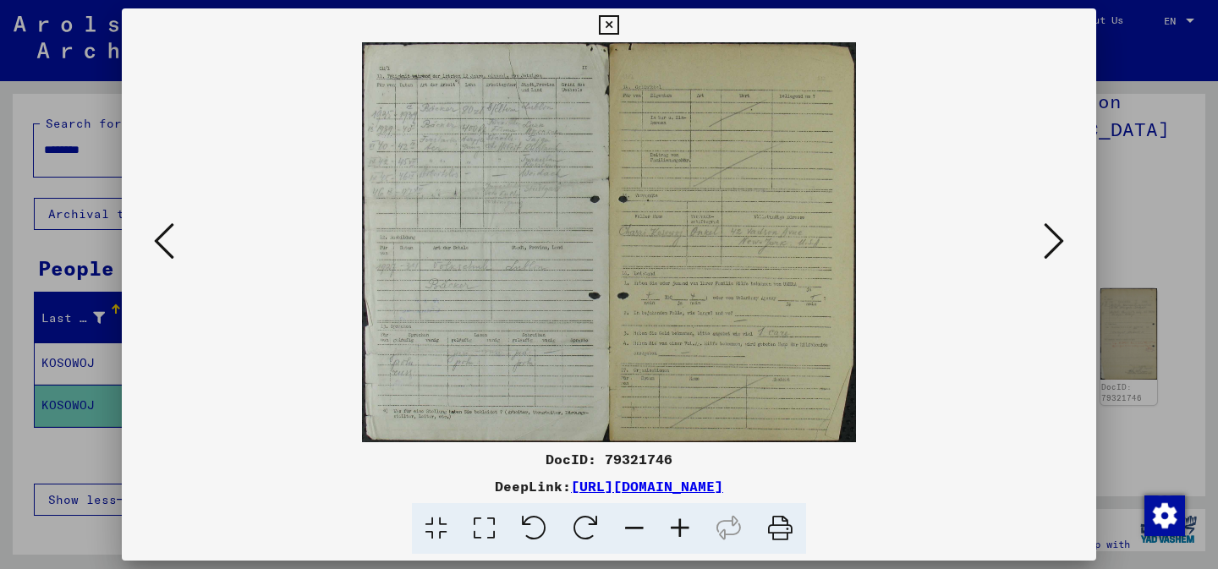
click at [168, 231] on icon at bounding box center [164, 241] width 20 height 41
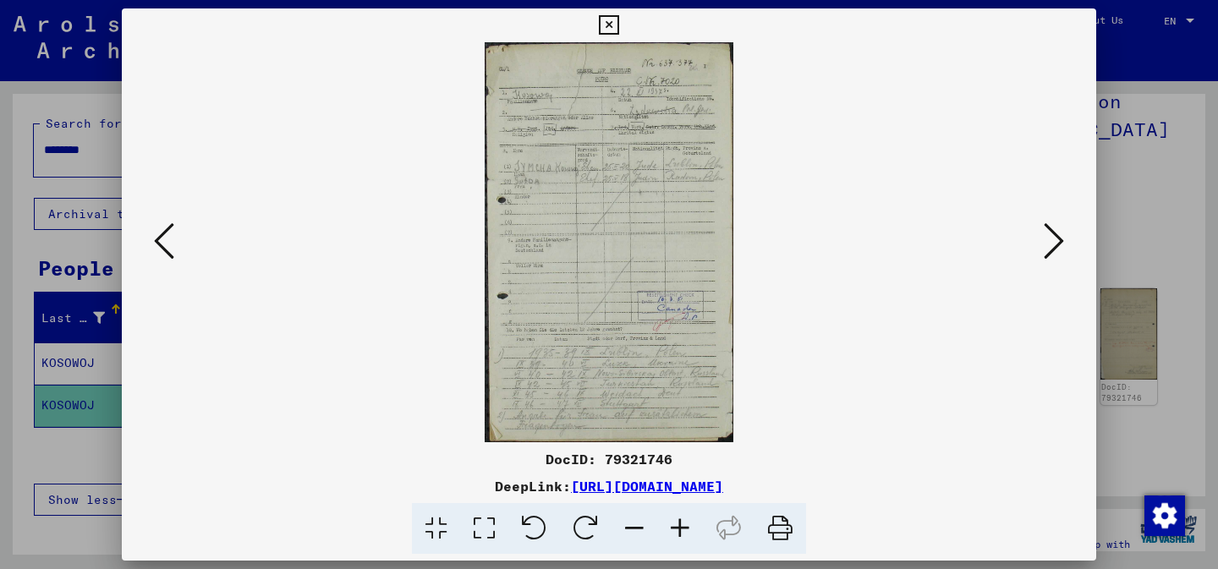
click at [1044, 246] on icon at bounding box center [1054, 241] width 20 height 41
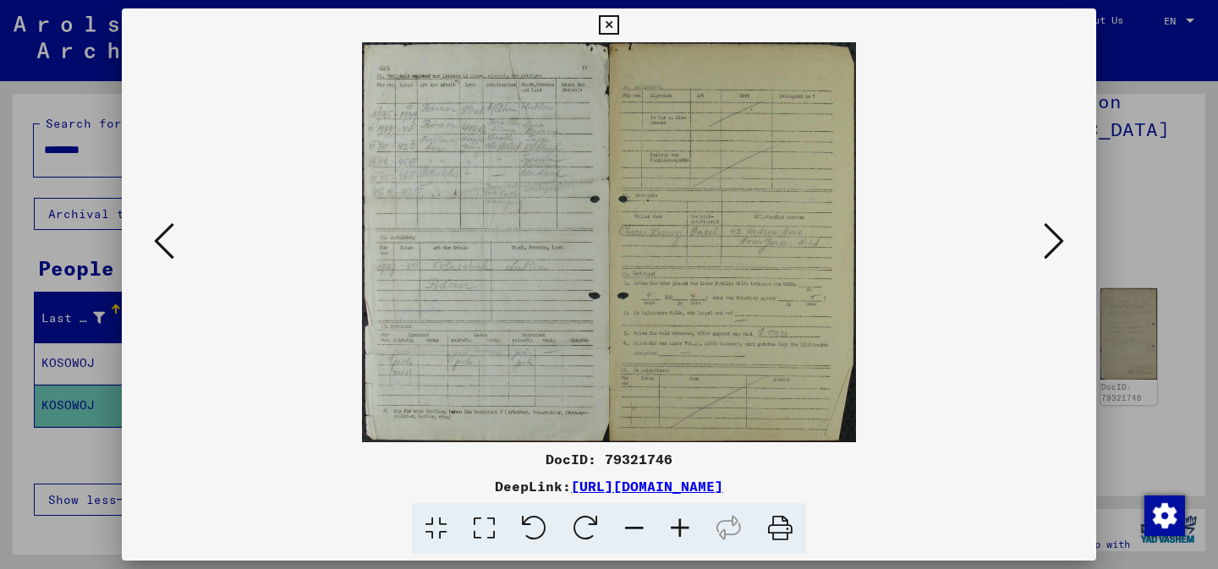
drag, startPoint x: 546, startPoint y: 104, endPoint x: 528, endPoint y: 75, distance: 34.2
click at [528, 75] on img at bounding box center [608, 242] width 859 height 400
